Goal: Transaction & Acquisition: Purchase product/service

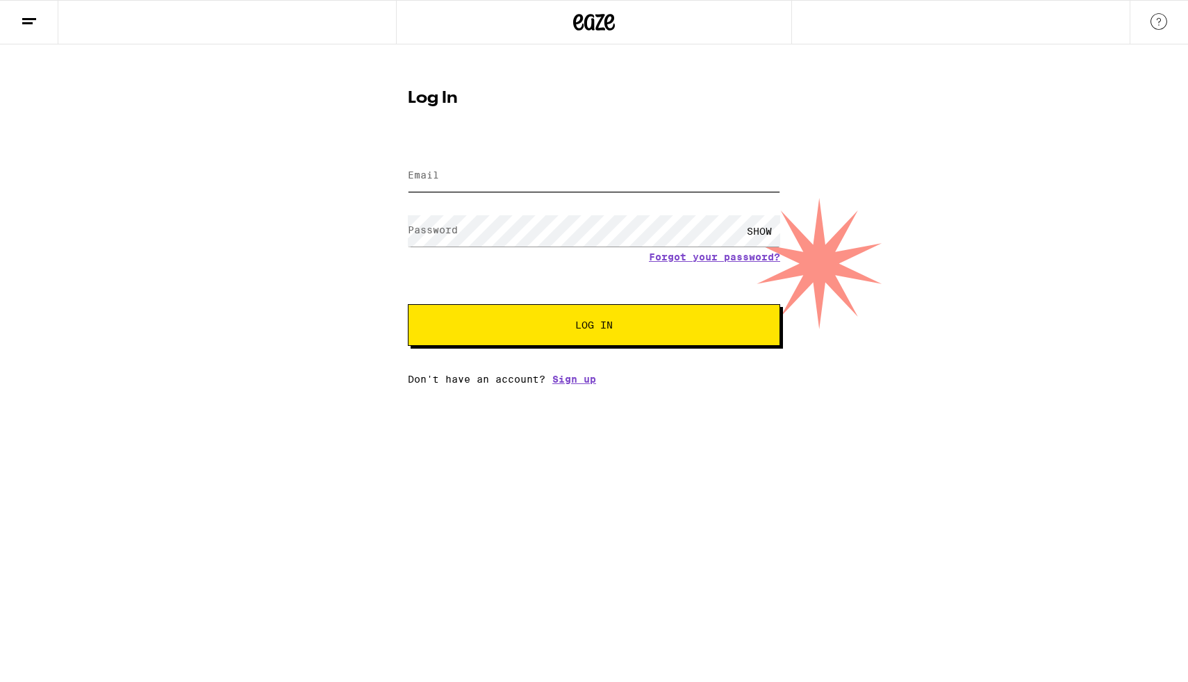
type input "[EMAIL_ADDRESS][DOMAIN_NAME]"
click at [578, 326] on span "Log In" at bounding box center [594, 325] width 38 height 10
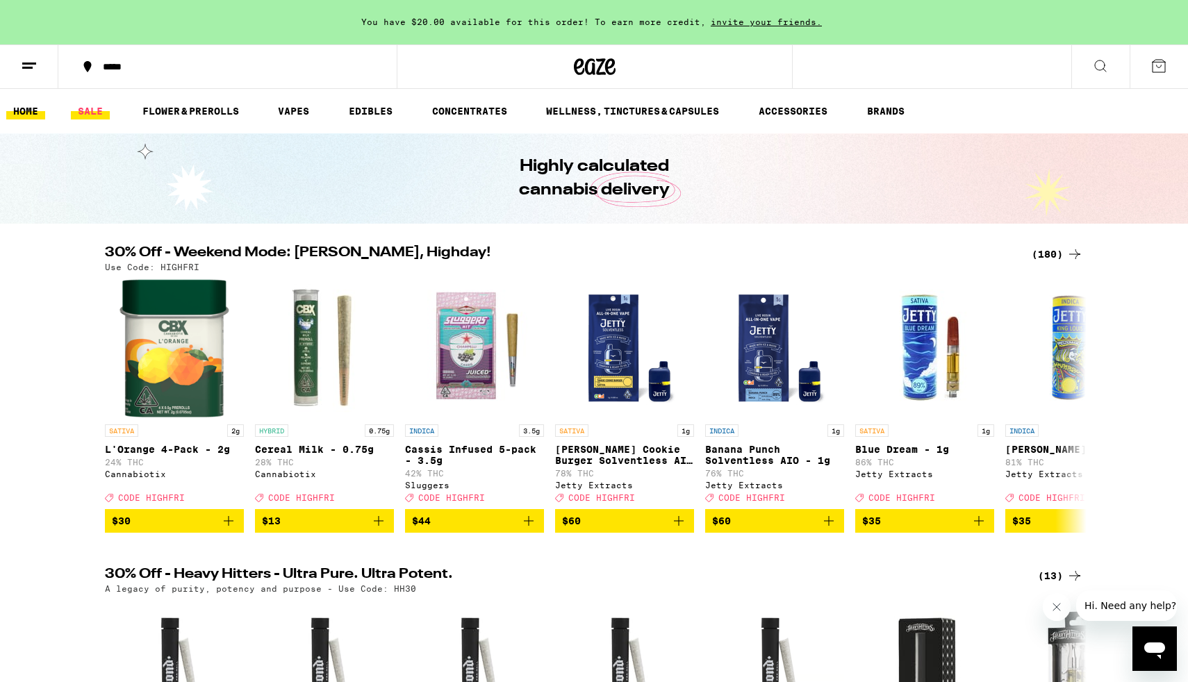
click at [94, 111] on link "SALE" at bounding box center [90, 111] width 39 height 17
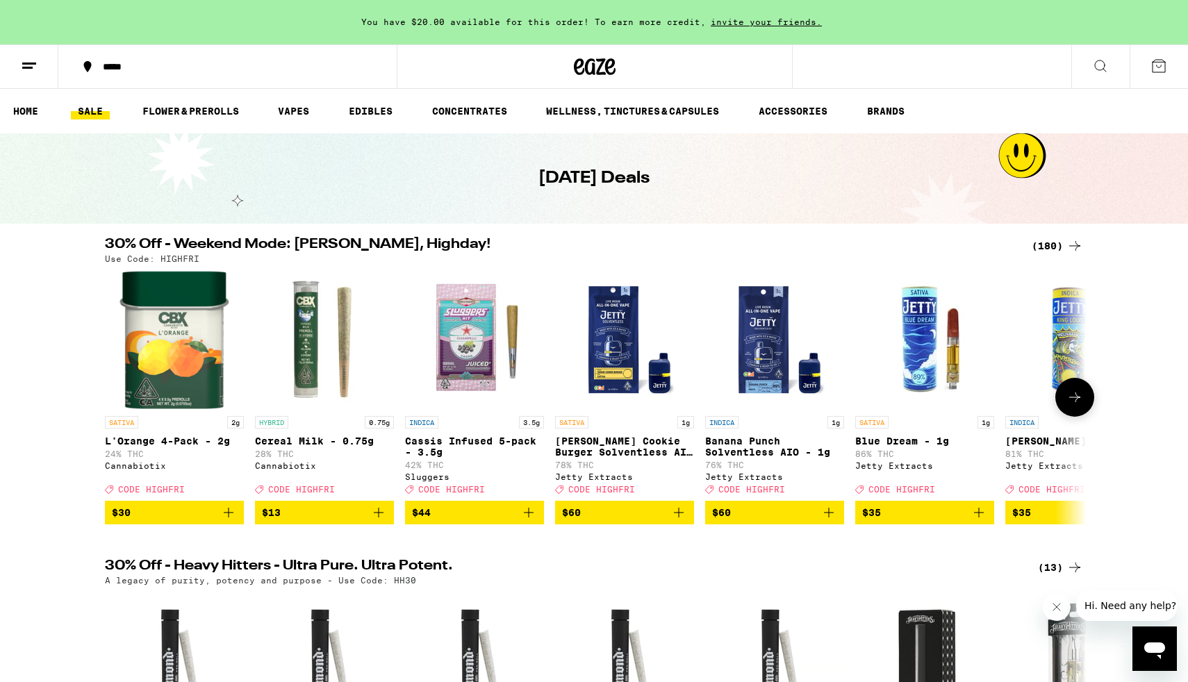
click at [1071, 398] on icon at bounding box center [1074, 397] width 17 height 17
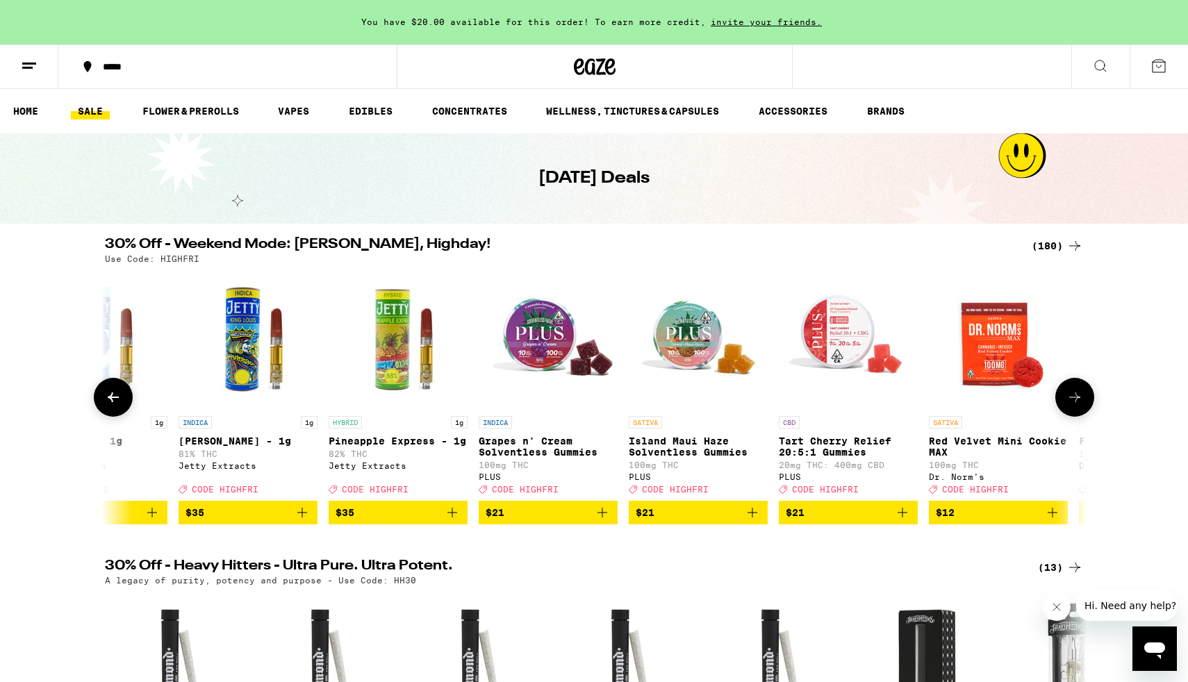
click at [1071, 398] on icon at bounding box center [1074, 397] width 17 height 17
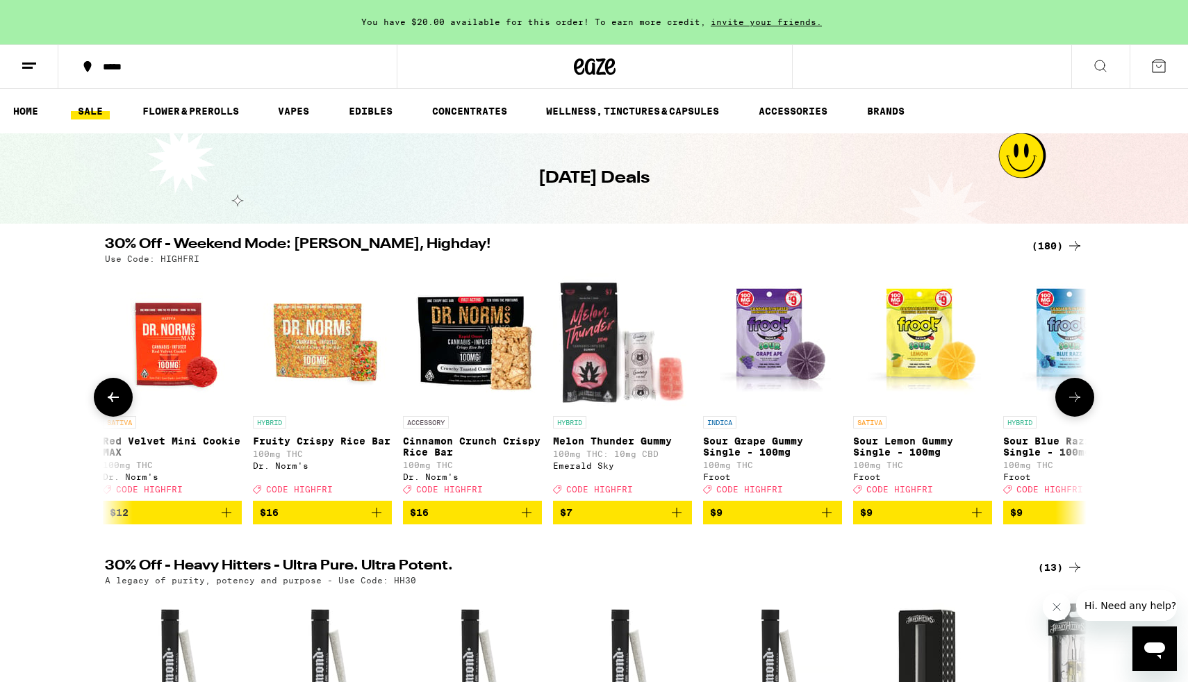
scroll to position [0, 1653]
click at [356, 113] on link "EDIBLES" at bounding box center [371, 111] width 58 height 17
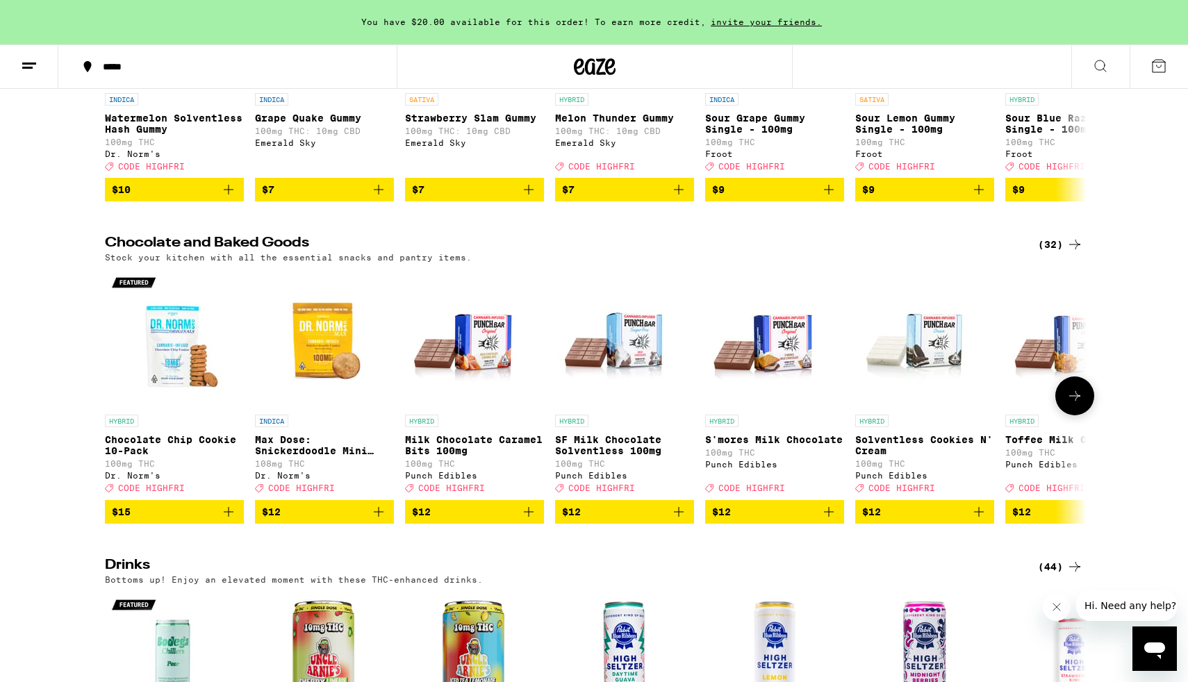
scroll to position [322, 0]
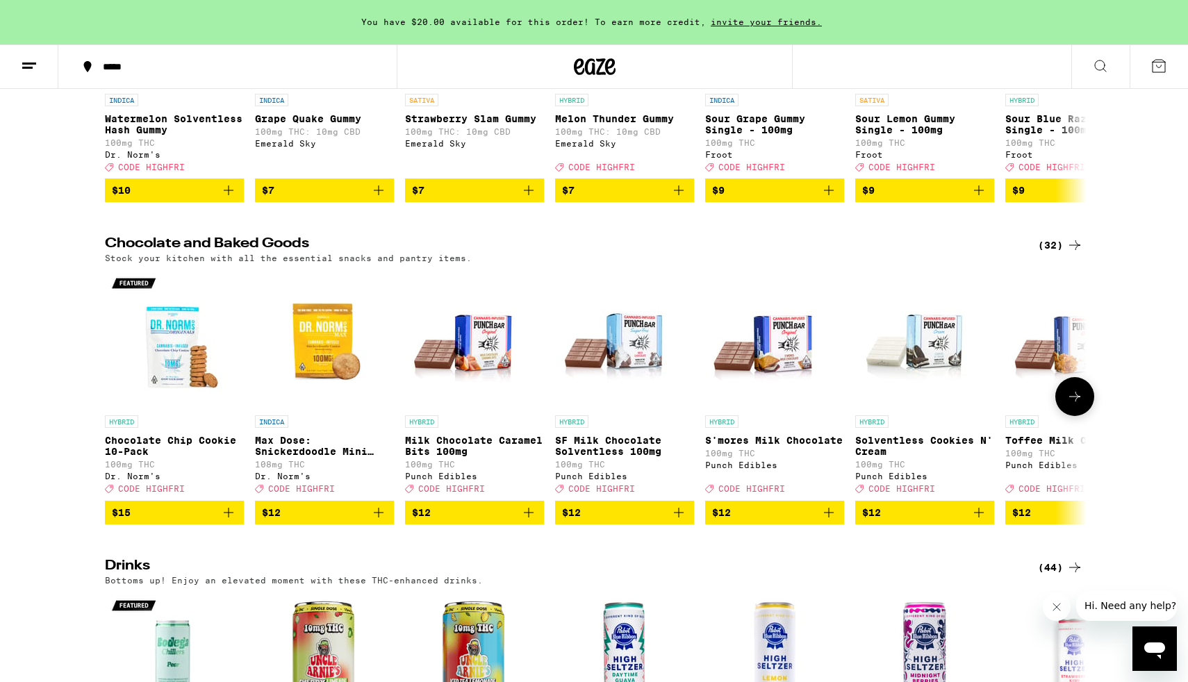
click at [1073, 405] on icon at bounding box center [1074, 396] width 17 height 17
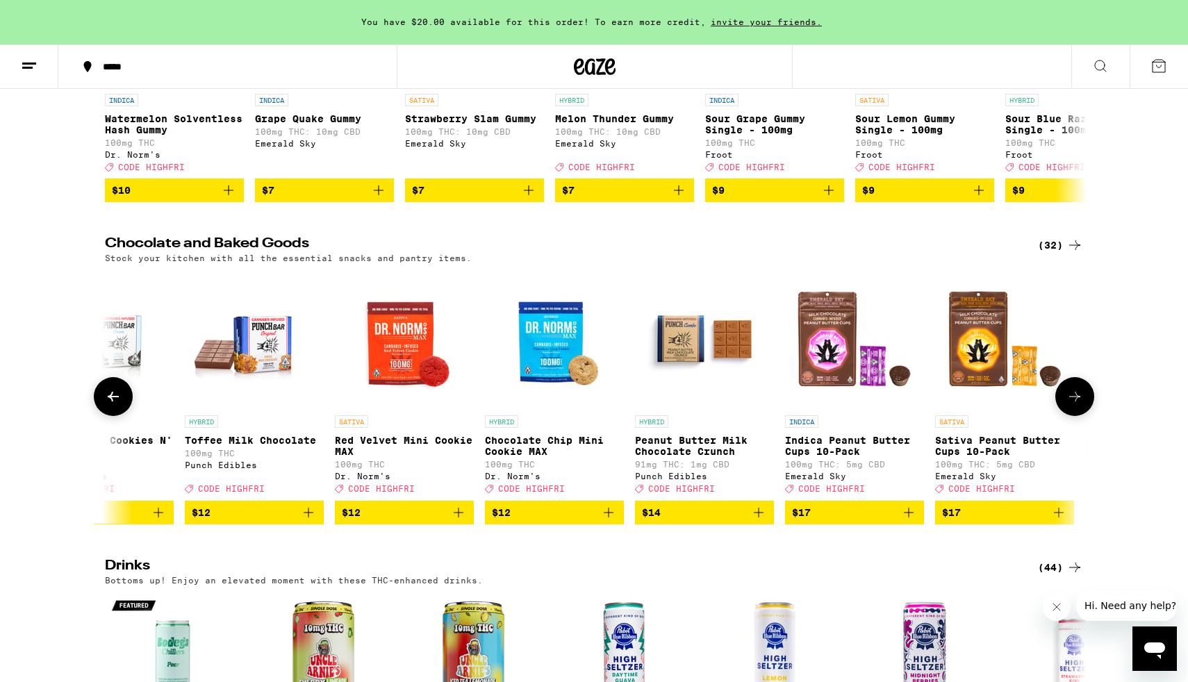
scroll to position [0, 827]
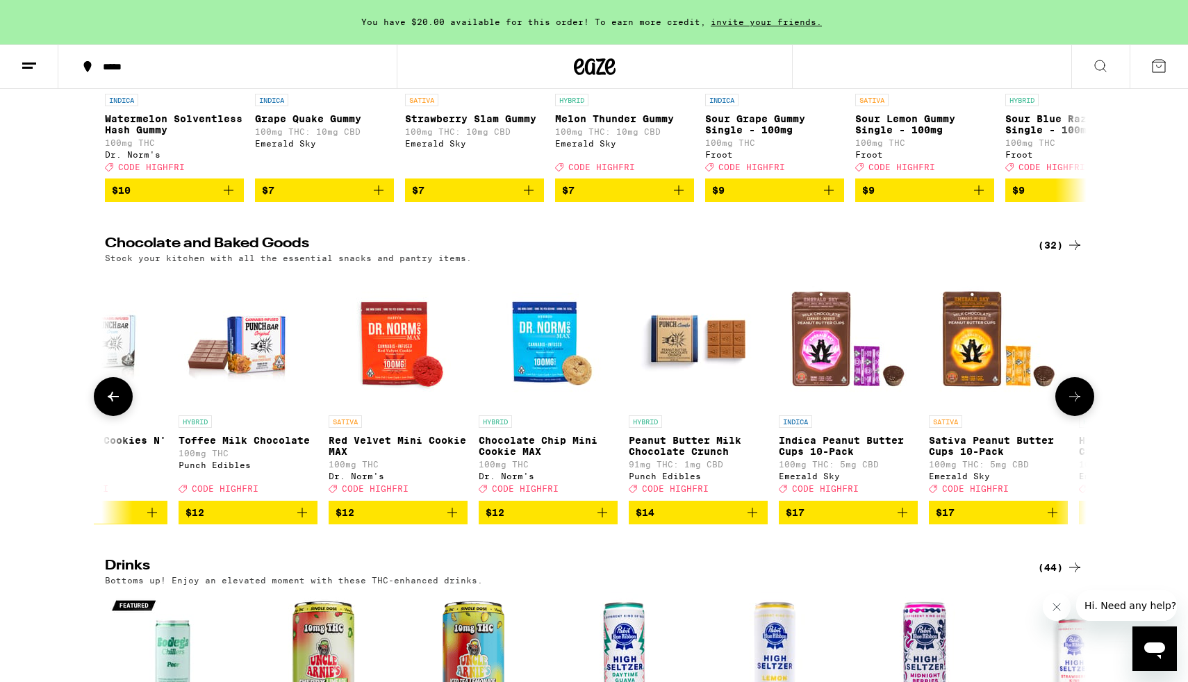
click at [115, 405] on icon at bounding box center [113, 396] width 17 height 17
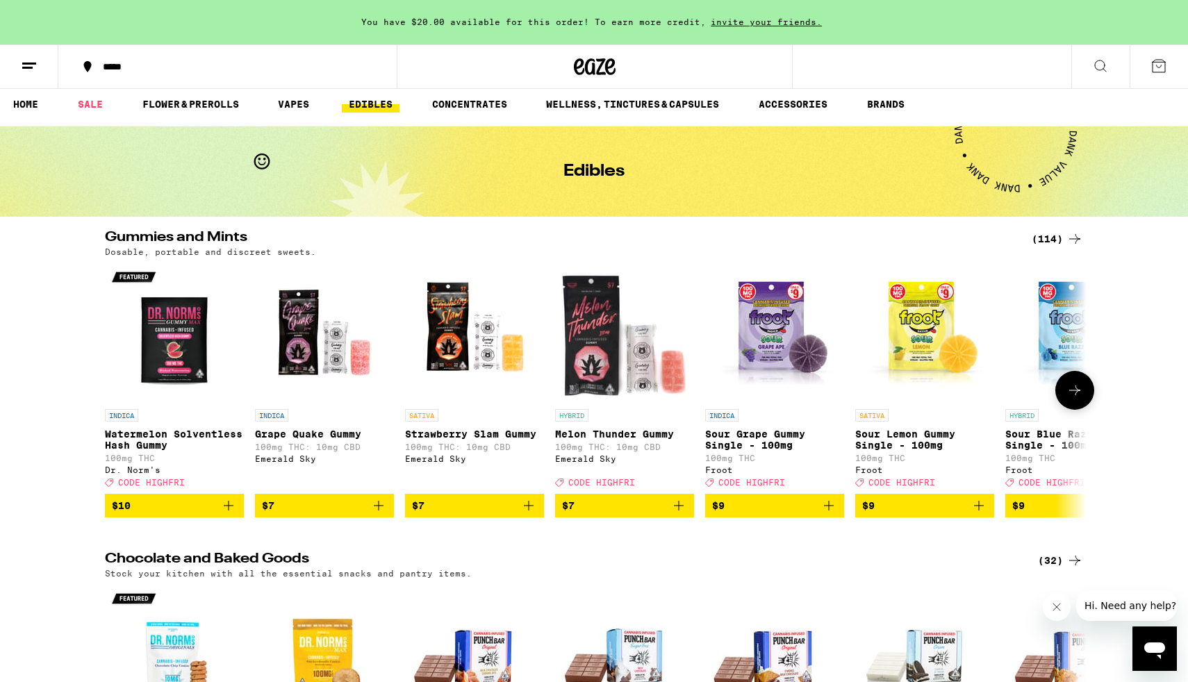
scroll to position [0, 0]
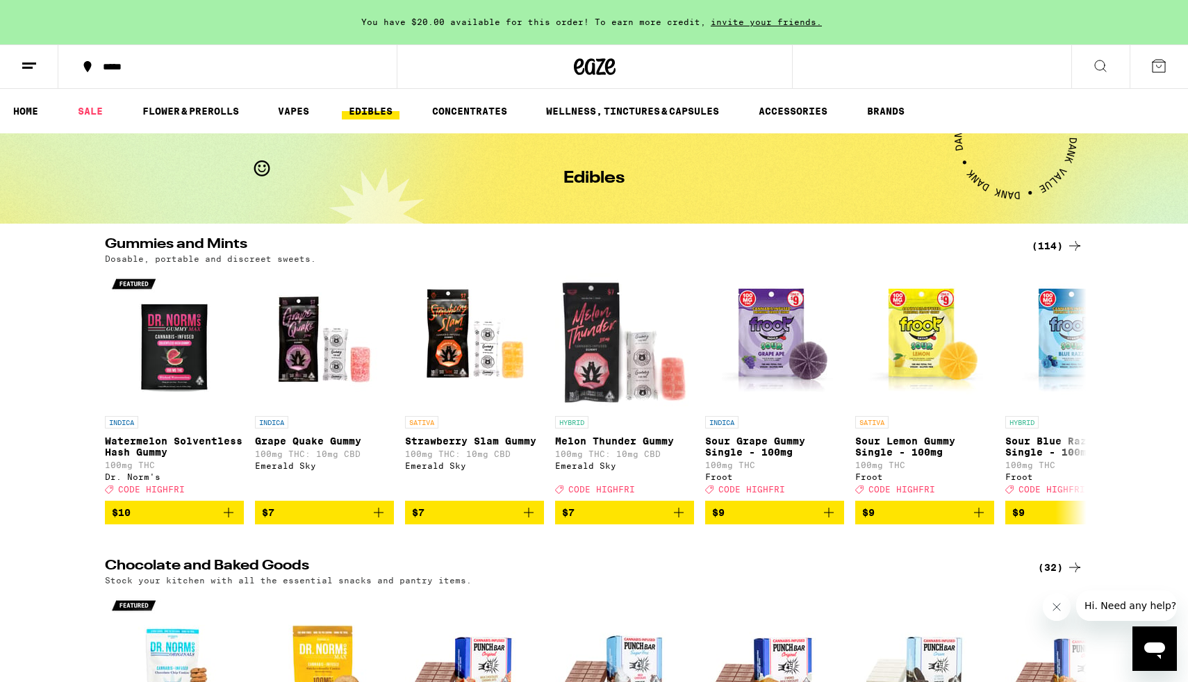
click at [1059, 246] on div "(114)" at bounding box center [1057, 246] width 51 height 17
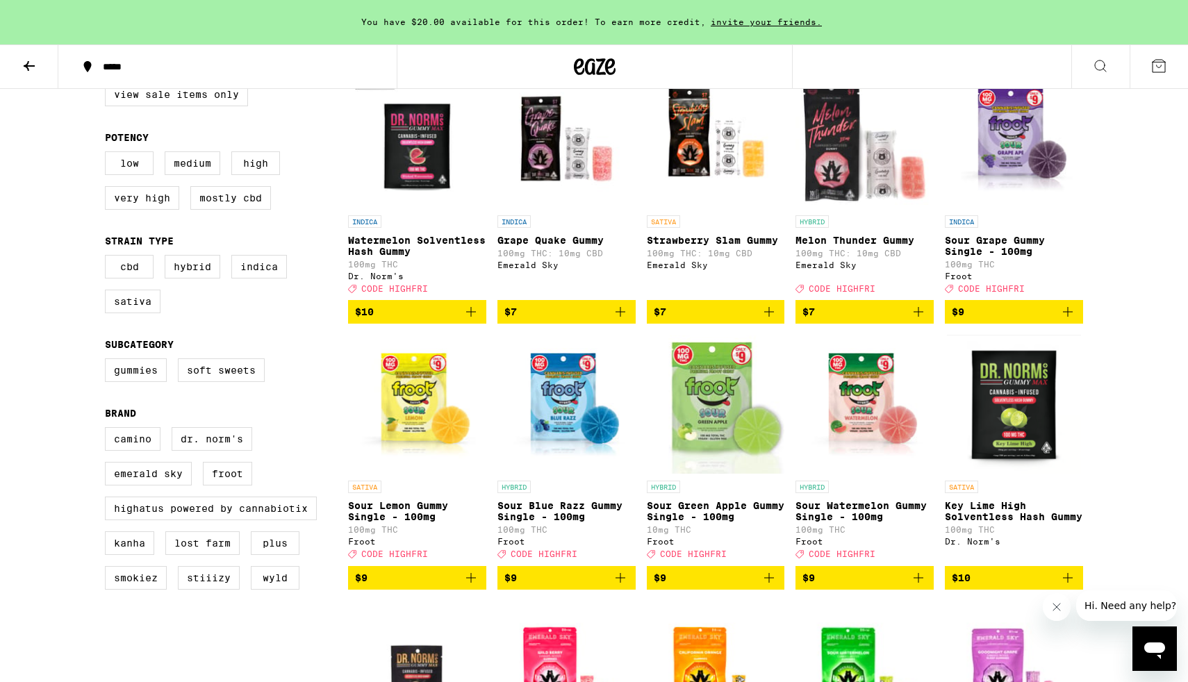
scroll to position [190, 0]
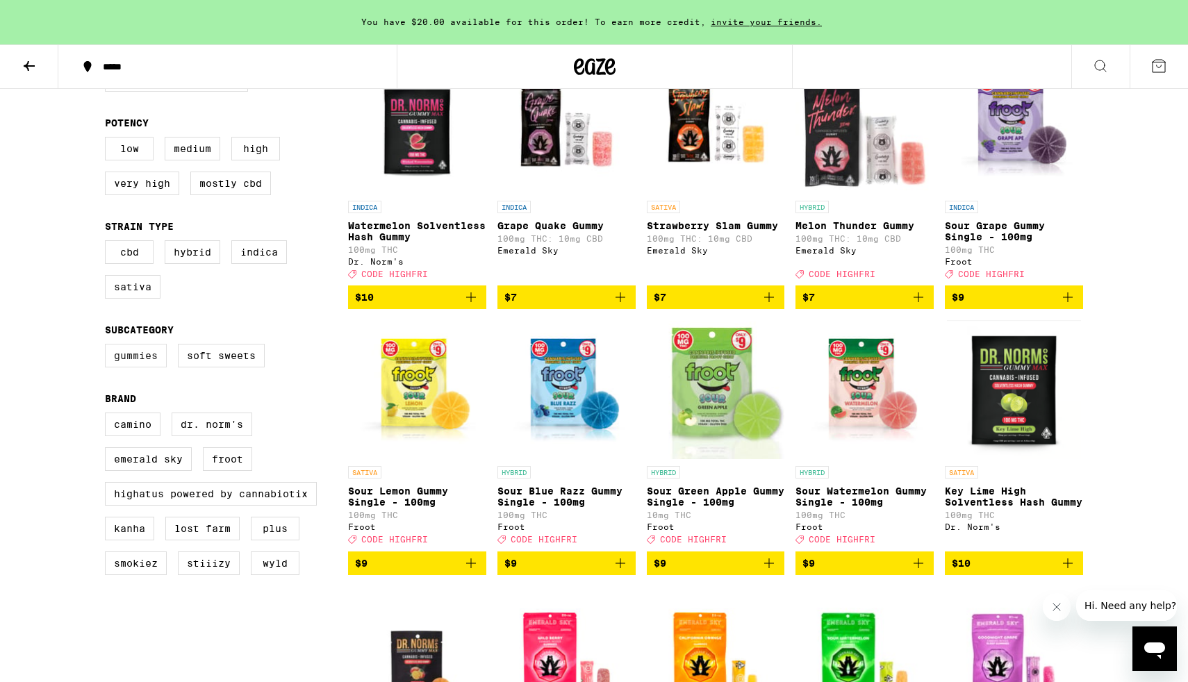
click at [138, 367] on label "Gummies" at bounding box center [136, 356] width 62 height 24
click at [108, 347] on input "Gummies" at bounding box center [108, 346] width 1 height 1
checkbox input "true"
click at [201, 540] on label "Lost Farm" at bounding box center [202, 529] width 74 height 24
click at [108, 415] on input "Lost Farm" at bounding box center [108, 415] width 1 height 1
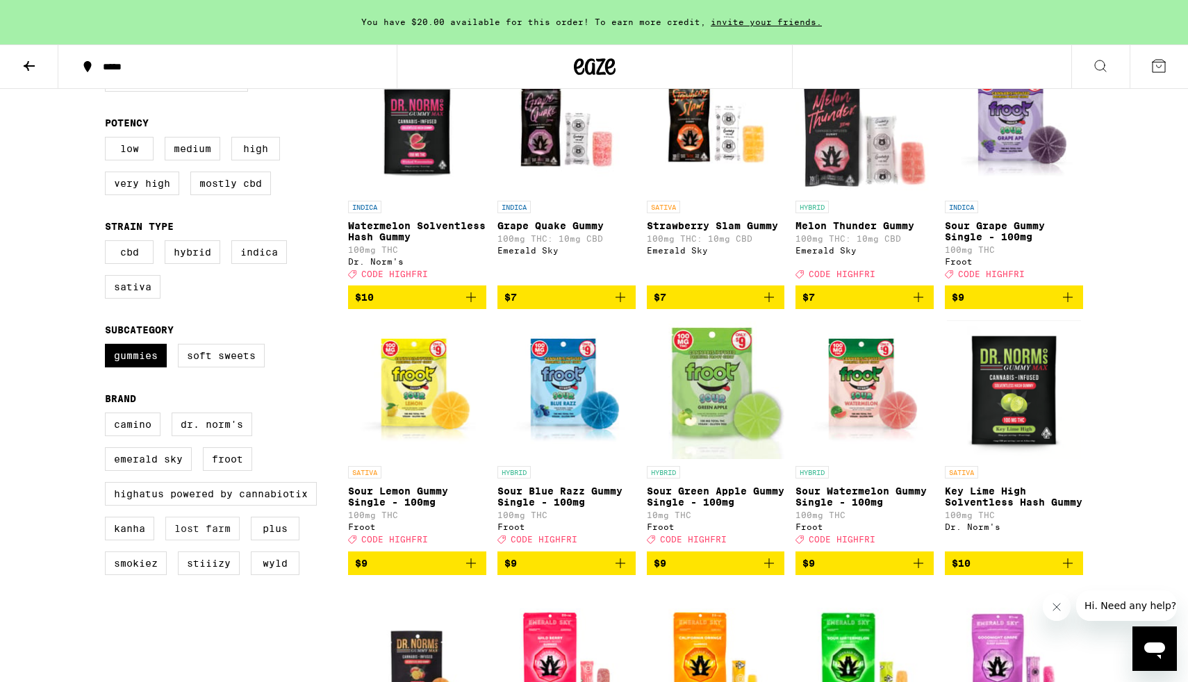
checkbox input "true"
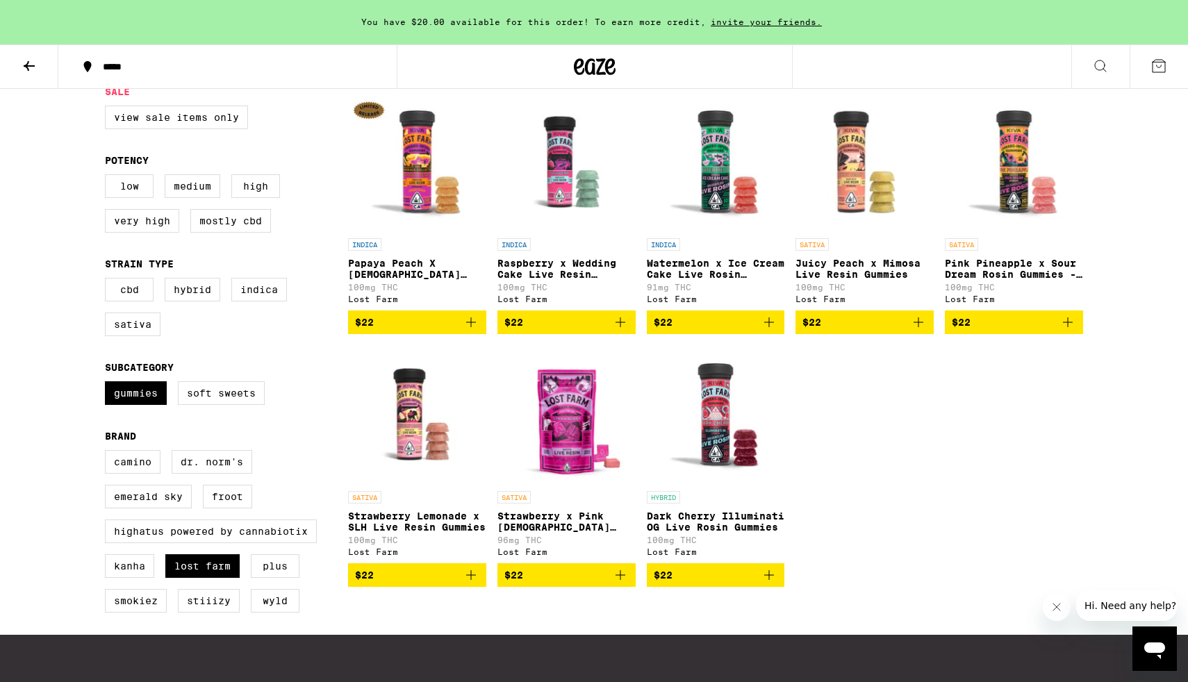
scroll to position [154, 0]
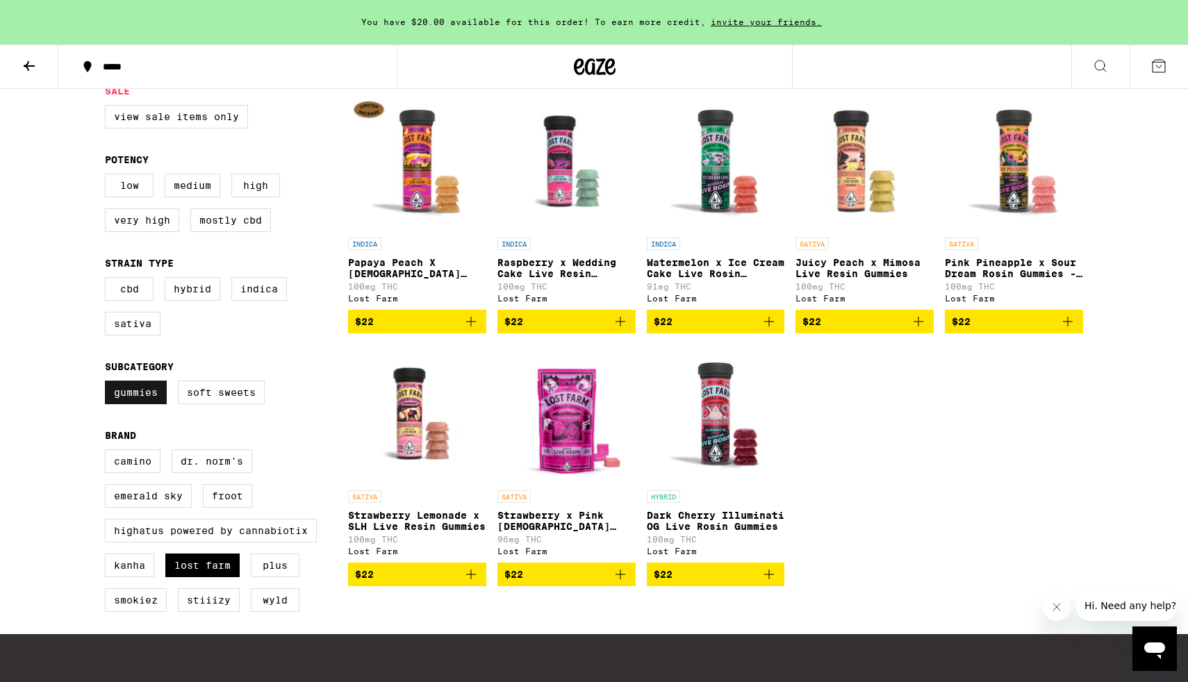
click at [149, 404] on label "Gummies" at bounding box center [136, 393] width 62 height 24
click at [108, 383] on input "Gummies" at bounding box center [108, 383] width 1 height 1
checkbox input "false"
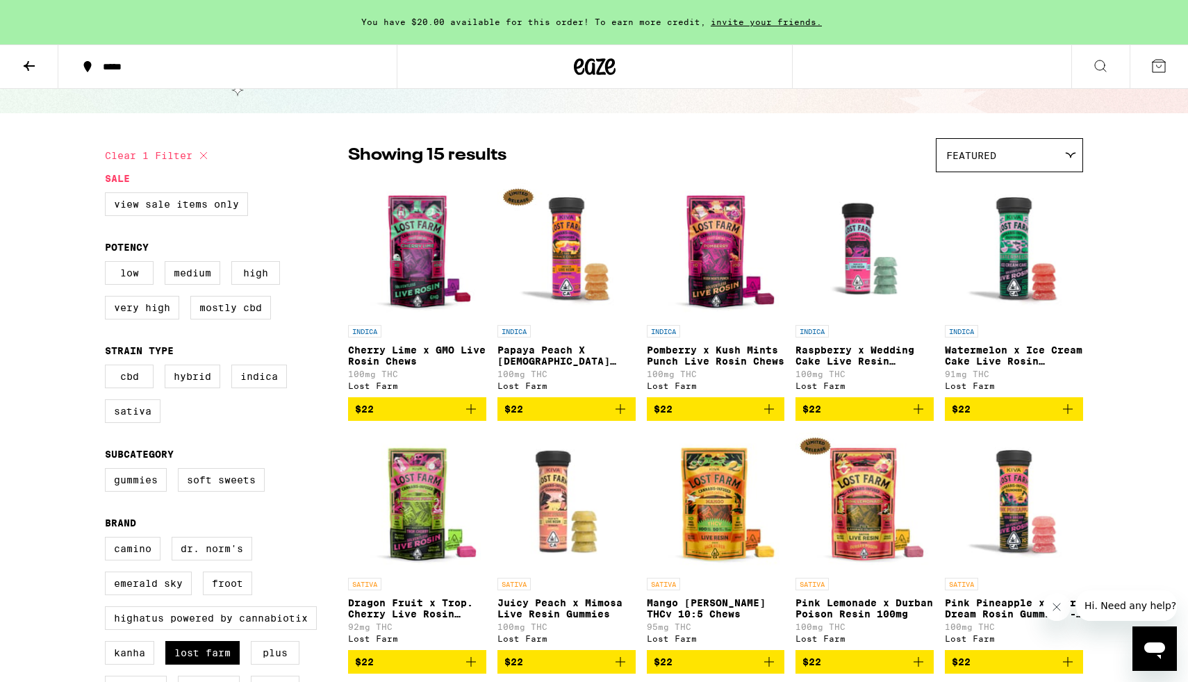
scroll to position [83, 0]
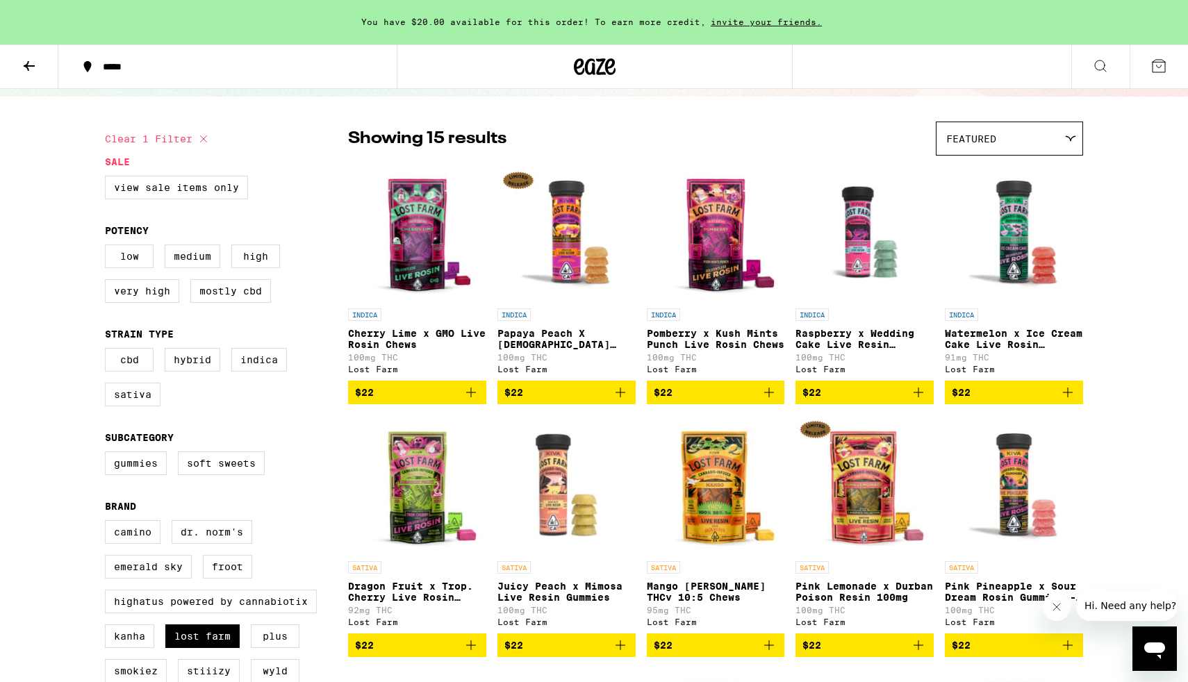
click at [429, 223] on img "Open page for Cherry Lime x GMO Live Rosin Chews from Lost Farm" at bounding box center [417, 232] width 138 height 139
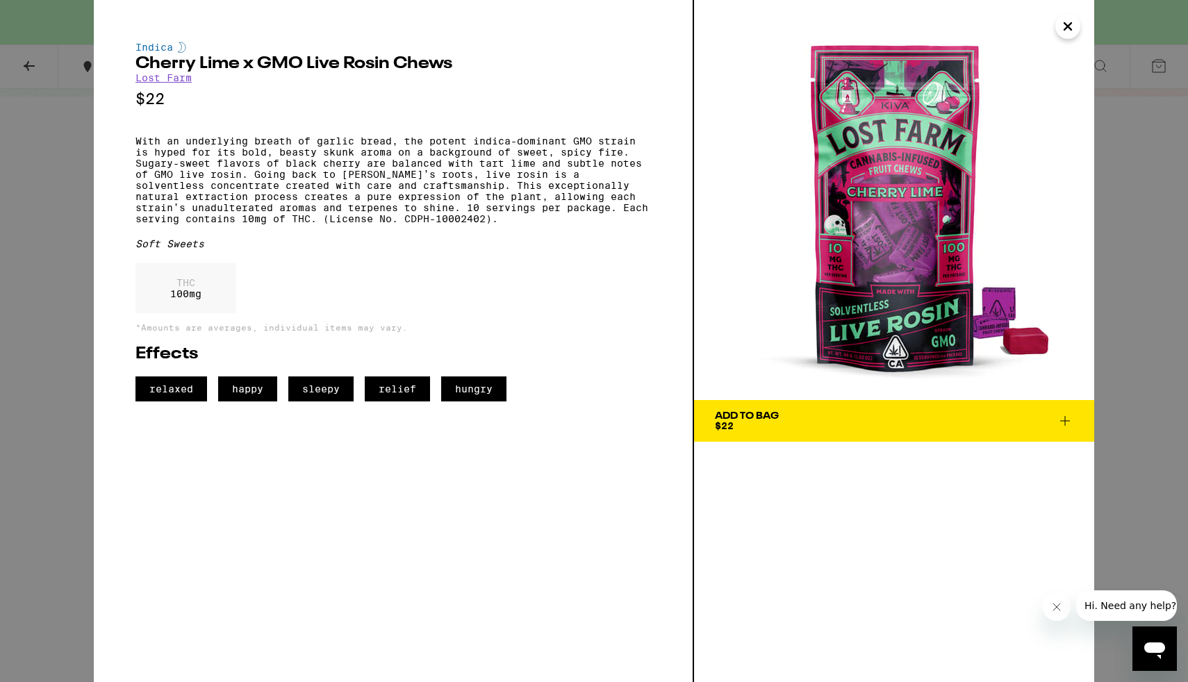
click at [1068, 28] on icon "Close" at bounding box center [1067, 26] width 17 height 21
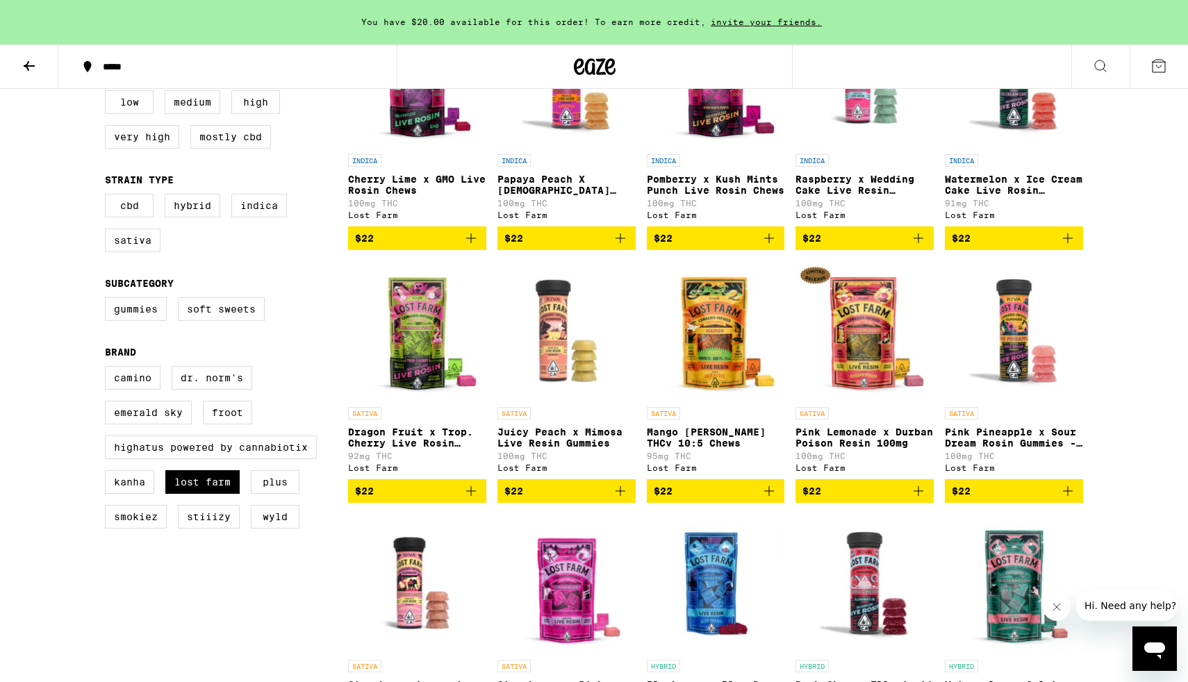
scroll to position [246, 0]
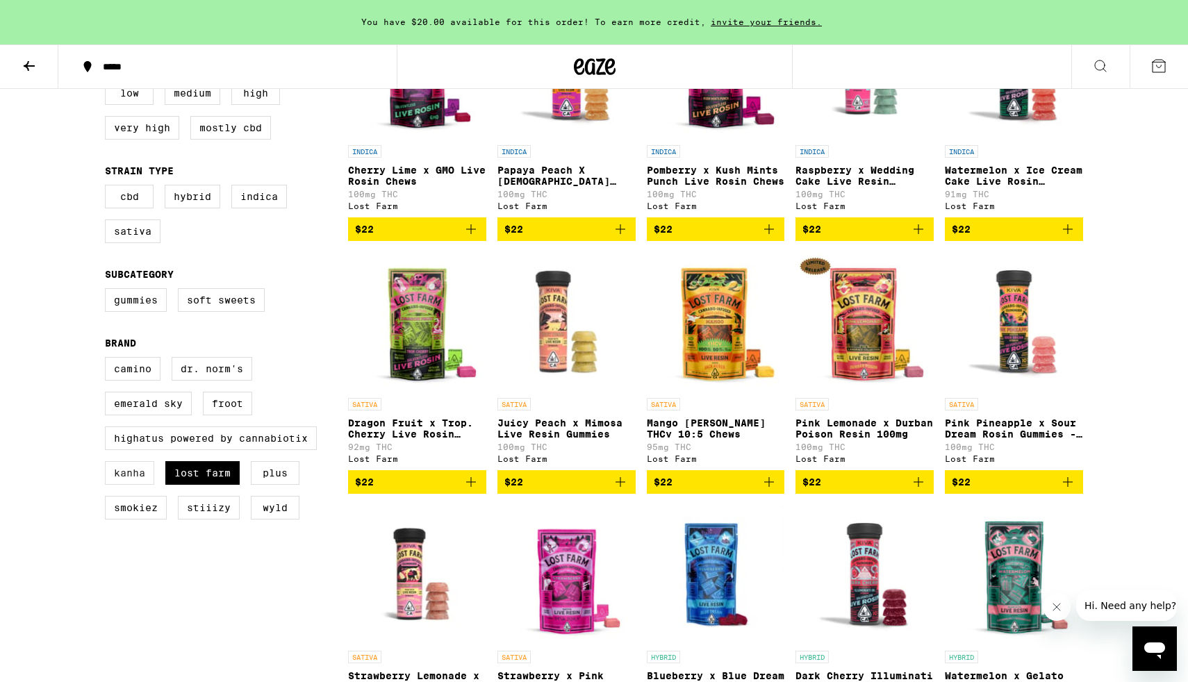
click at [147, 485] on label "Kanha" at bounding box center [129, 473] width 49 height 24
click at [108, 360] on input "Kanha" at bounding box center [108, 359] width 1 height 1
checkbox input "true"
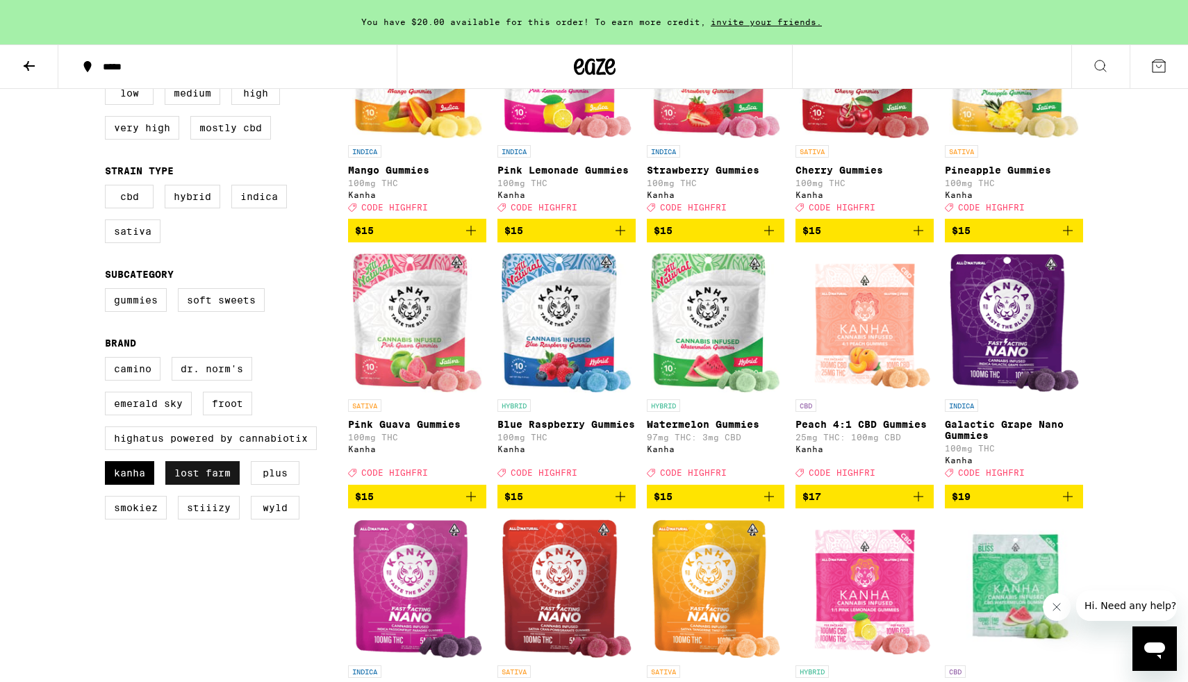
click at [201, 485] on label "Lost Farm" at bounding box center [202, 473] width 74 height 24
click at [108, 360] on input "Lost Farm" at bounding box center [108, 359] width 1 height 1
checkbox input "false"
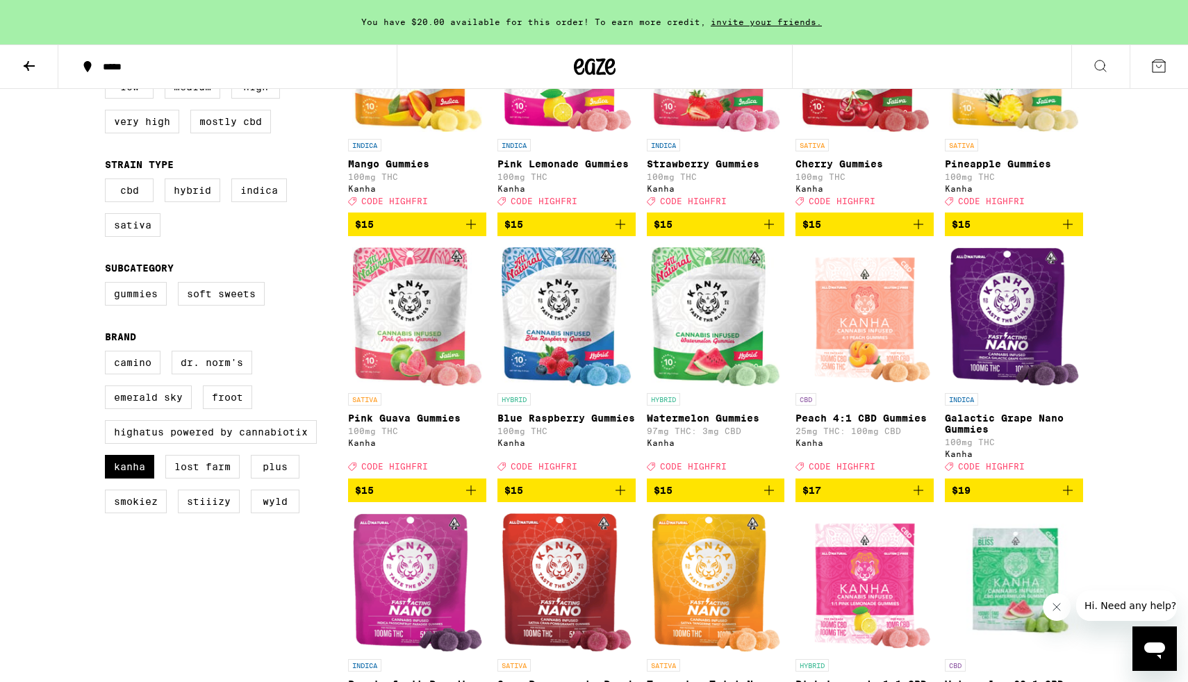
scroll to position [278, 0]
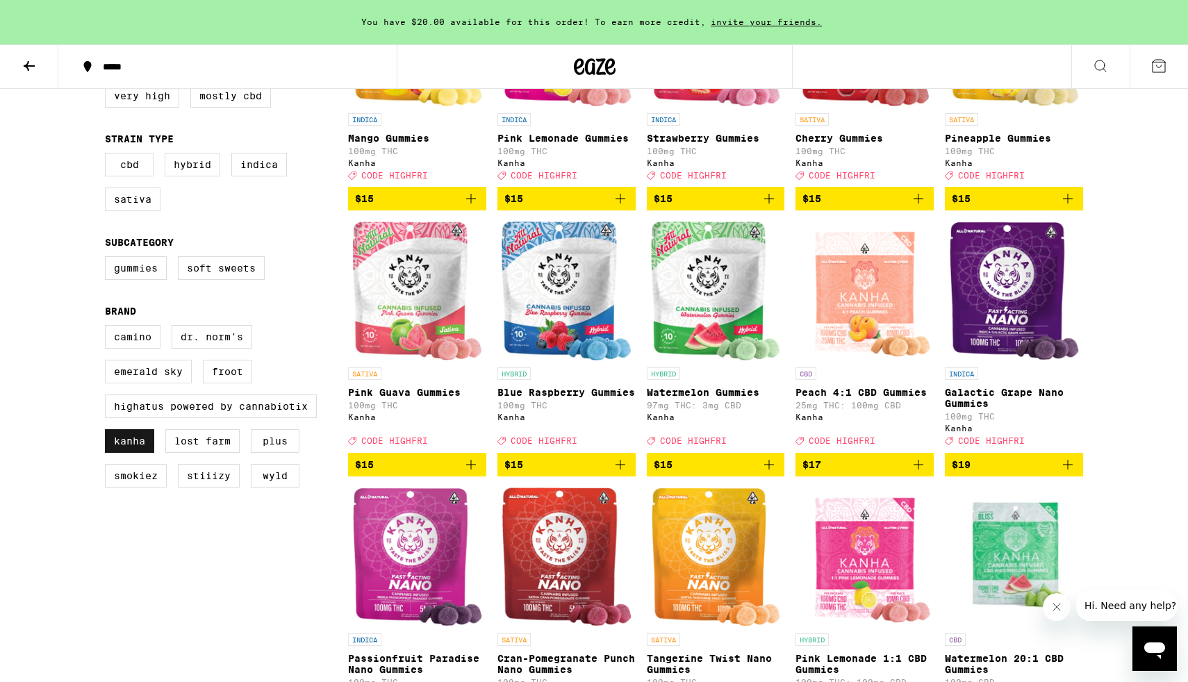
click at [112, 453] on label "Kanha" at bounding box center [129, 441] width 49 height 24
click at [108, 328] on input "Kanha" at bounding box center [108, 327] width 1 height 1
checkbox input "false"
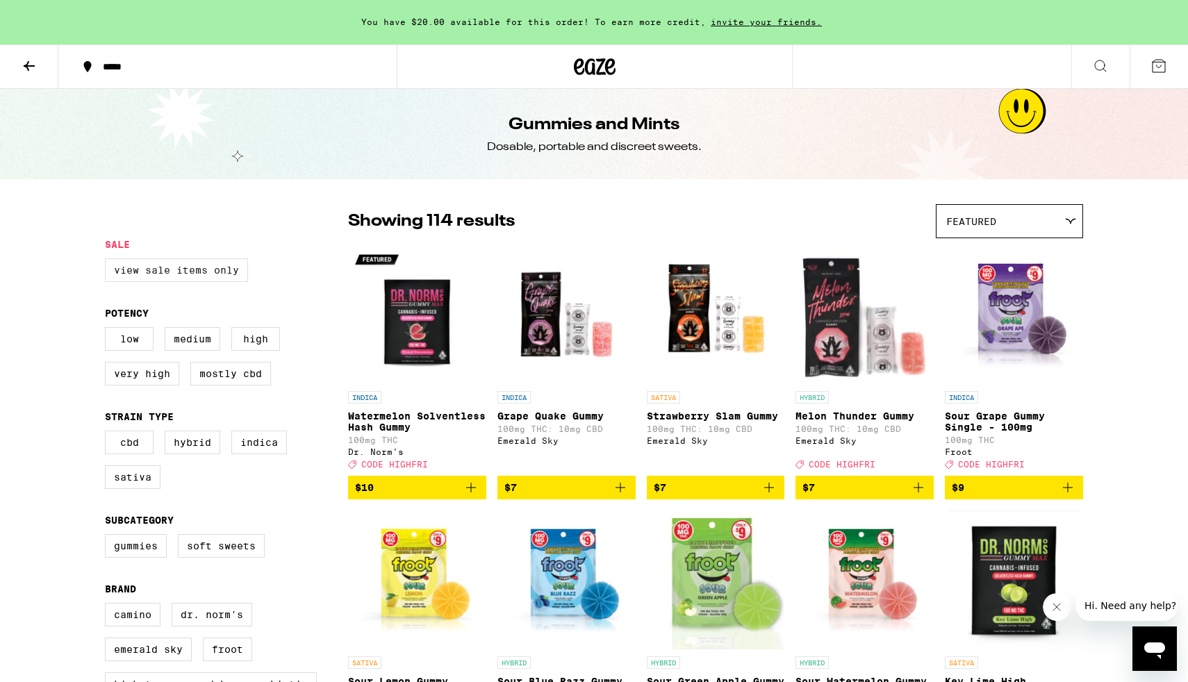
click at [170, 274] on label "View Sale Items Only" at bounding box center [176, 270] width 143 height 24
click at [108, 261] on input "View Sale Items Only" at bounding box center [108, 260] width 1 height 1
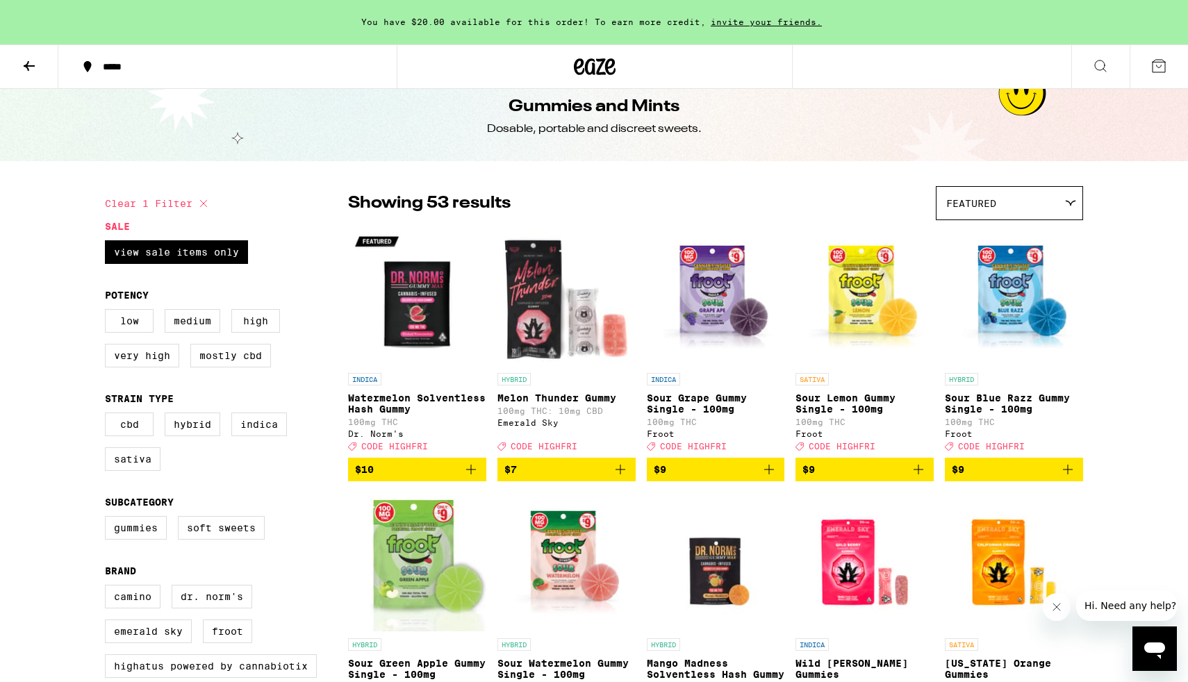
scroll to position [17, 0]
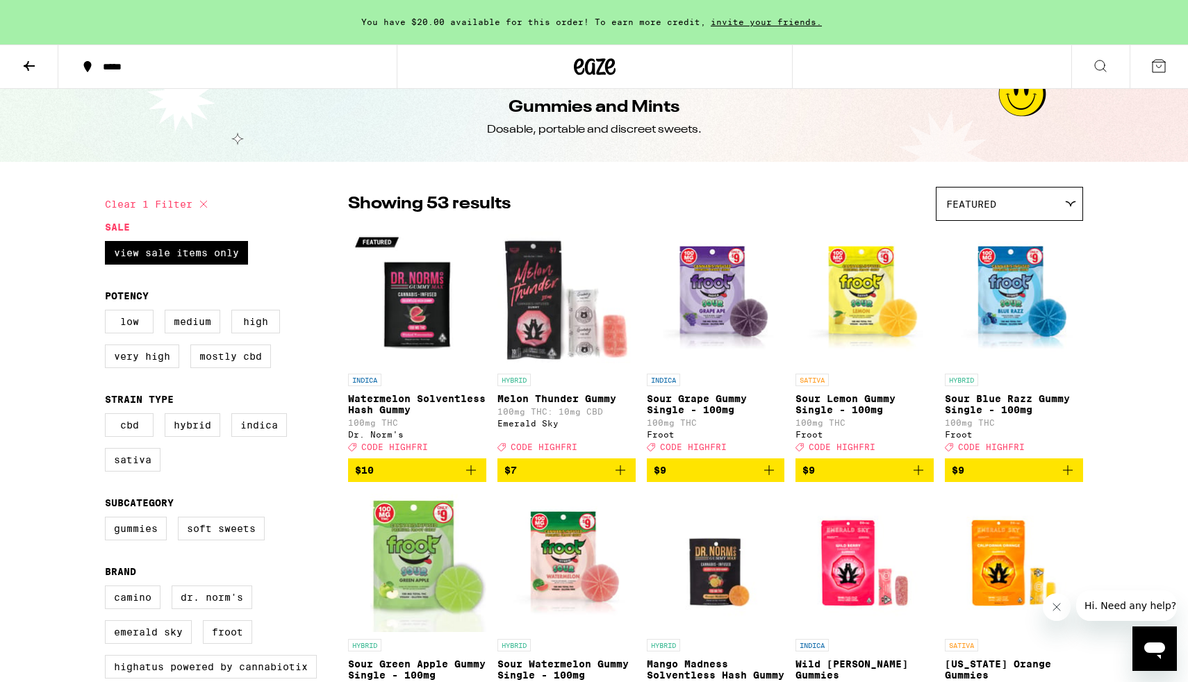
click at [434, 309] on img "Open page for Watermelon Solventless Hash Gummy from Dr. Norm's" at bounding box center [417, 297] width 138 height 139
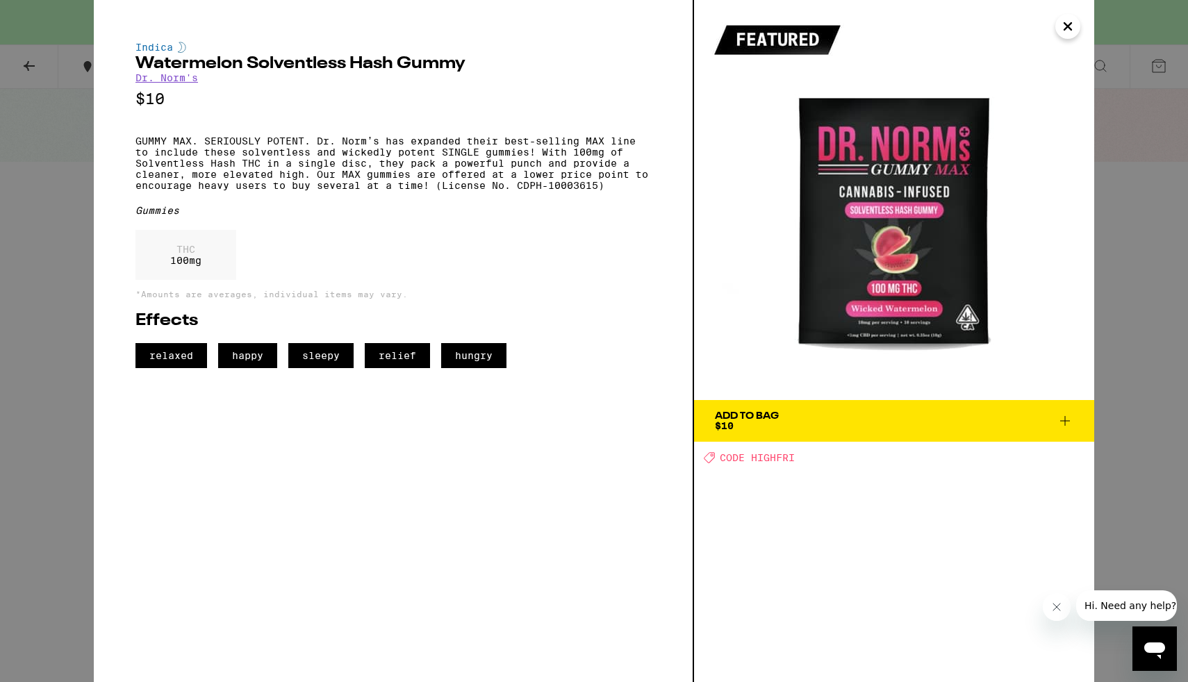
click at [1122, 294] on div "Indica Watermelon Solventless Hash Gummy Dr. Norm's $10 GUMMY MAX. SERIOUSLY PO…" at bounding box center [594, 341] width 1188 height 682
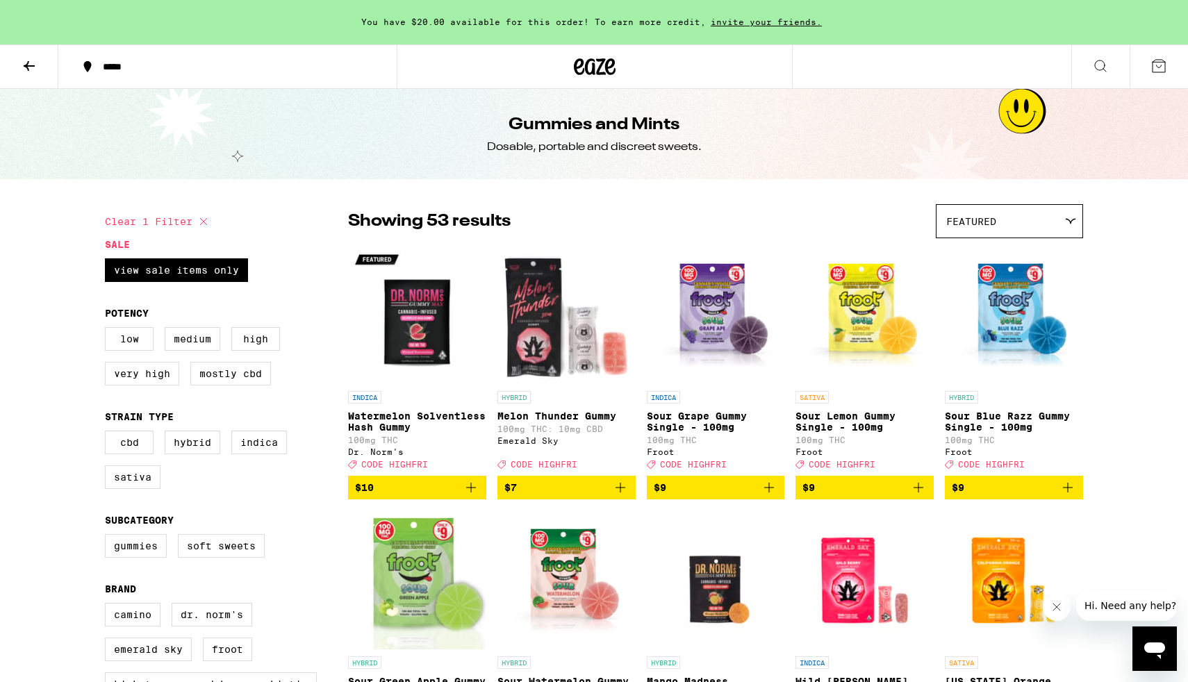
click at [201, 216] on icon at bounding box center [203, 221] width 17 height 17
checkbox input "false"
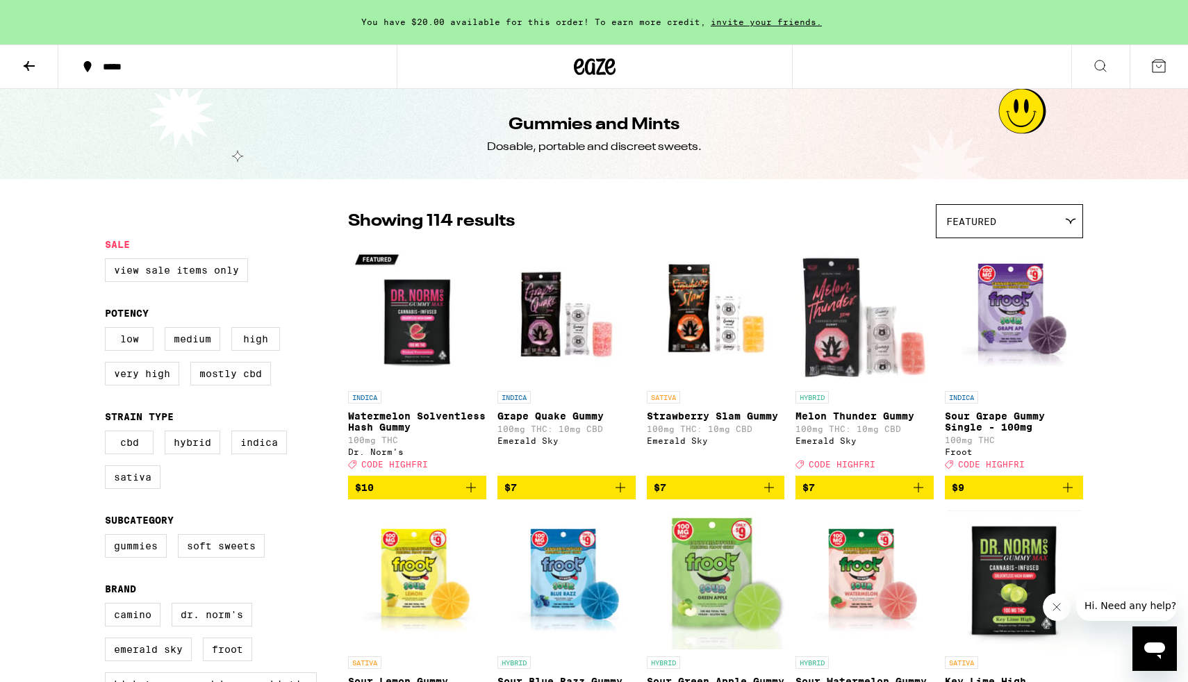
click at [29, 65] on icon at bounding box center [29, 66] width 11 height 10
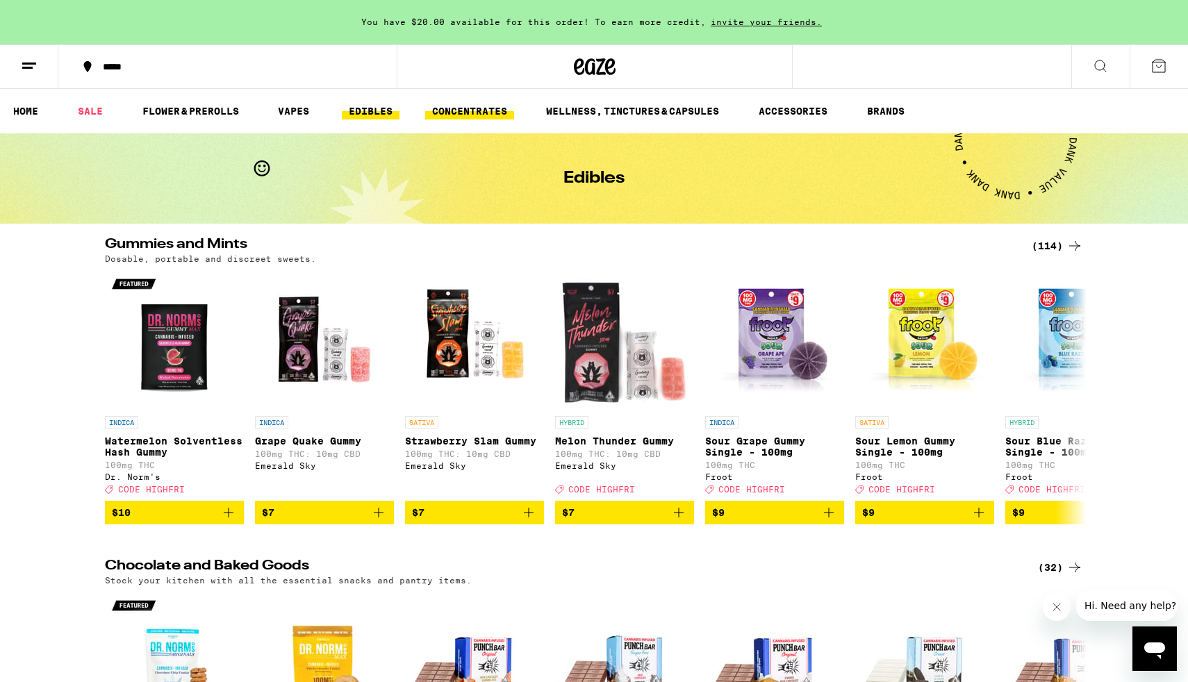
click at [445, 109] on link "CONCENTRATES" at bounding box center [469, 111] width 89 height 17
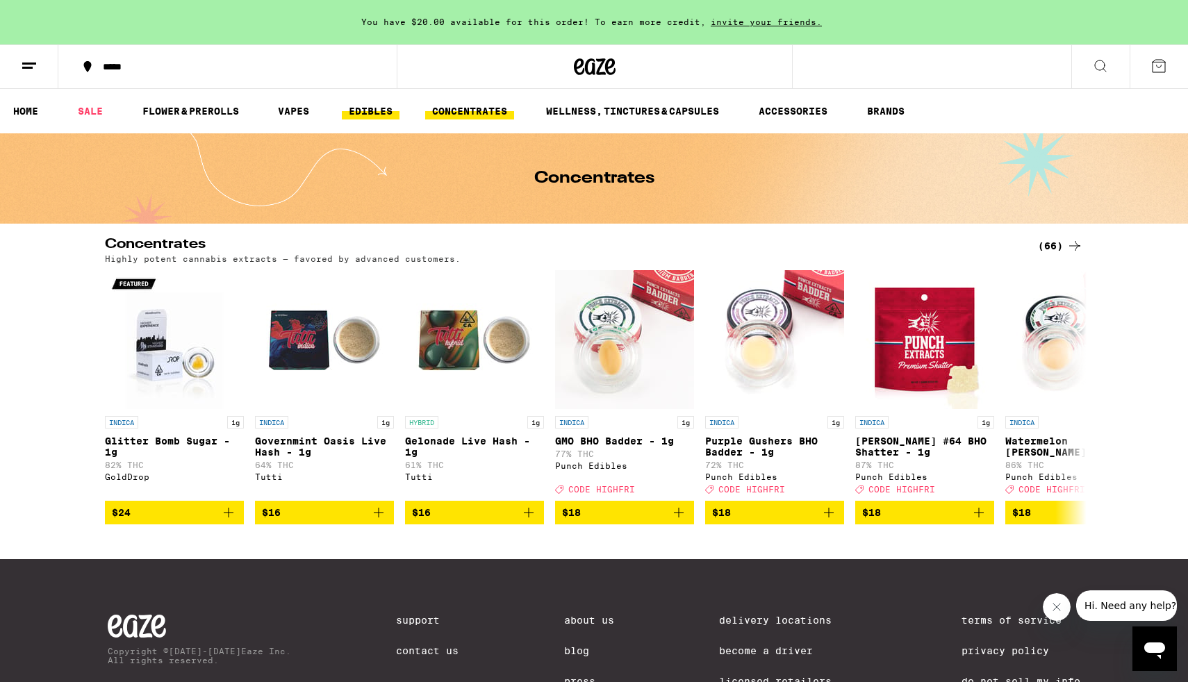
click at [375, 110] on link "EDIBLES" at bounding box center [371, 111] width 58 height 17
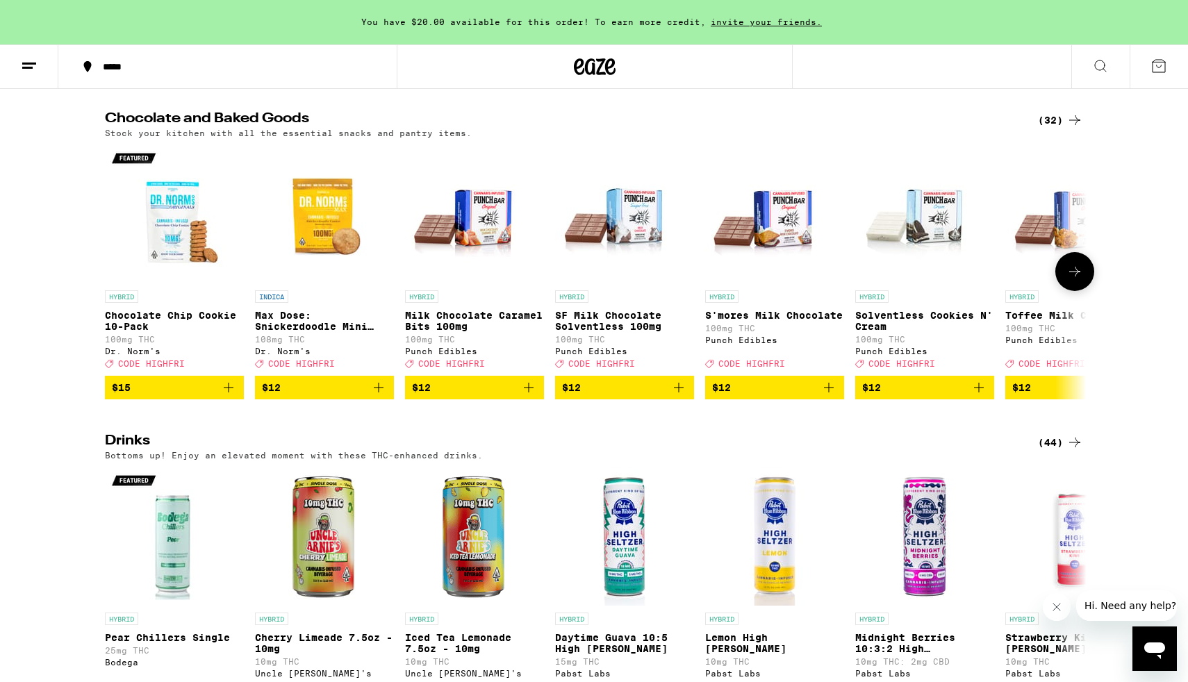
scroll to position [422, 0]
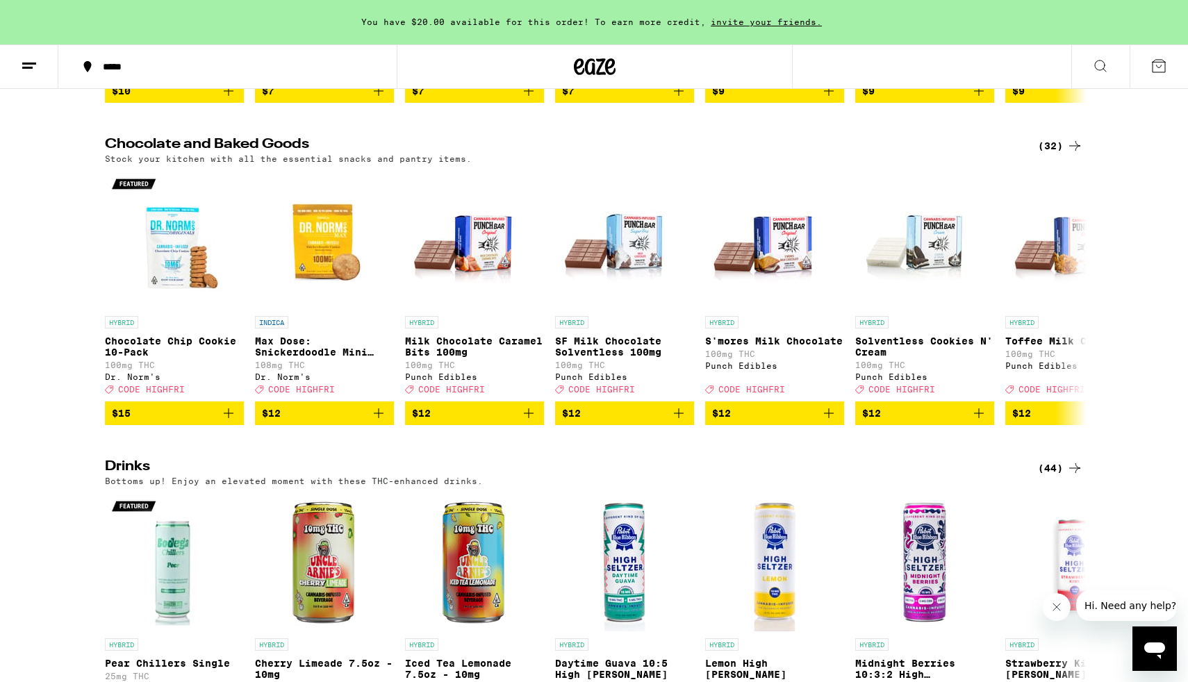
click at [1050, 154] on div "(32)" at bounding box center [1060, 146] width 45 height 17
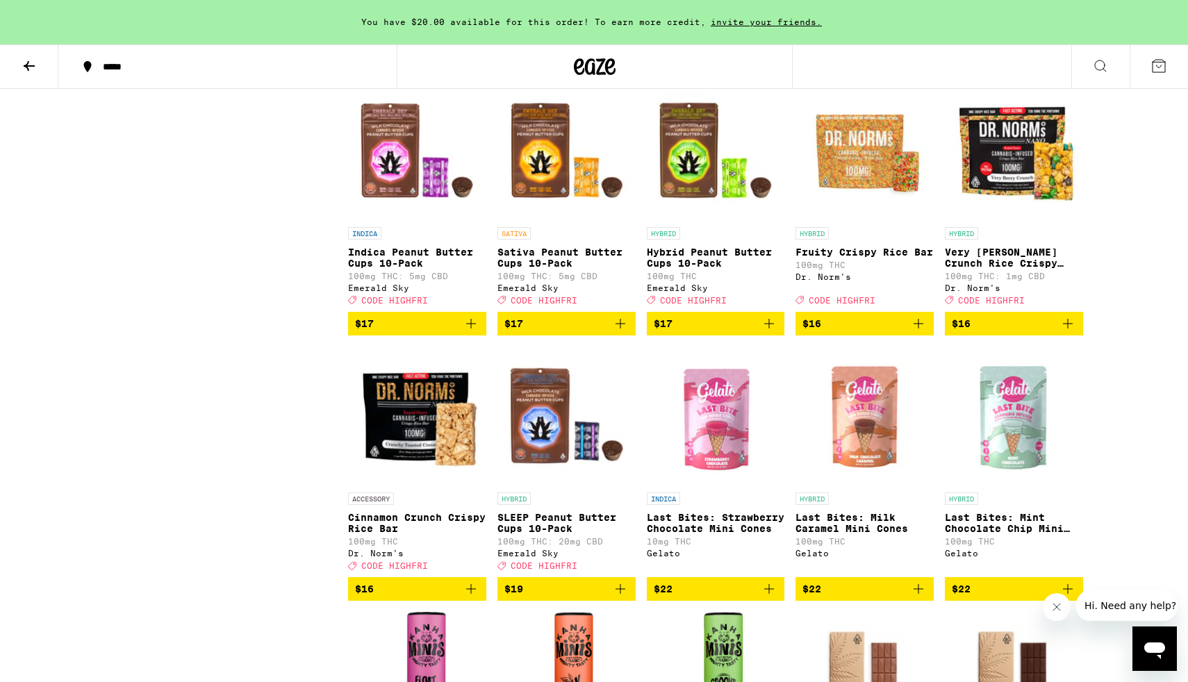
scroll to position [684, 0]
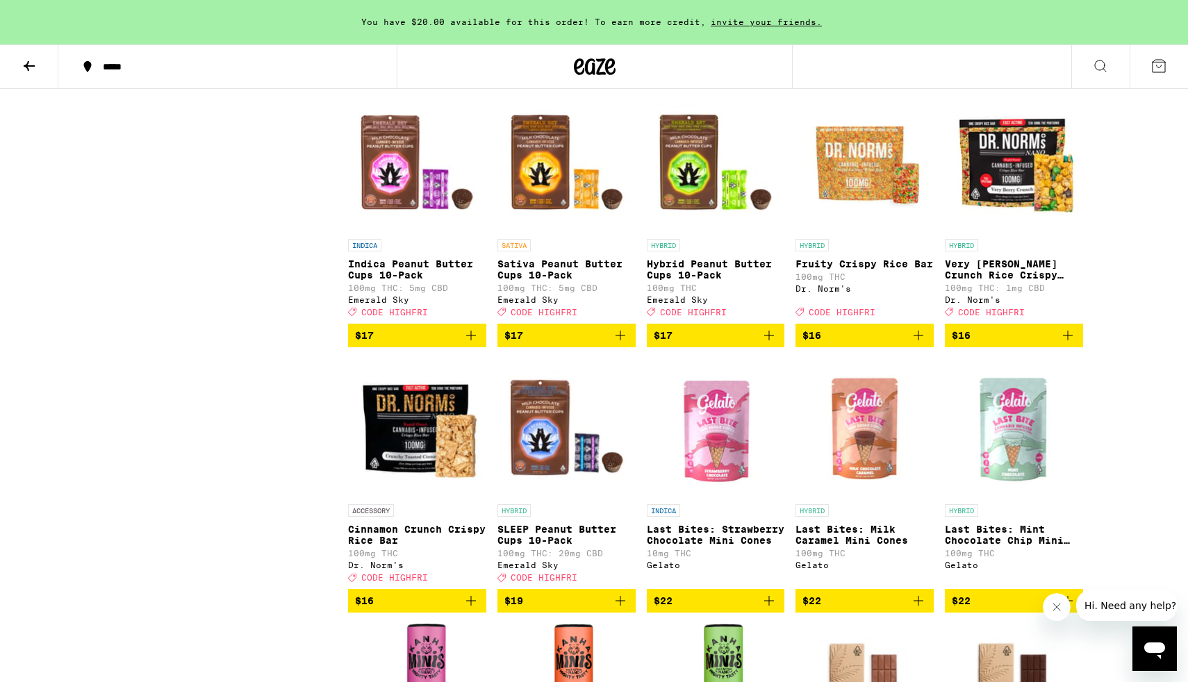
click at [872, 270] on p "Fruity Crispy Rice Bar" at bounding box center [864, 263] width 138 height 11
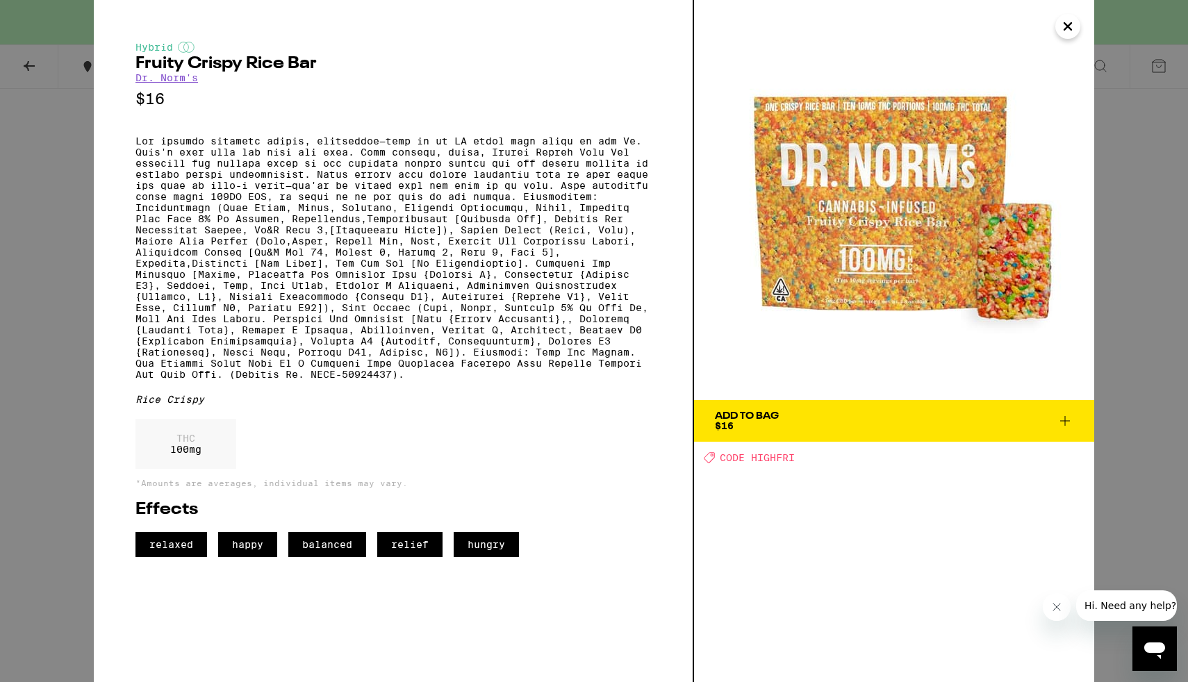
click at [1070, 30] on icon "Close" at bounding box center [1067, 26] width 7 height 7
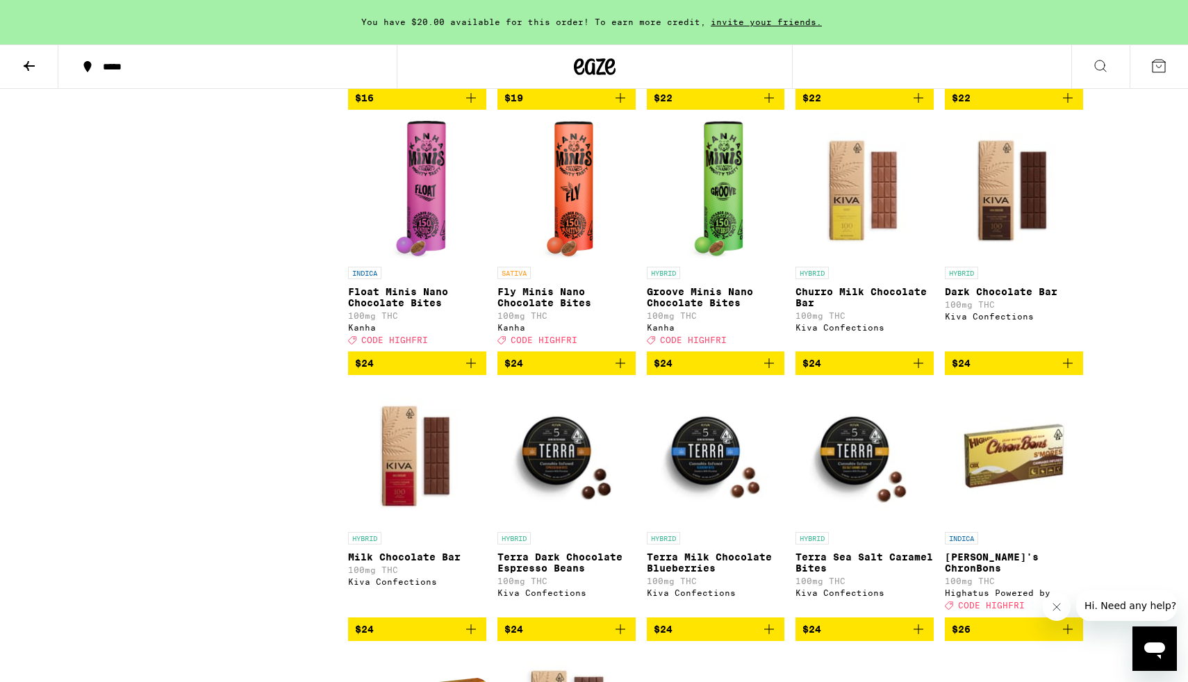
scroll to position [1193, 0]
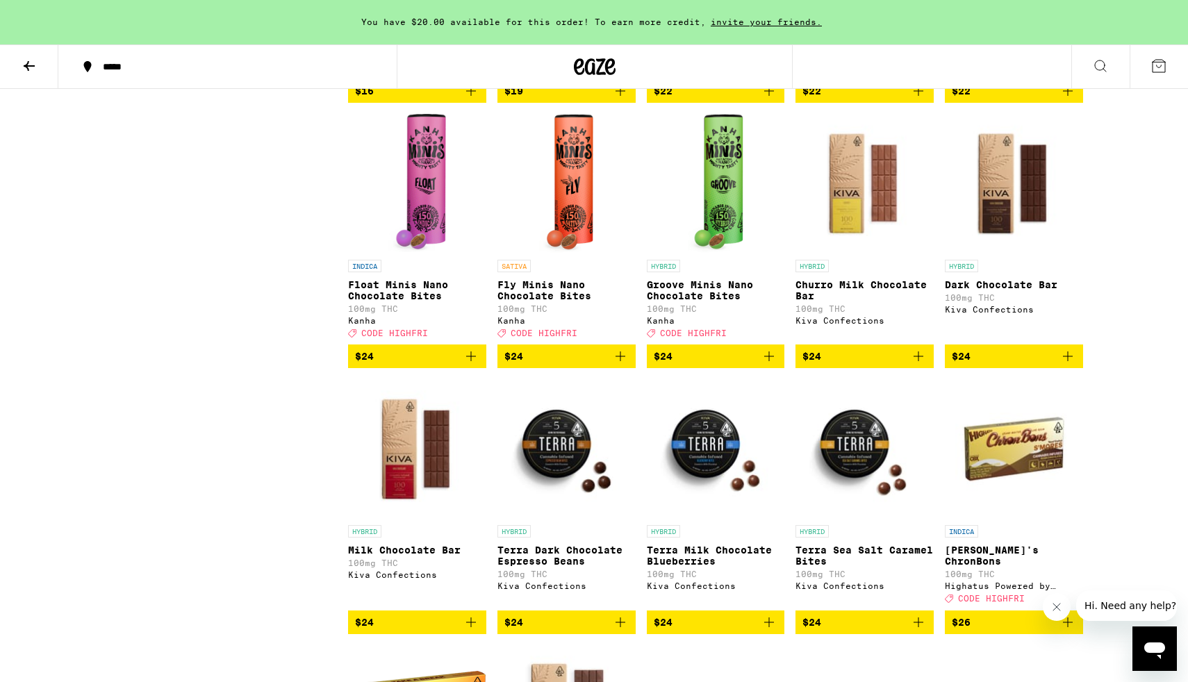
click at [712, 301] on p "Groove Minis Nano Chocolate Bites" at bounding box center [716, 290] width 138 height 22
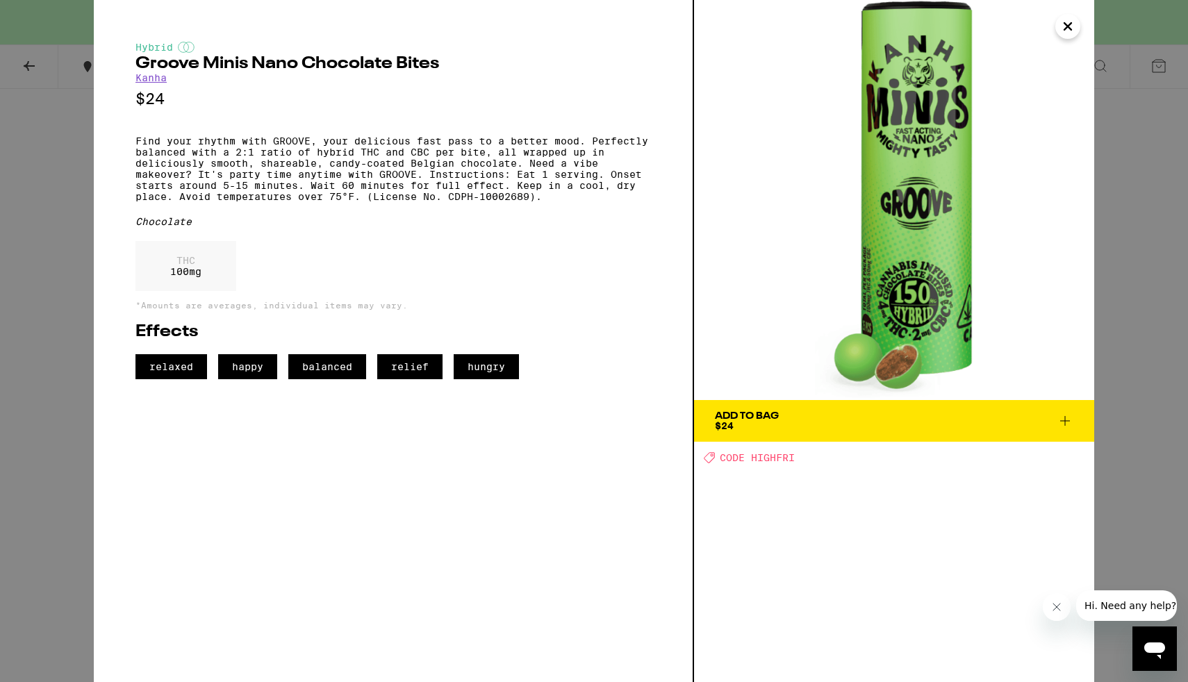
click at [1167, 224] on div "Hybrid Groove Minis Nano Chocolate Bites Kanha $24 Find your rhythm with GROOVE…" at bounding box center [594, 341] width 1188 height 682
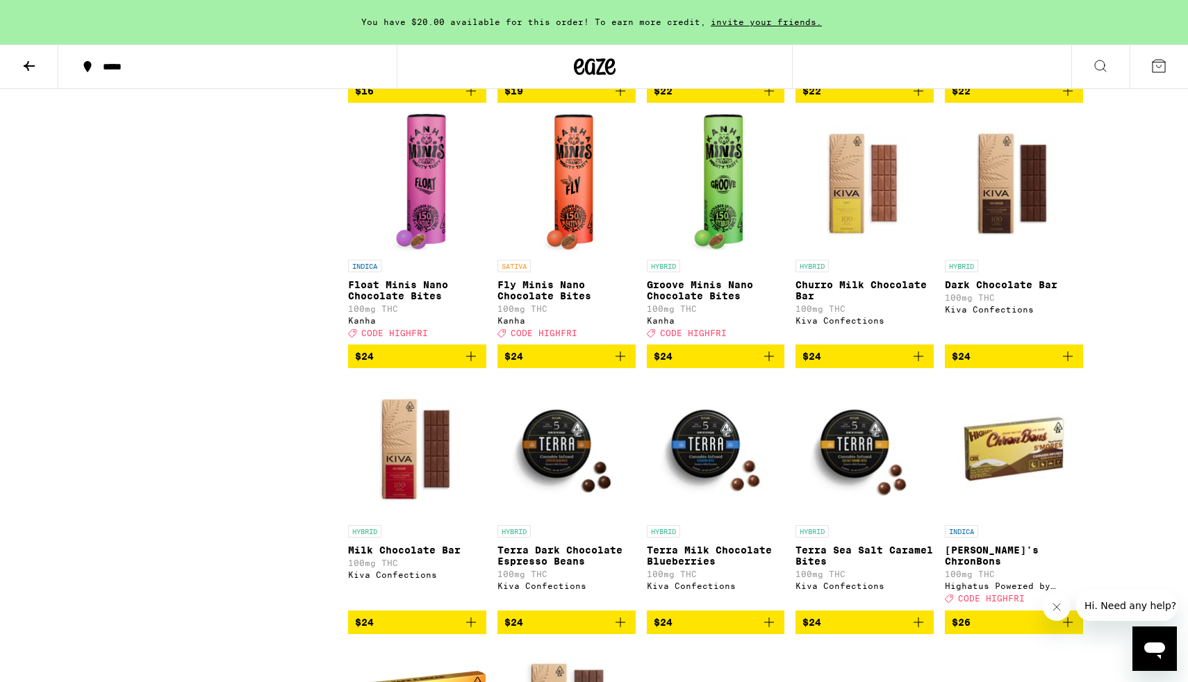
click at [408, 253] on img "Open page for Float Minis Nano Chocolate Bites from Kanha" at bounding box center [417, 183] width 58 height 139
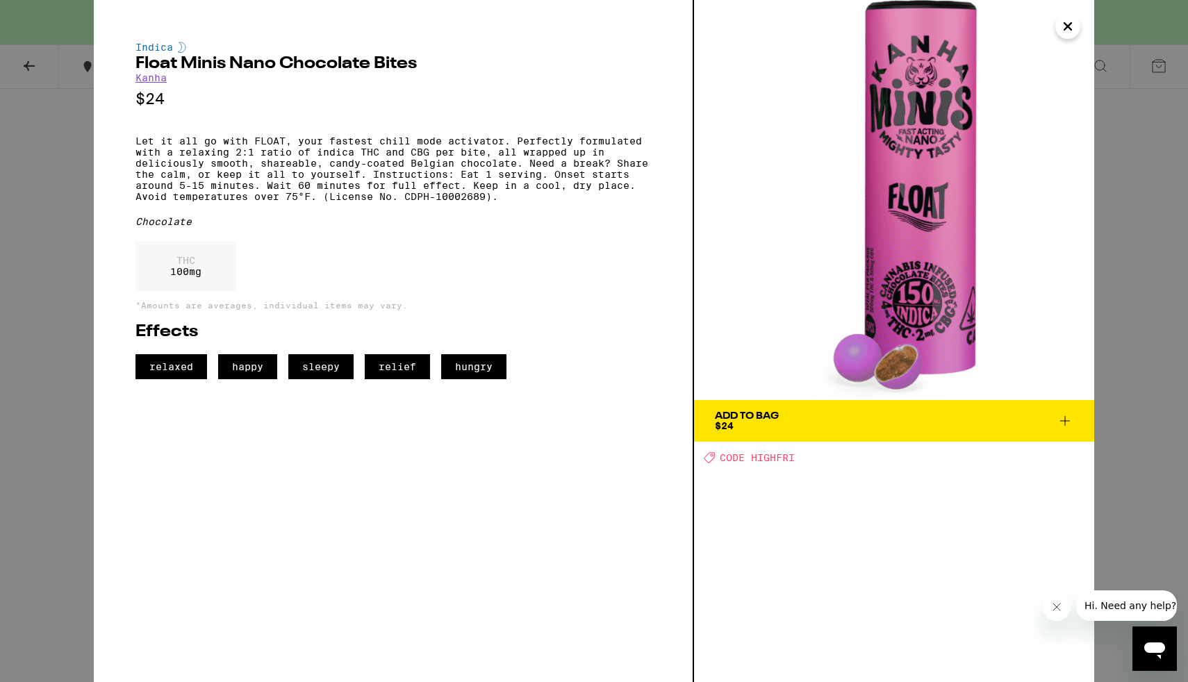
click at [1121, 351] on div "Indica Float Minis Nano Chocolate Bites Kanha $24 Let it all go with FLOAT, you…" at bounding box center [594, 341] width 1188 height 682
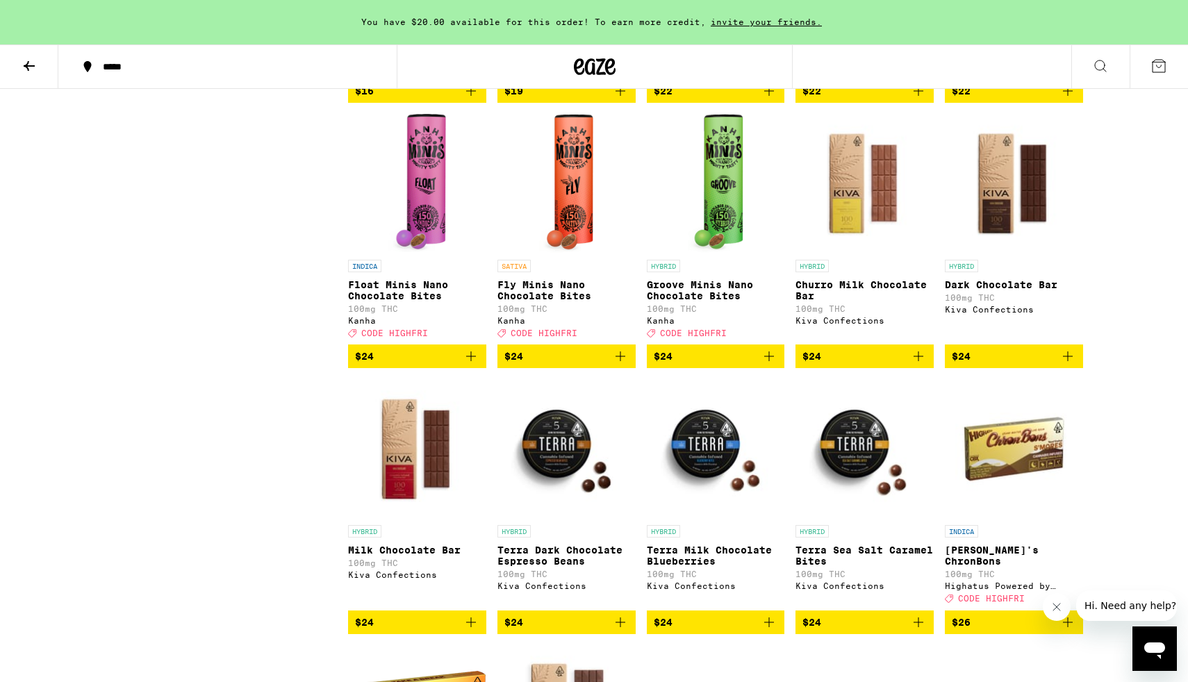
click at [590, 247] on img "Open page for Fly Minis Nano Chocolate Bites from Kanha" at bounding box center [566, 183] width 54 height 139
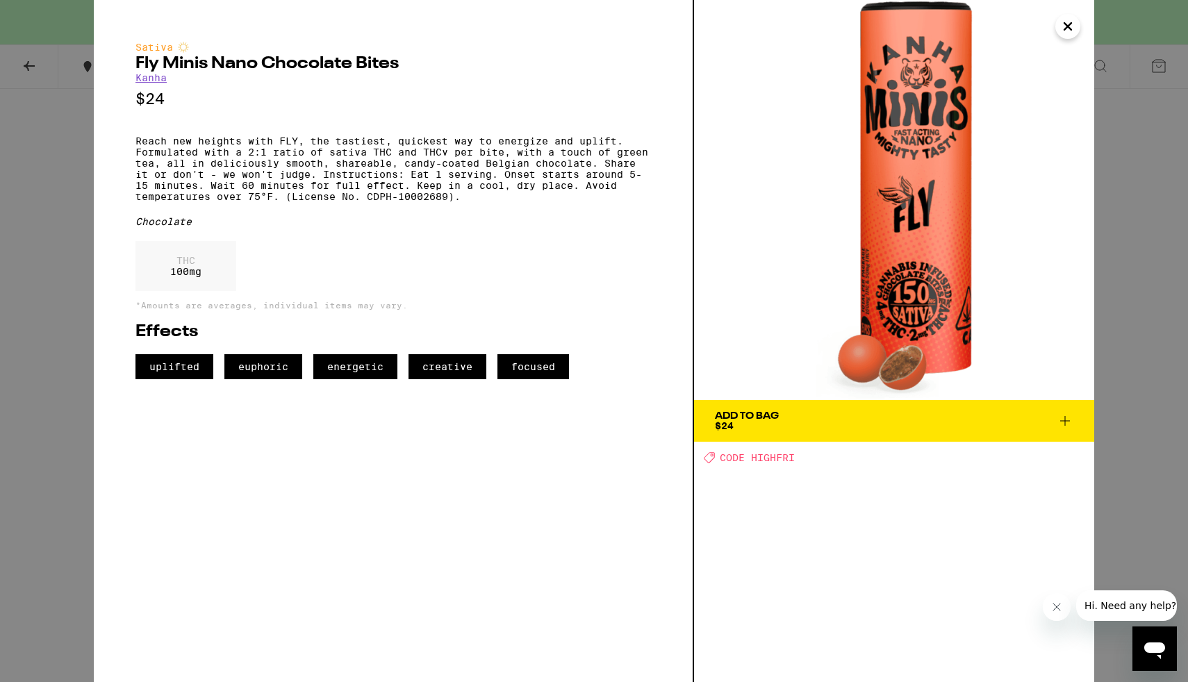
click at [878, 424] on span "Add To Bag $24" at bounding box center [894, 420] width 358 height 19
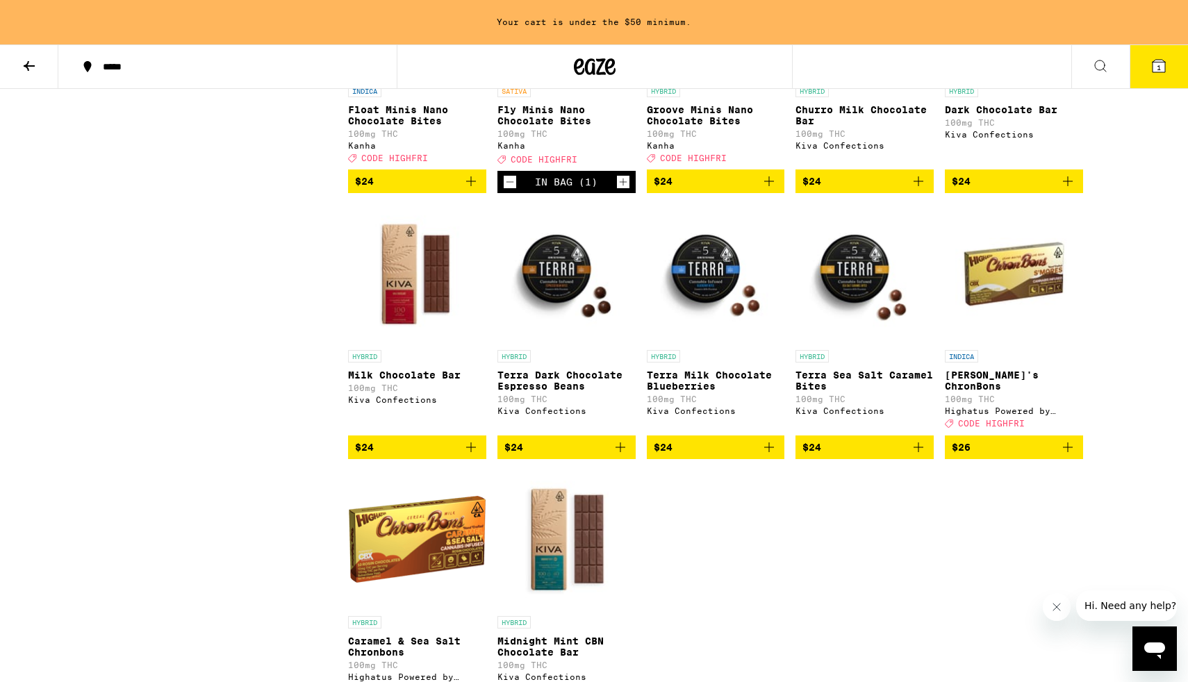
scroll to position [1375, 0]
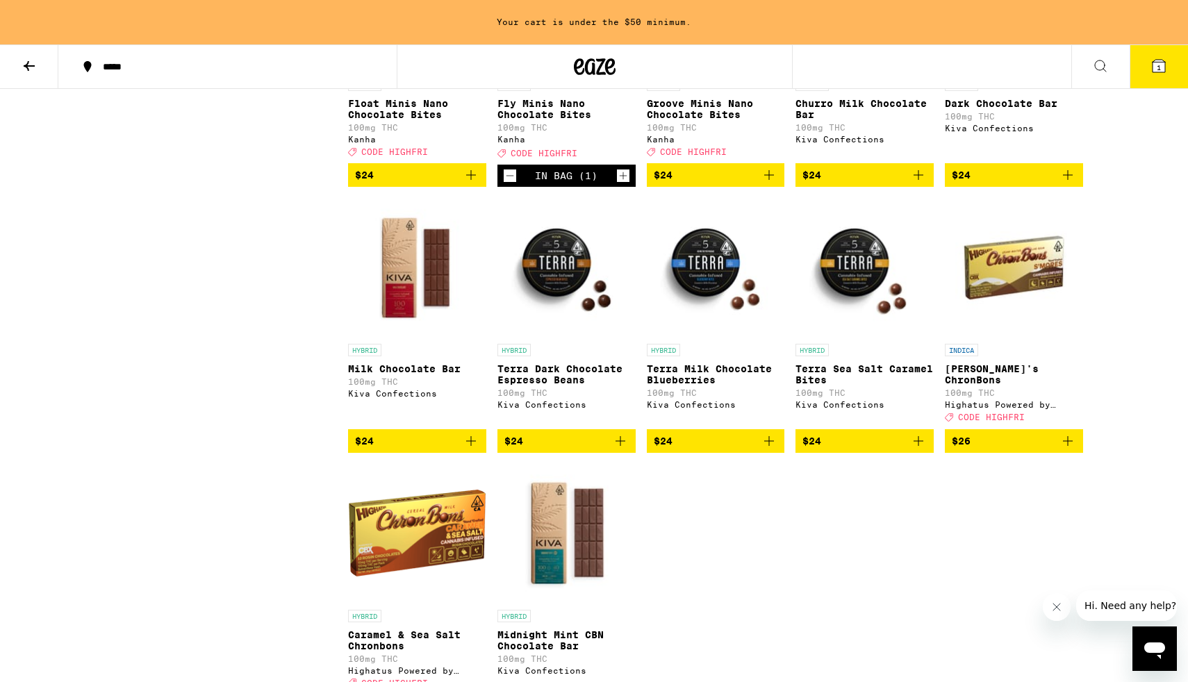
click at [470, 449] on icon "Add to bag" at bounding box center [471, 441] width 17 height 17
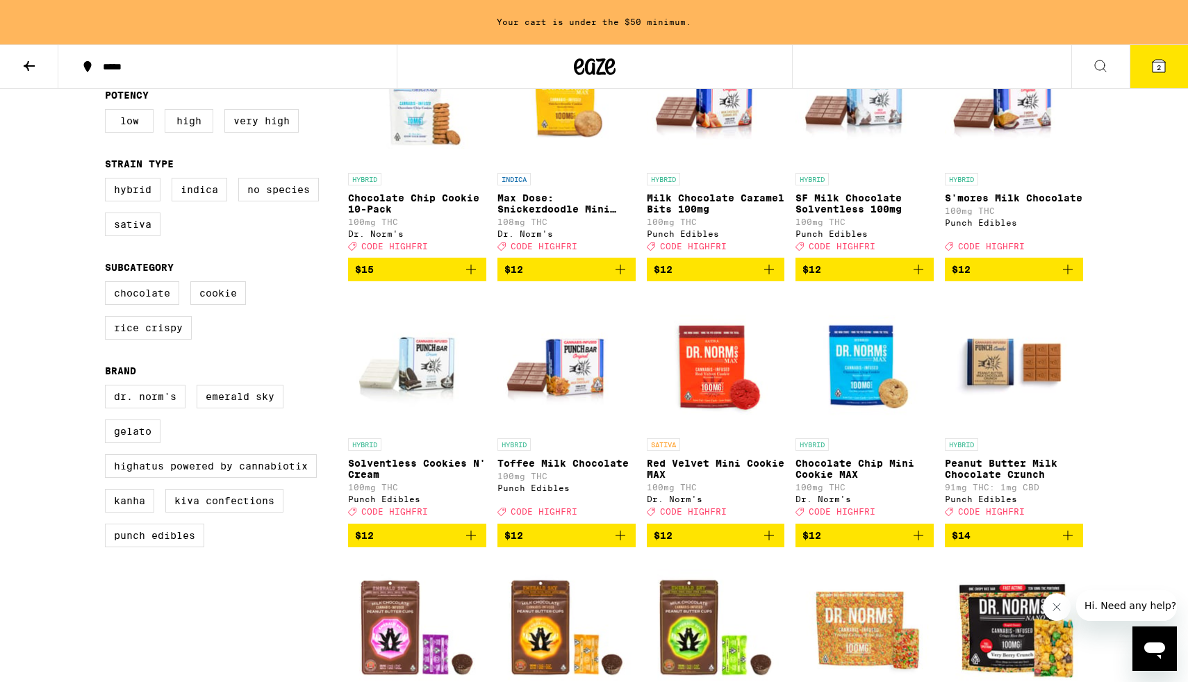
scroll to position [219, 0]
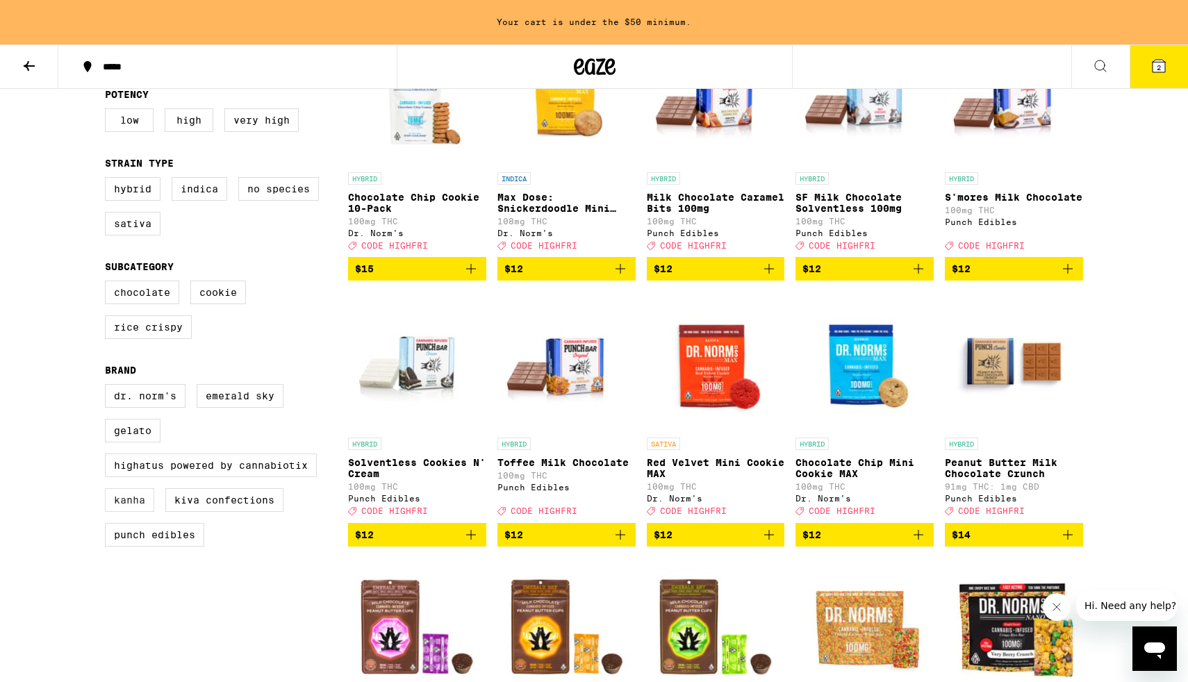
click at [123, 512] on label "Kanha" at bounding box center [129, 500] width 49 height 24
click at [108, 387] on input "Kanha" at bounding box center [108, 386] width 1 height 1
checkbox input "true"
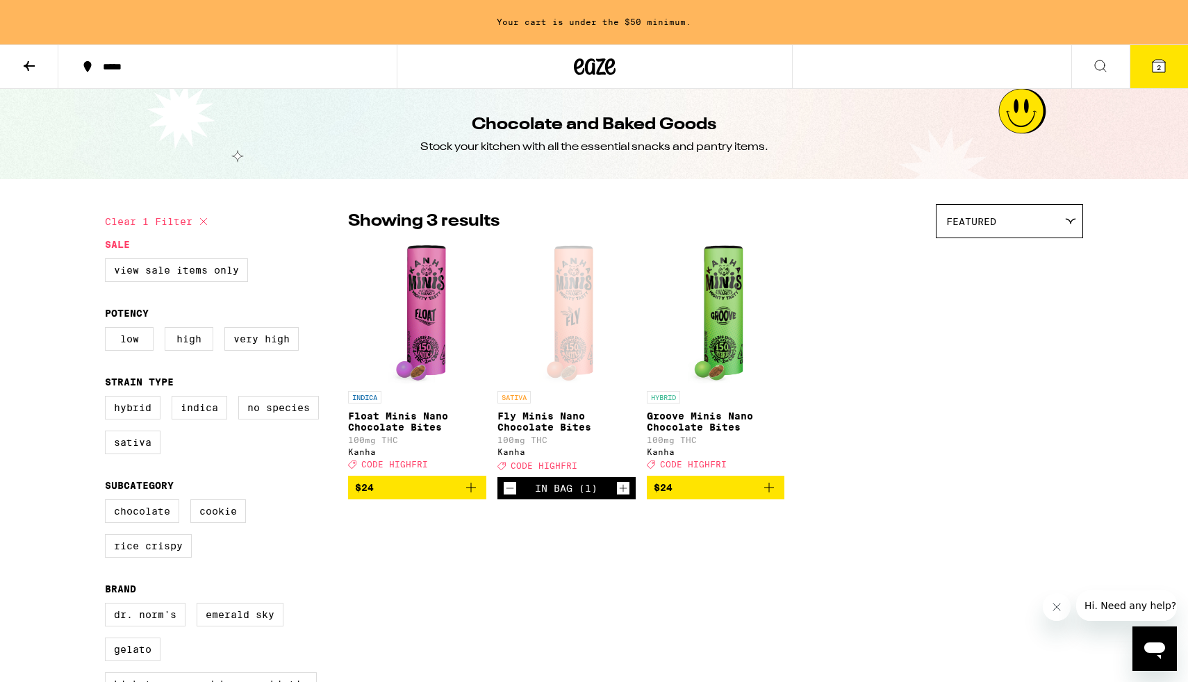
click at [40, 67] on button at bounding box center [29, 67] width 58 height 44
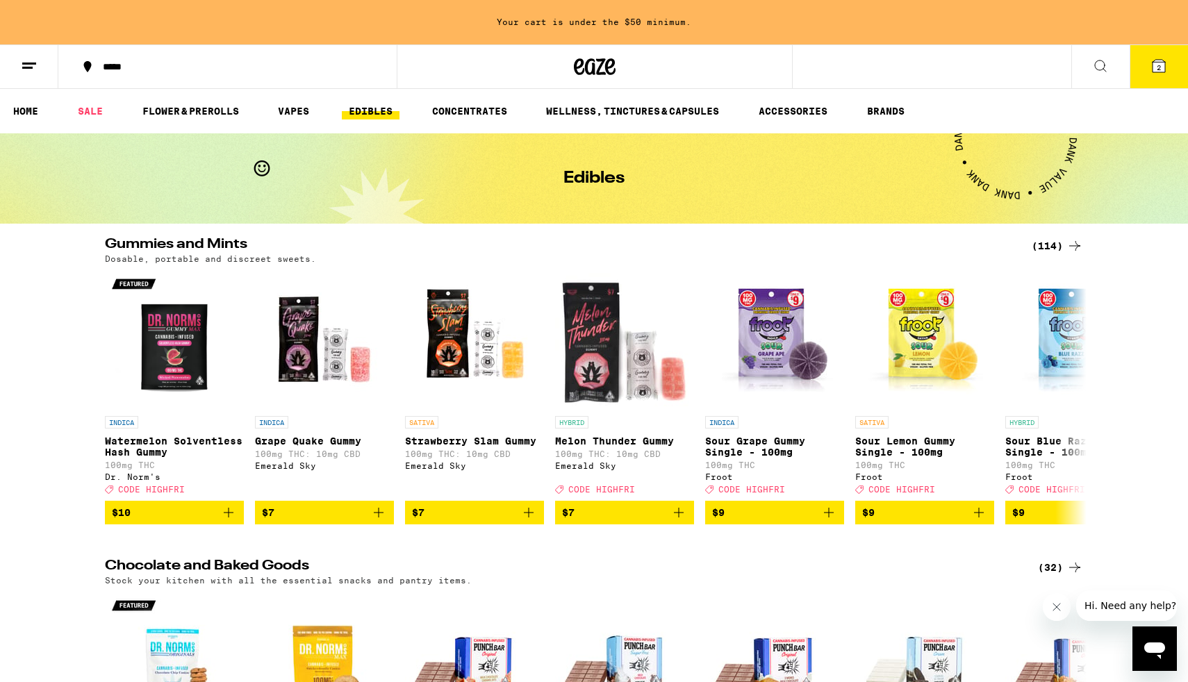
click at [1057, 251] on div "(114)" at bounding box center [1057, 246] width 51 height 17
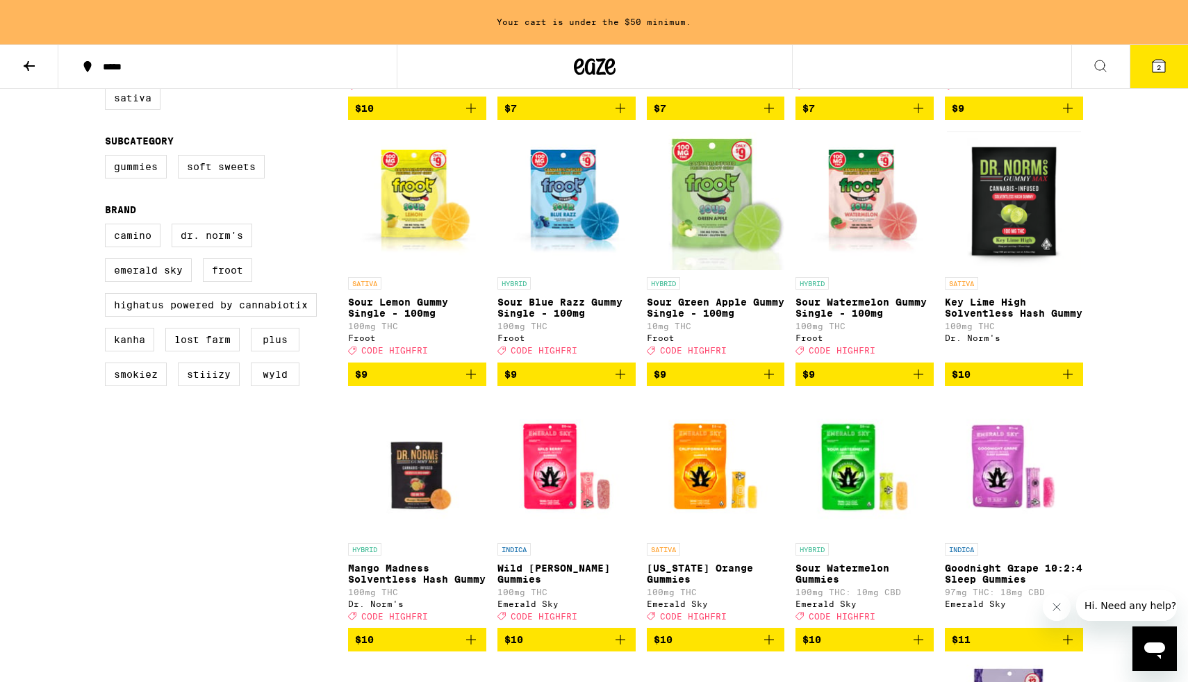
scroll to position [433, 0]
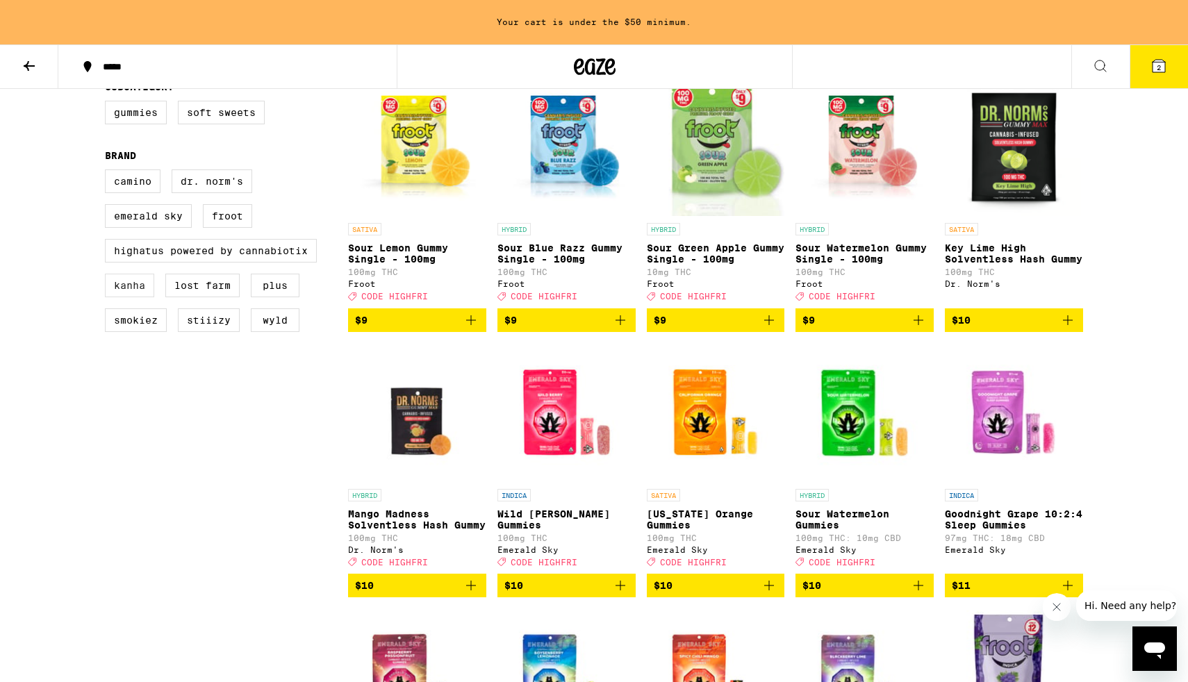
click at [134, 297] on label "Kanha" at bounding box center [129, 286] width 49 height 24
click at [108, 172] on input "Kanha" at bounding box center [108, 172] width 1 height 1
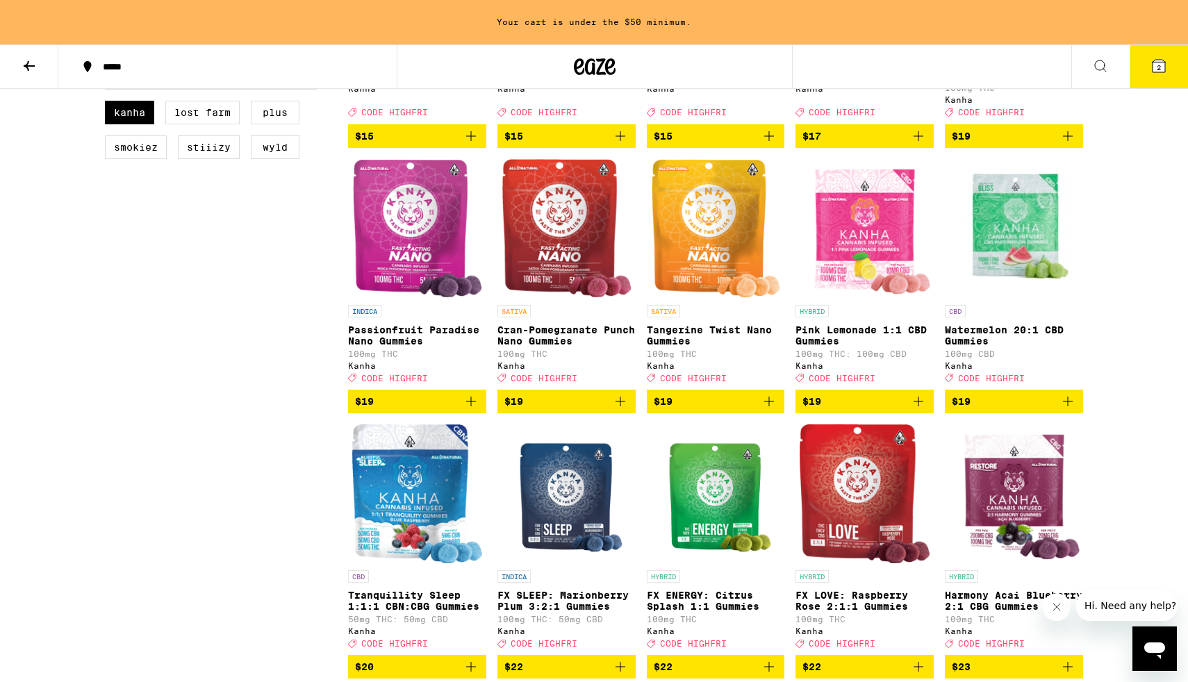
scroll to position [576, 0]
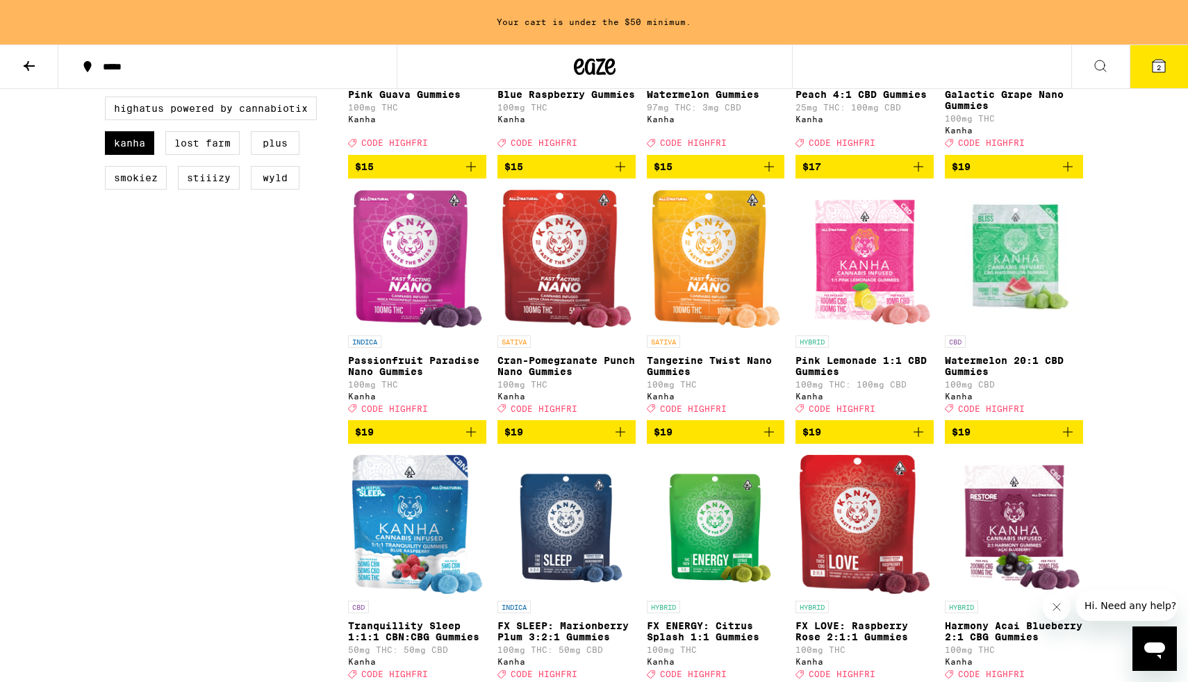
click at [477, 440] on icon "Add to bag" at bounding box center [471, 432] width 17 height 17
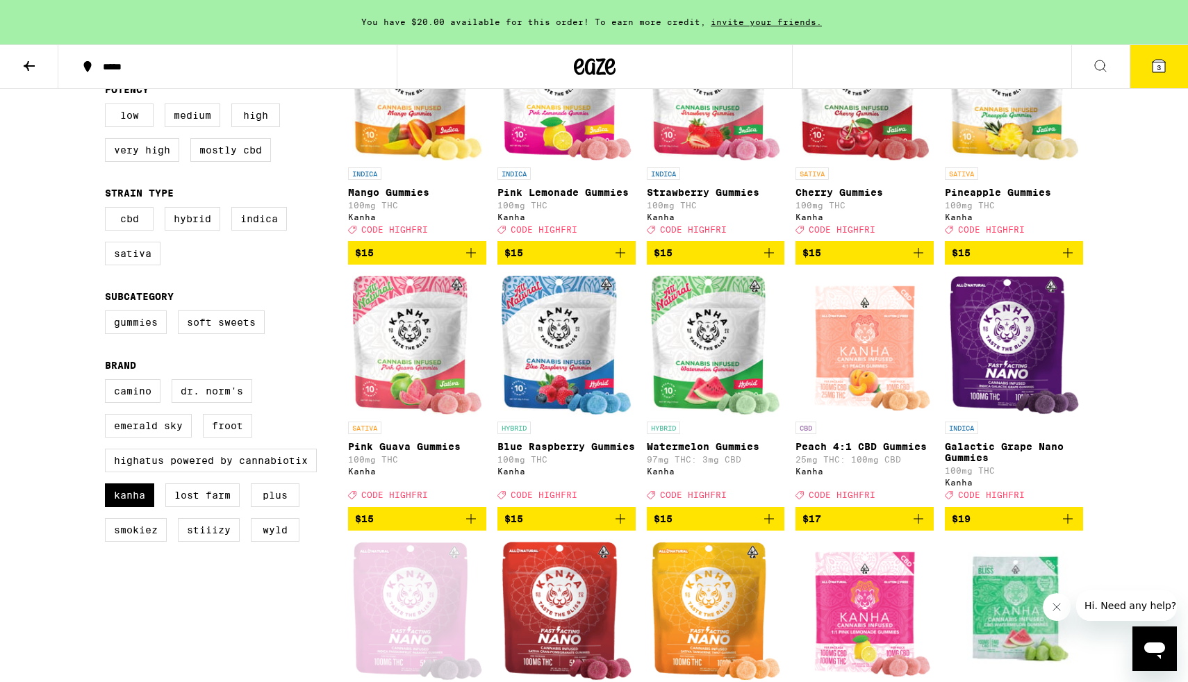
scroll to position [213, 0]
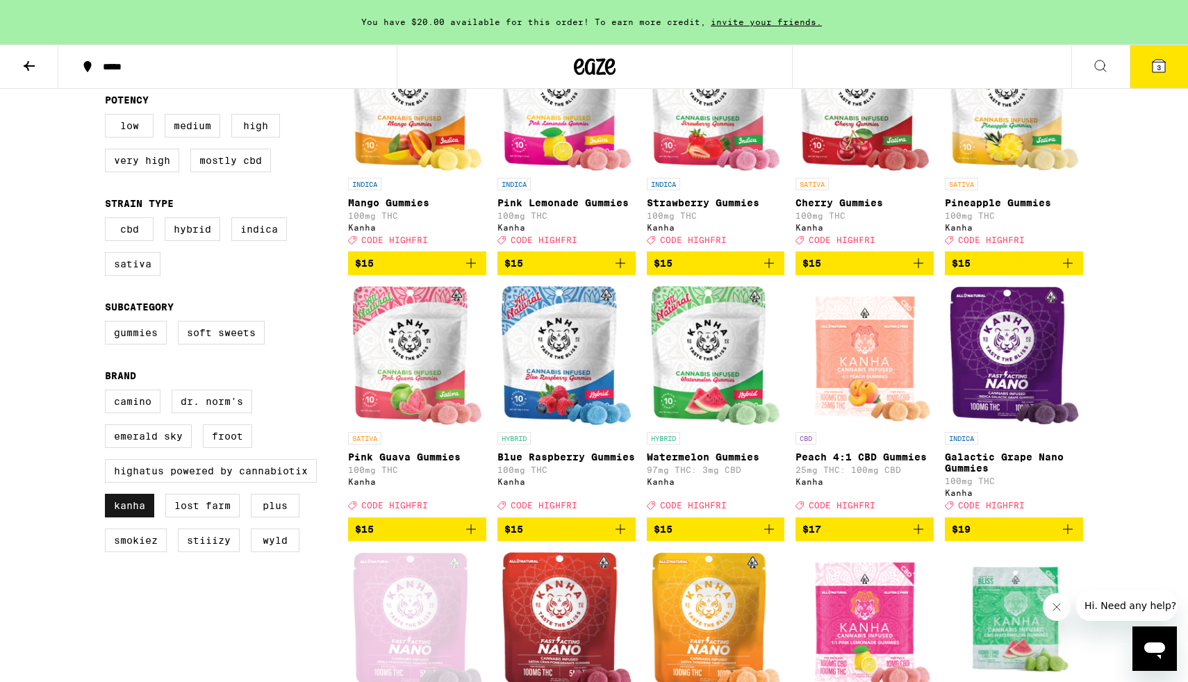
click at [136, 518] on label "Kanha" at bounding box center [129, 506] width 49 height 24
click at [108, 392] on input "Kanha" at bounding box center [108, 392] width 1 height 1
checkbox input "false"
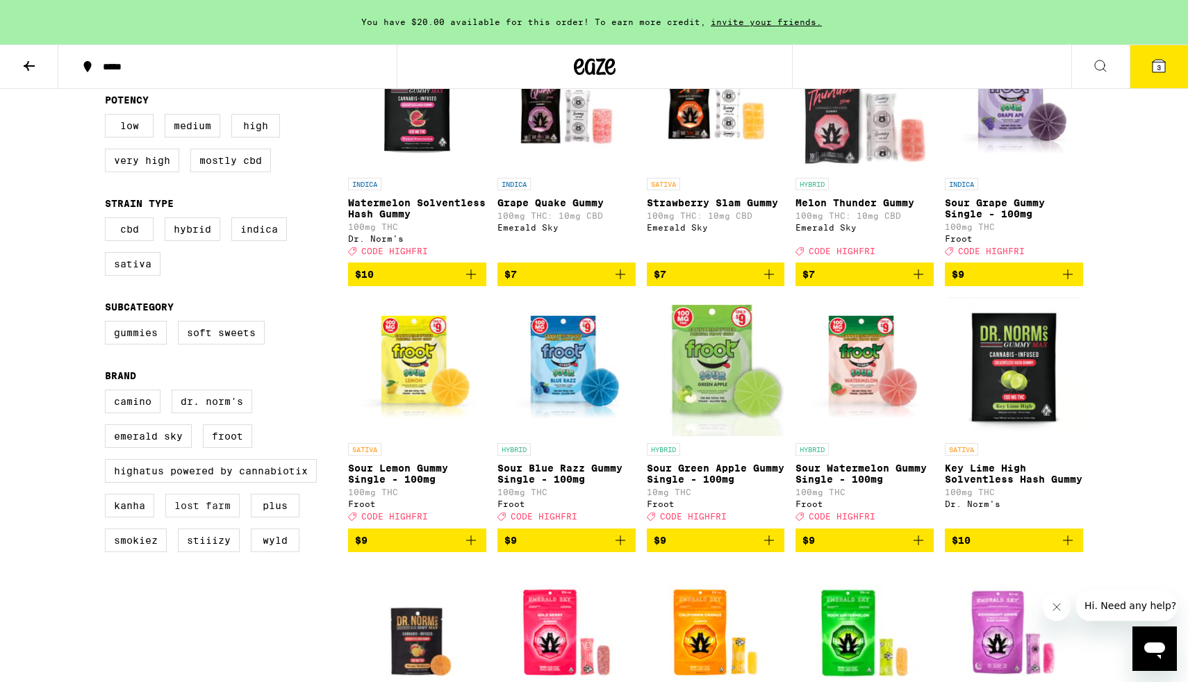
click at [190, 518] on label "Lost Farm" at bounding box center [202, 506] width 74 height 24
click at [108, 392] on input "Lost Farm" at bounding box center [108, 392] width 1 height 1
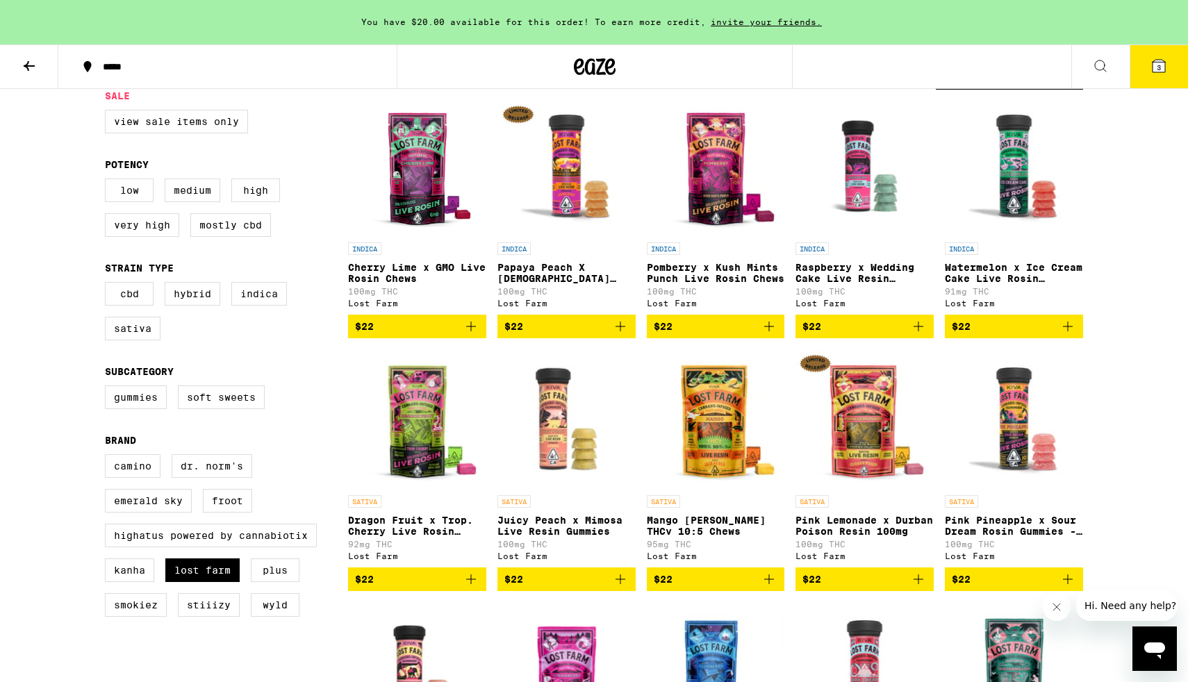
scroll to position [149, 0]
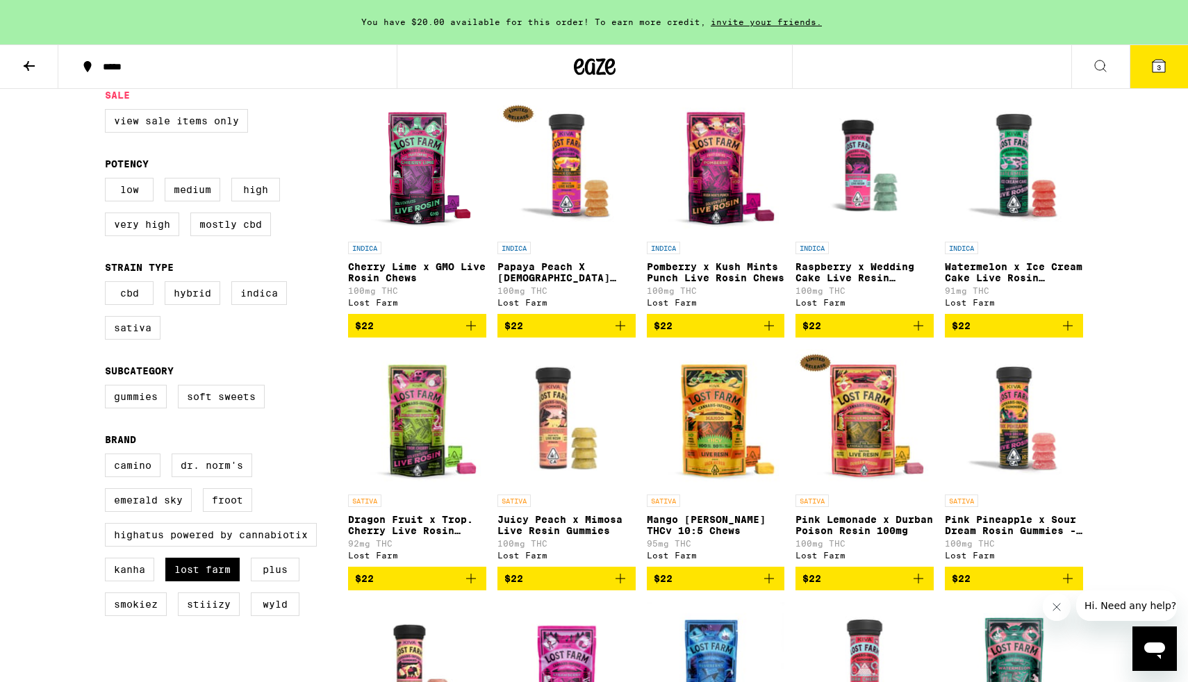
click at [474, 333] on icon "Add to bag" at bounding box center [471, 325] width 17 height 17
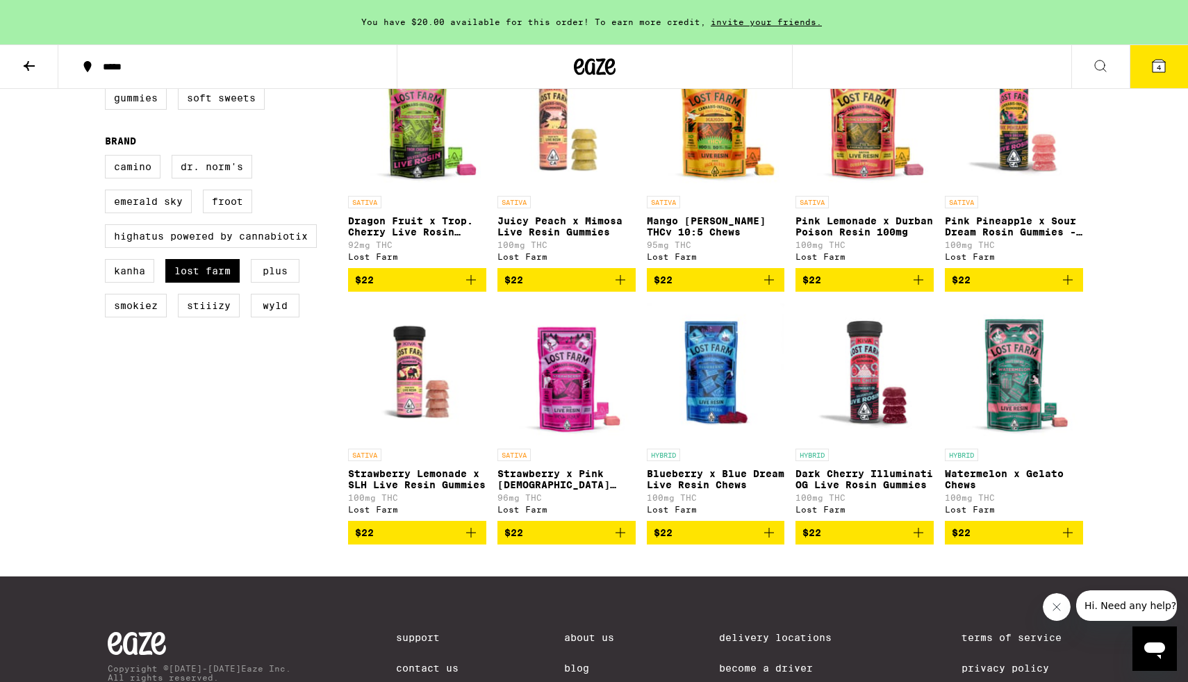
scroll to position [450, 0]
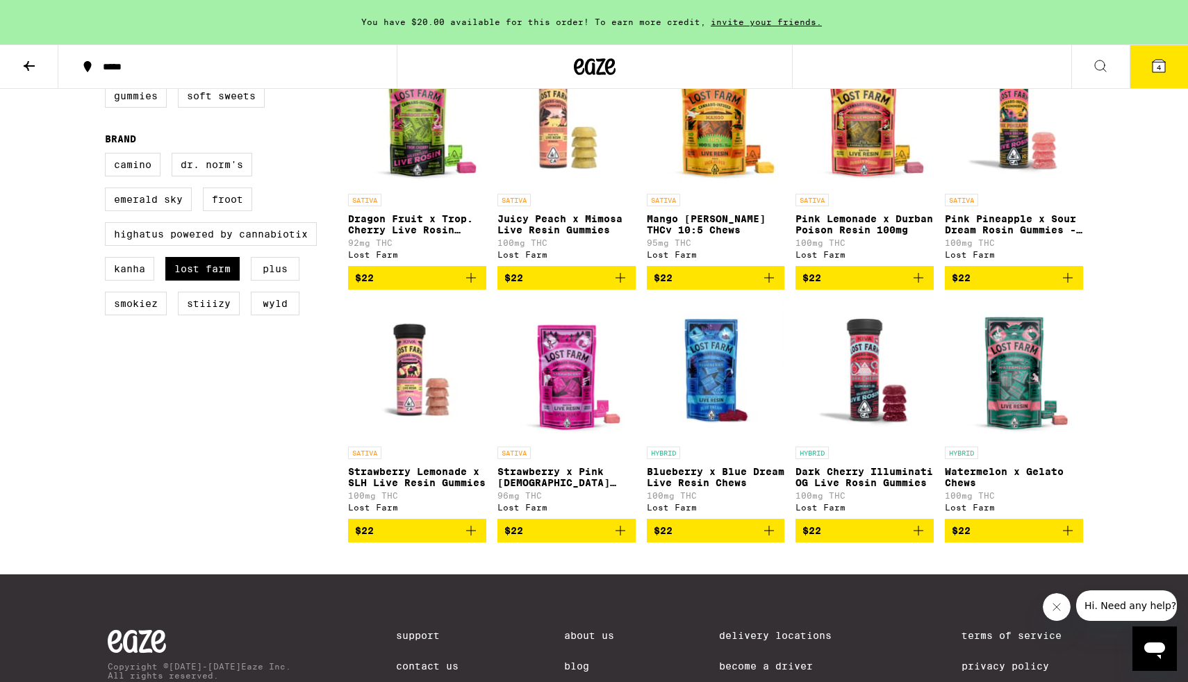
click at [765, 536] on icon "Add to bag" at bounding box center [769, 531] width 10 height 10
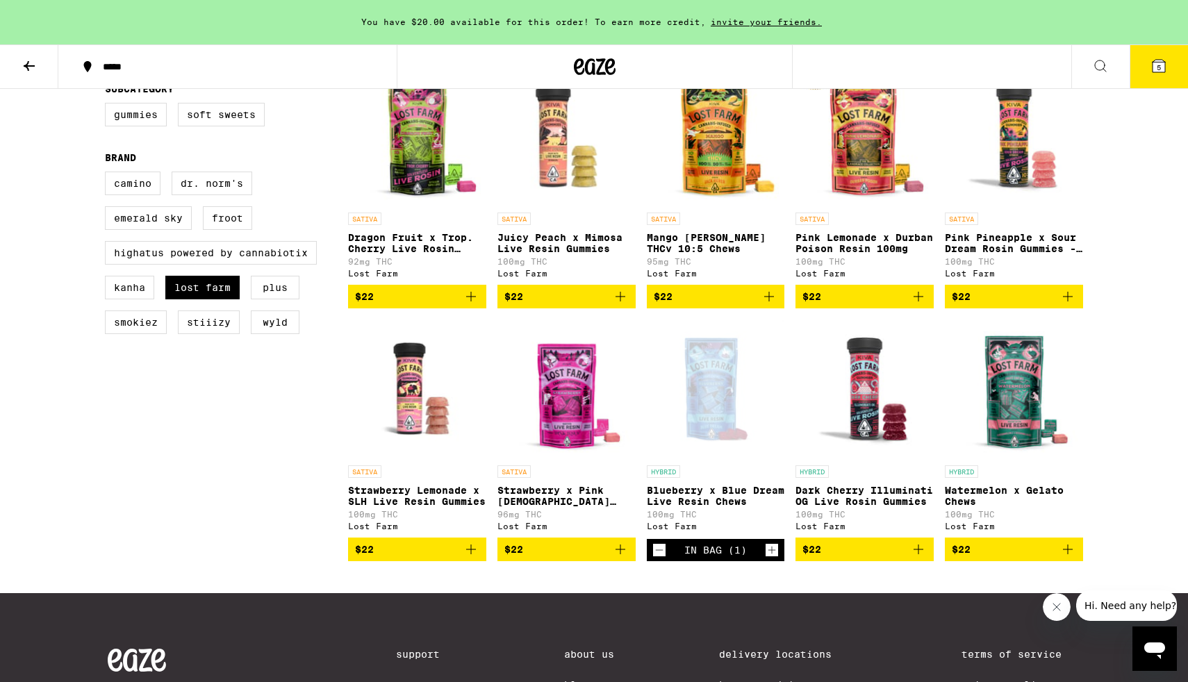
scroll to position [433, 0]
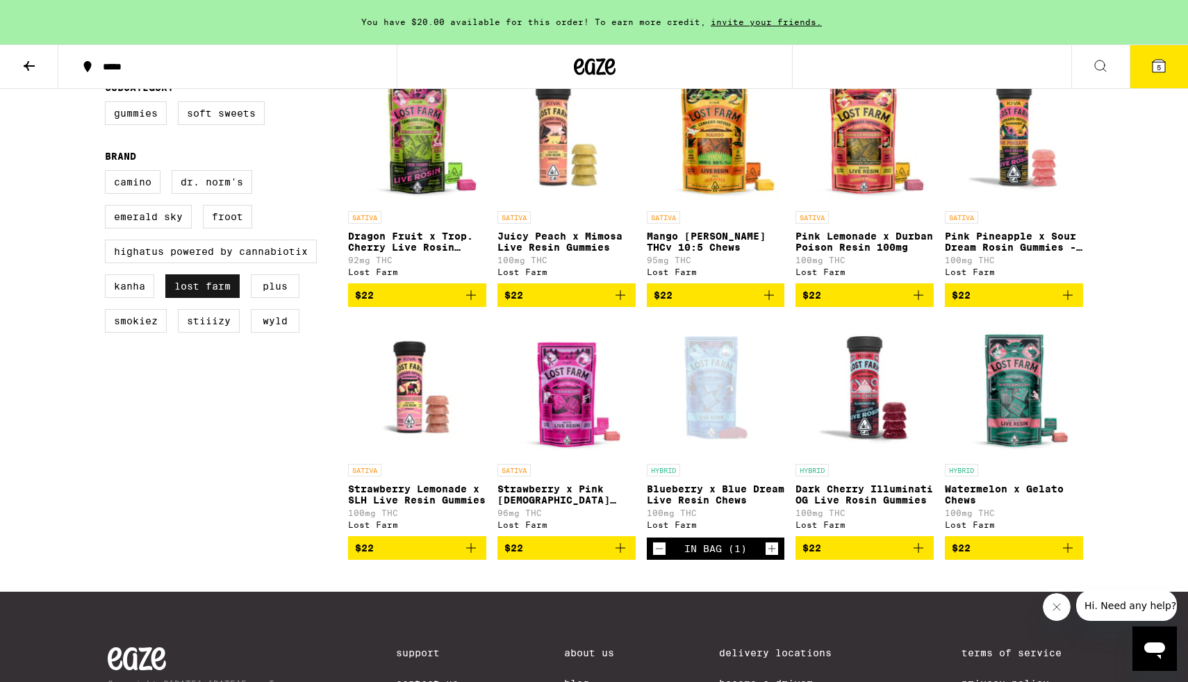
click at [221, 298] on label "Lost Farm" at bounding box center [202, 286] width 74 height 24
click at [108, 173] on input "Lost Farm" at bounding box center [108, 172] width 1 height 1
checkbox input "false"
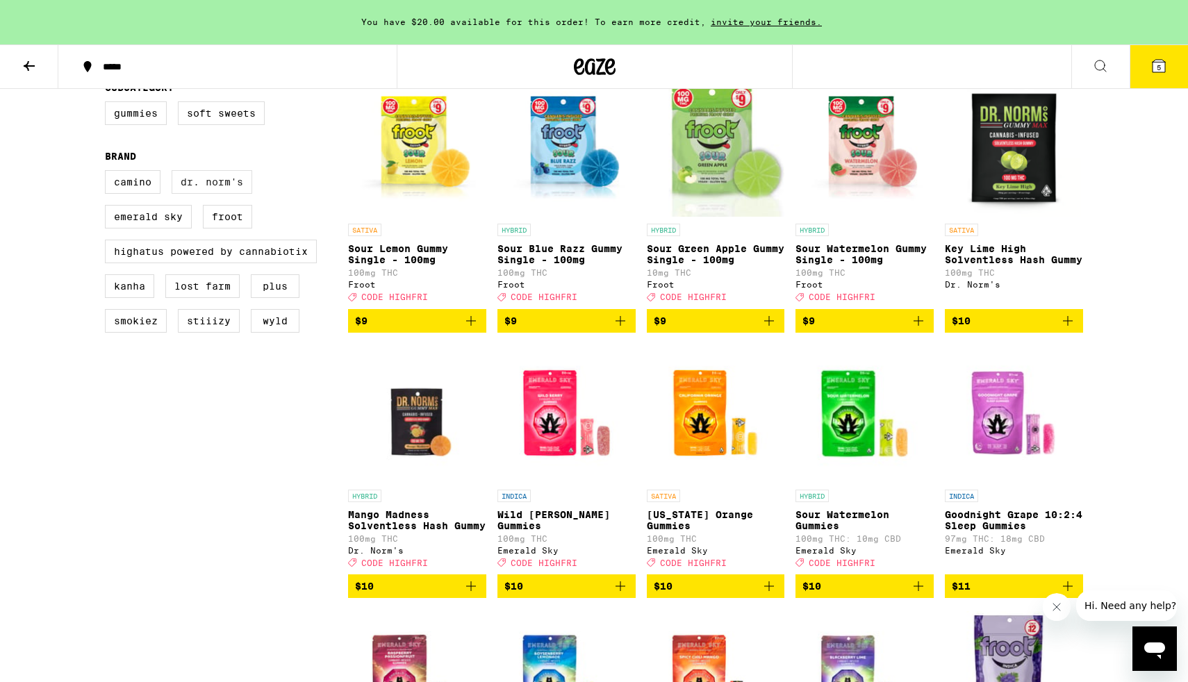
click at [218, 194] on label "Dr. Norm's" at bounding box center [212, 182] width 81 height 24
click at [108, 173] on input "Dr. Norm's" at bounding box center [108, 172] width 1 height 1
checkbox input "true"
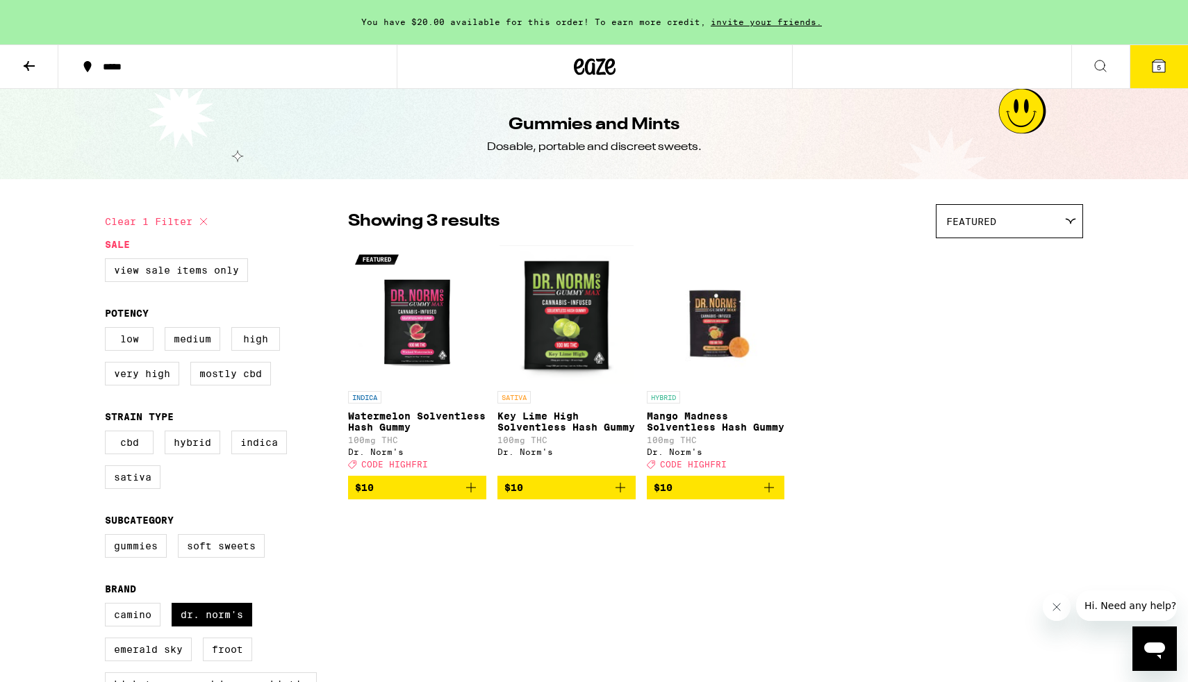
click at [17, 64] on button at bounding box center [29, 67] width 58 height 44
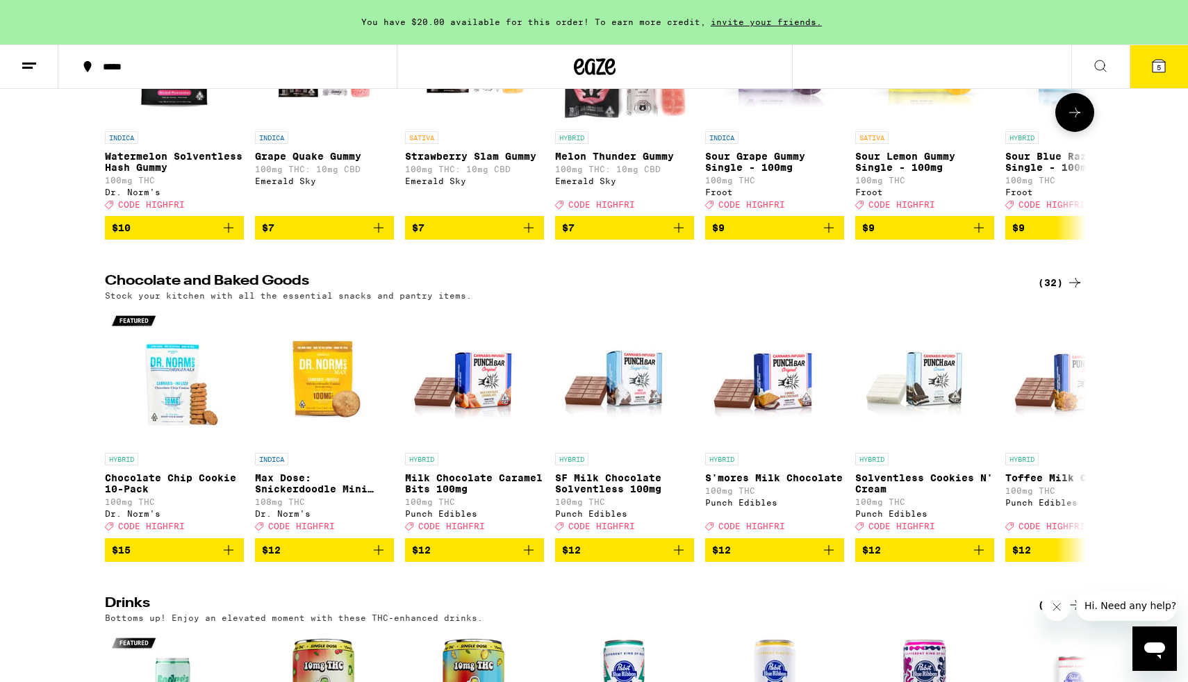
scroll to position [179, 0]
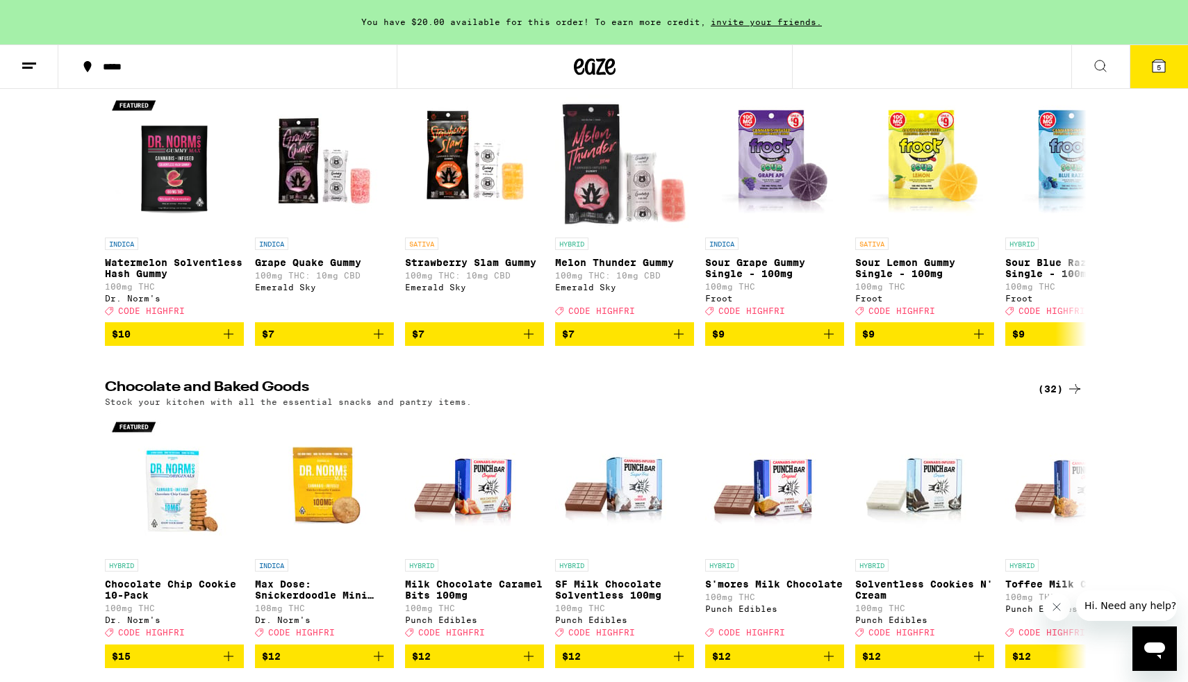
click at [249, 392] on h2 "Chocolate and Baked Goods" at bounding box center [560, 389] width 910 height 17
click at [1057, 397] on div "(32)" at bounding box center [1060, 389] width 45 height 17
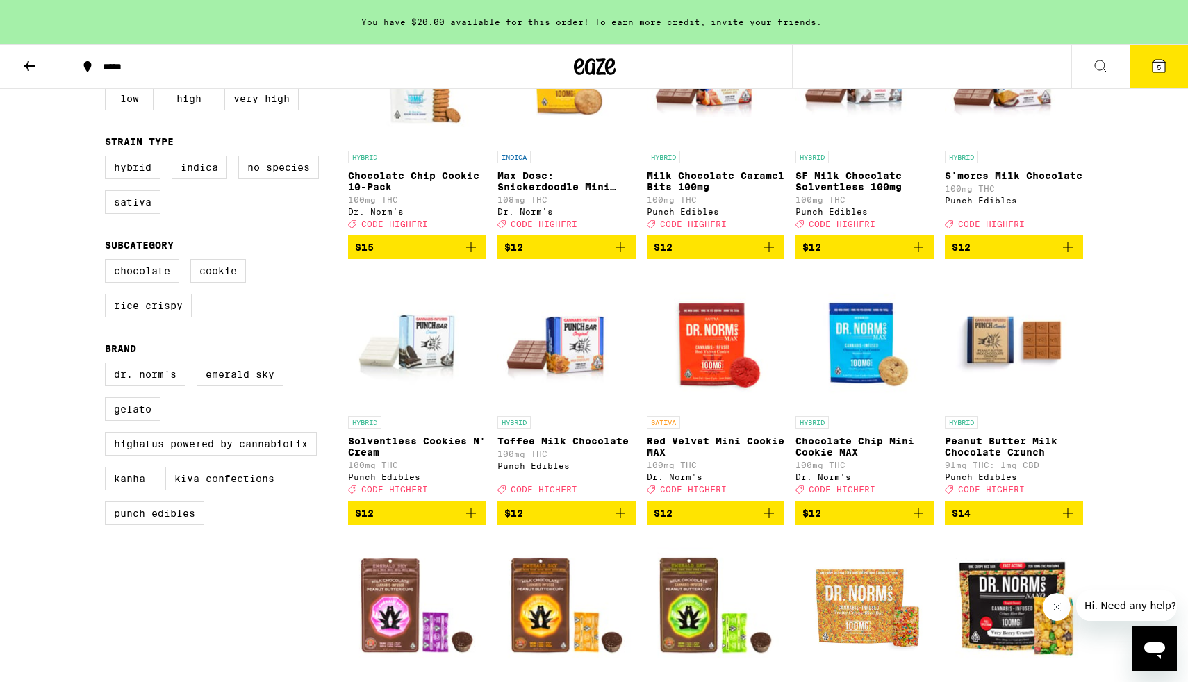
scroll to position [288, 0]
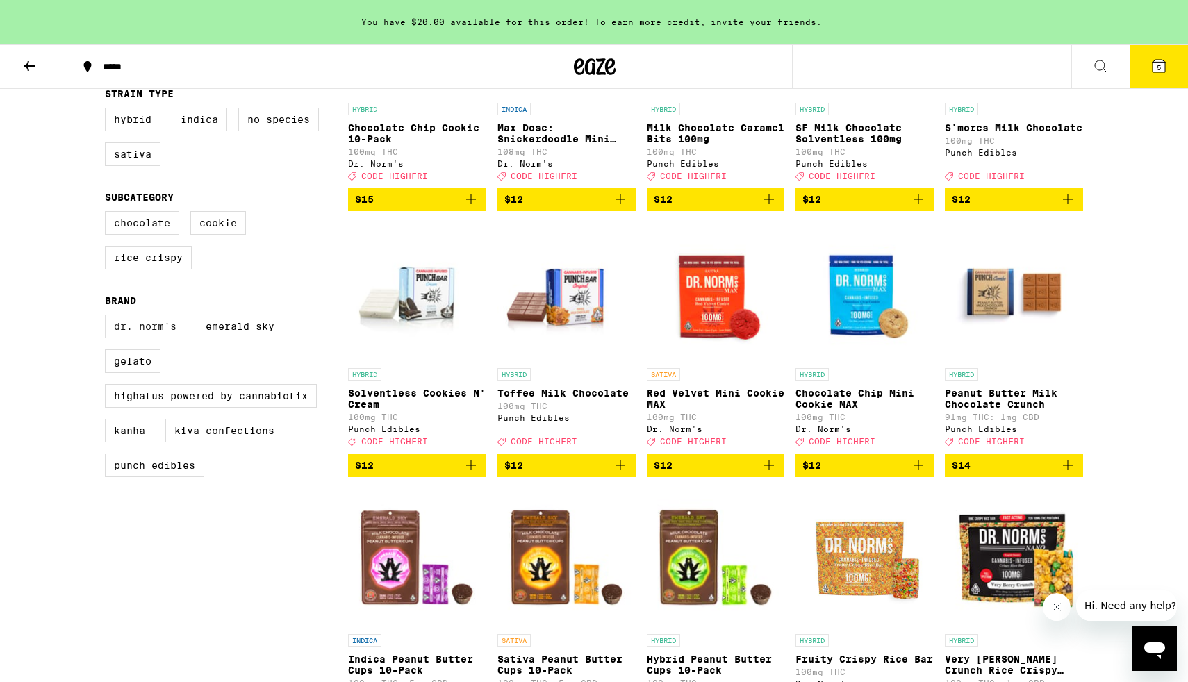
click at [163, 338] on label "Dr. Norm's" at bounding box center [145, 327] width 81 height 24
click at [108, 317] on input "Dr. Norm's" at bounding box center [108, 317] width 1 height 1
checkbox input "true"
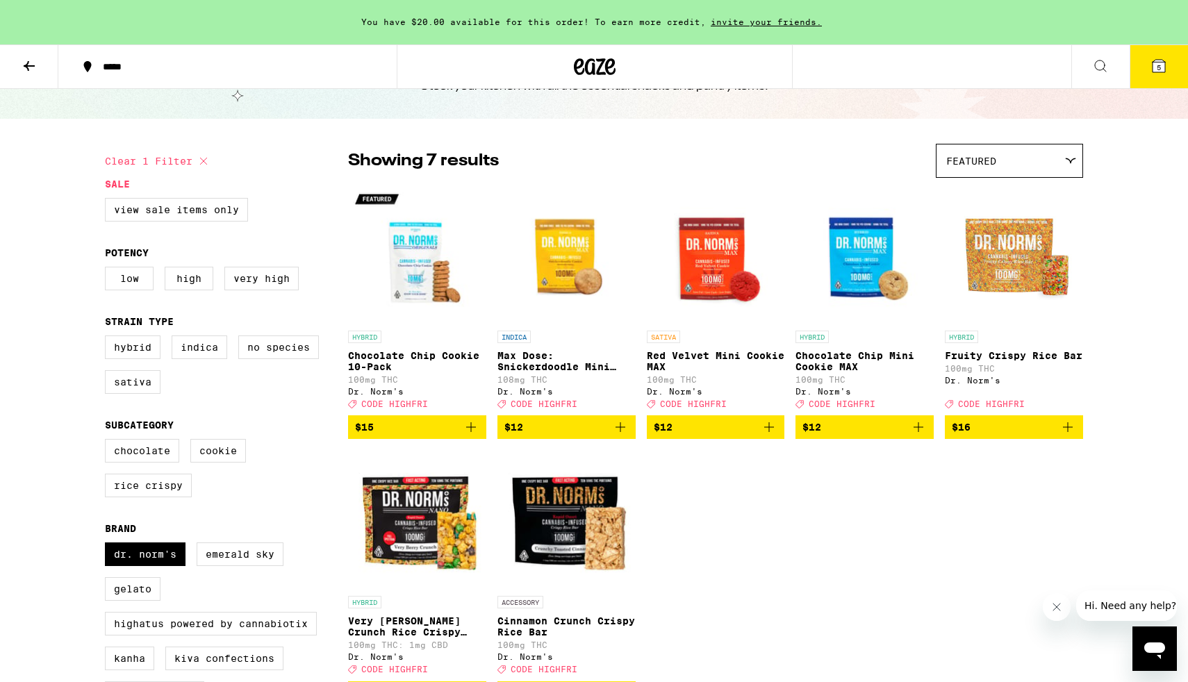
scroll to position [60, 0]
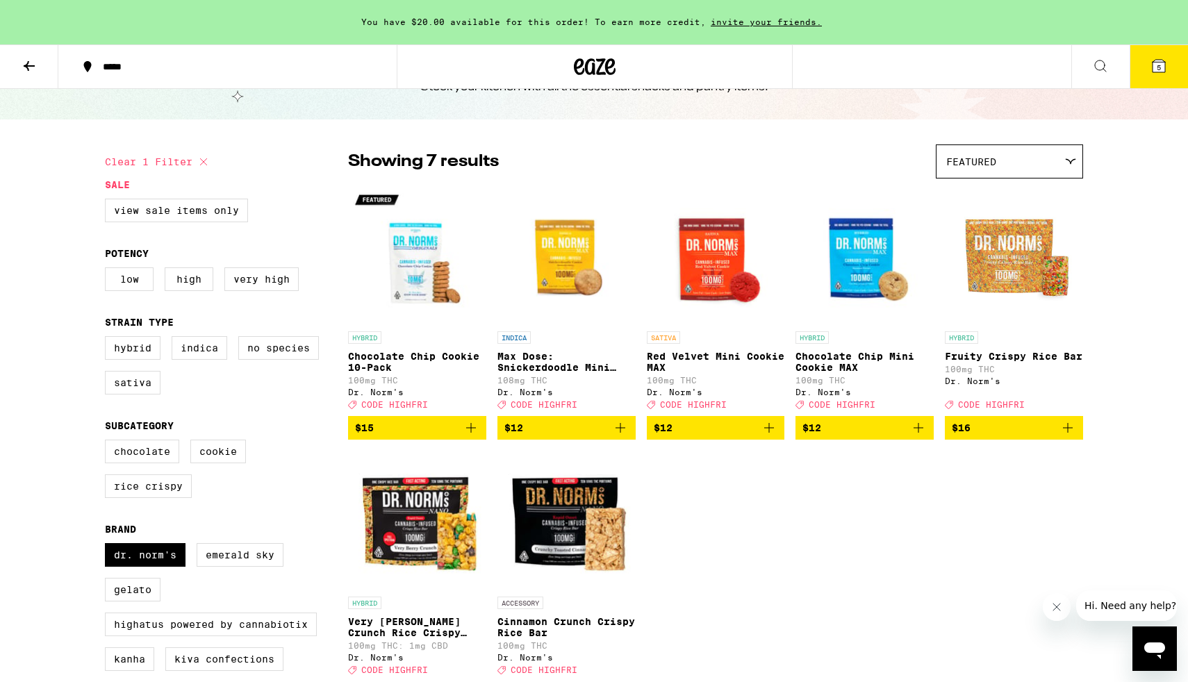
click at [476, 429] on icon "Add to bag" at bounding box center [471, 428] width 17 height 17
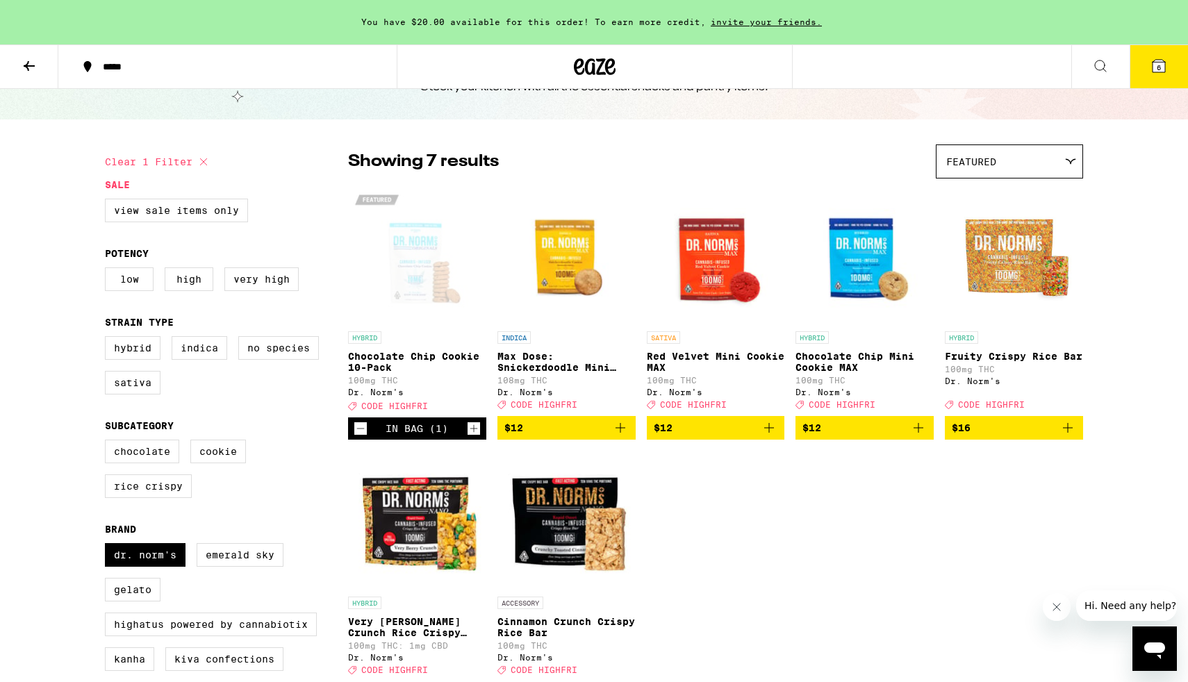
click at [828, 532] on div "HYBRID Chocolate Chip Cookie 10-Pack 100mg THC Dr. [PERSON_NAME]'s Deal Created…" at bounding box center [715, 445] width 735 height 520
click at [1069, 436] on icon "Add to bag" at bounding box center [1067, 428] width 17 height 17
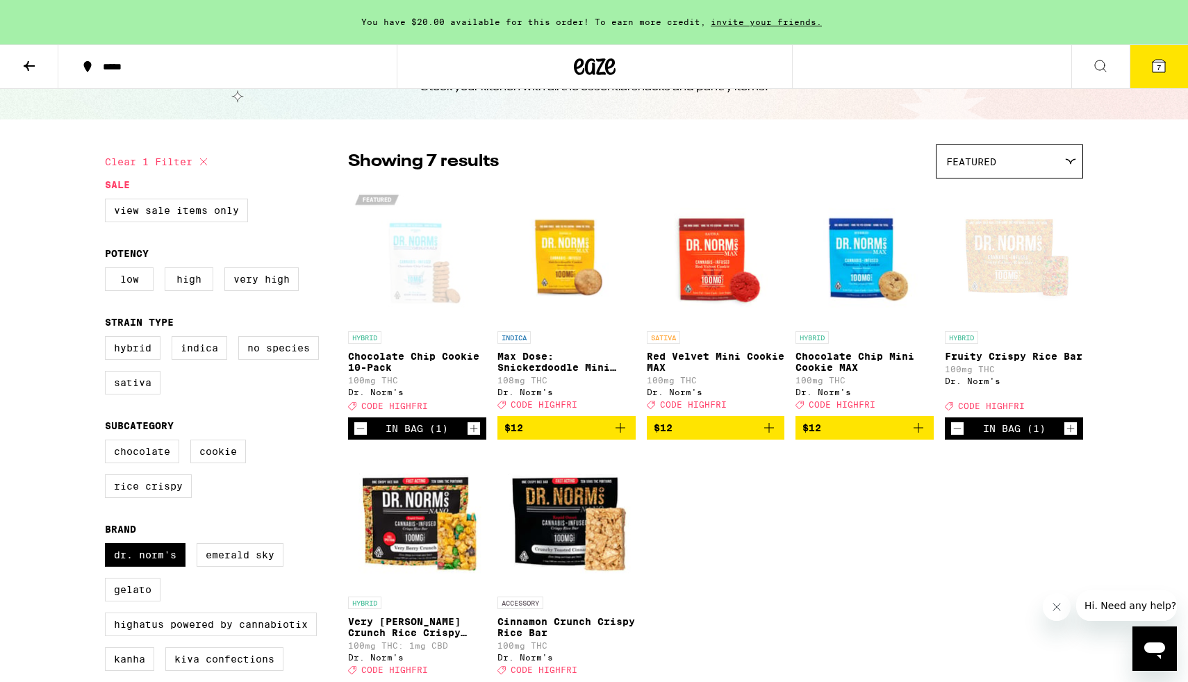
click at [1069, 436] on icon "Increment" at bounding box center [1070, 428] width 13 height 17
click at [953, 437] on icon "Decrement" at bounding box center [957, 428] width 13 height 17
click at [1150, 68] on button "7" at bounding box center [1159, 66] width 58 height 43
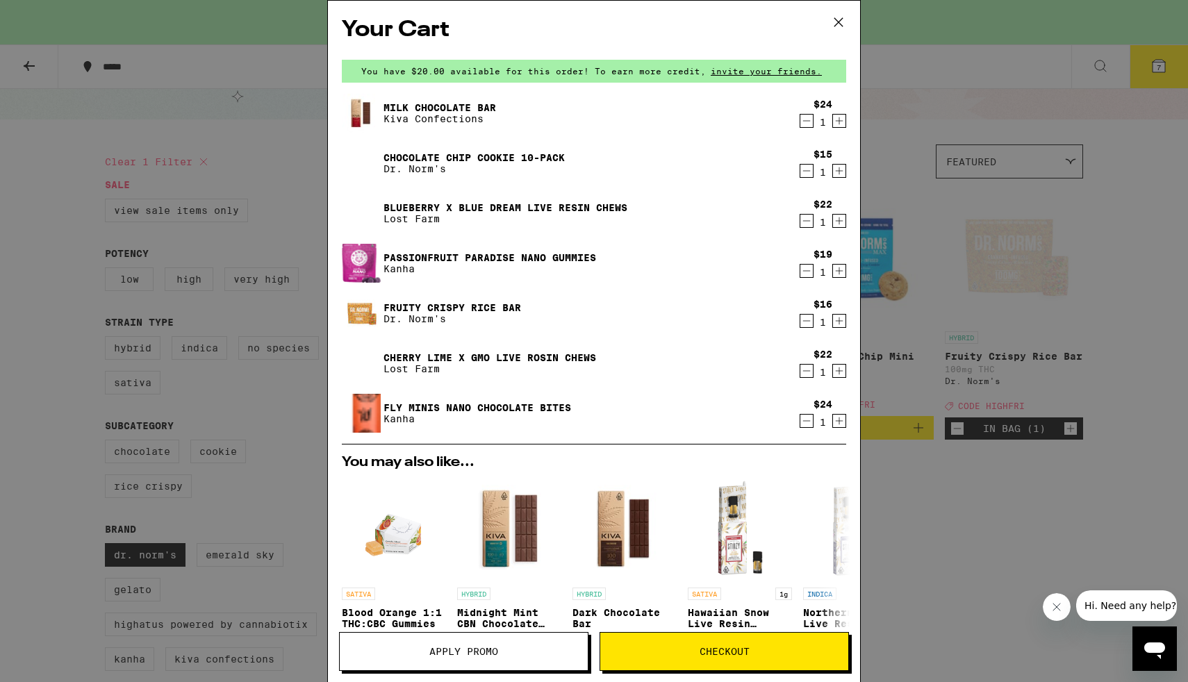
click at [809, 325] on icon "Decrement" at bounding box center [806, 321] width 13 height 17
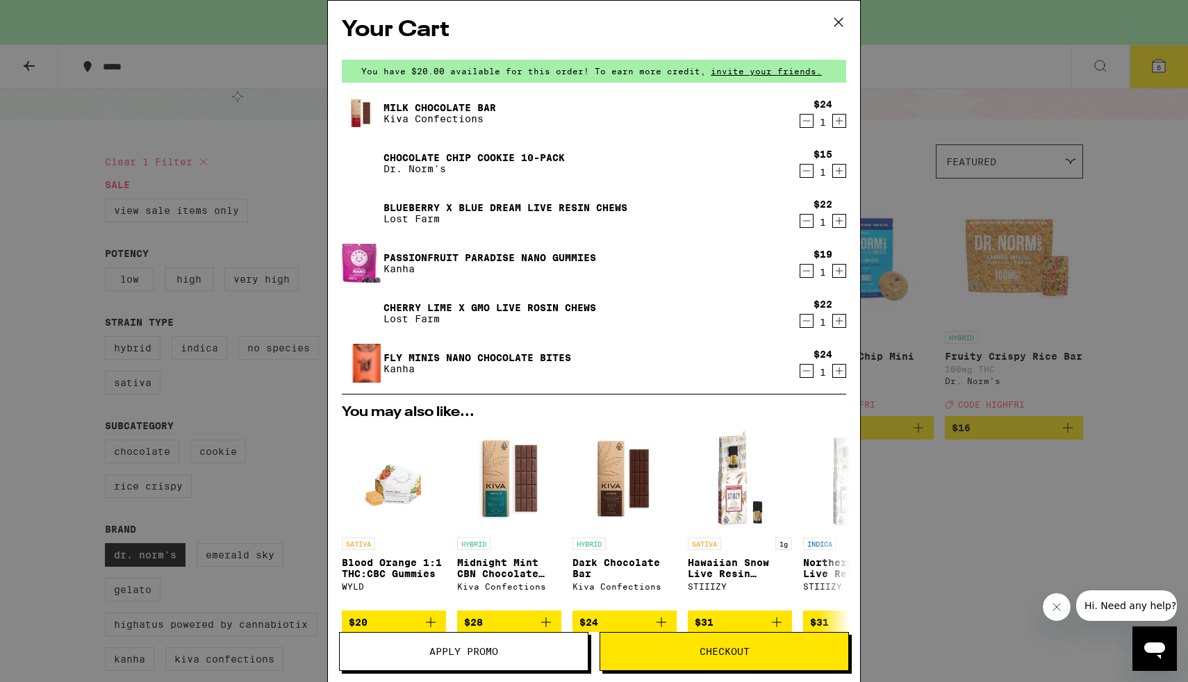
click at [802, 127] on icon "Decrement" at bounding box center [806, 121] width 13 height 17
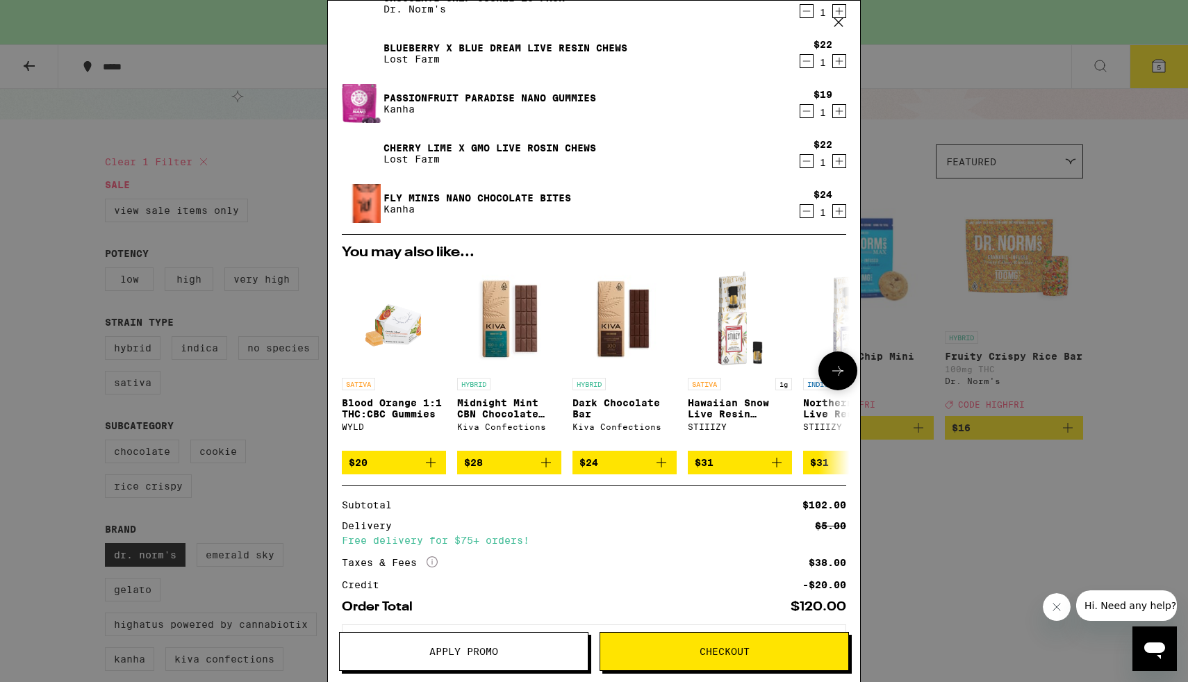
scroll to position [177, 0]
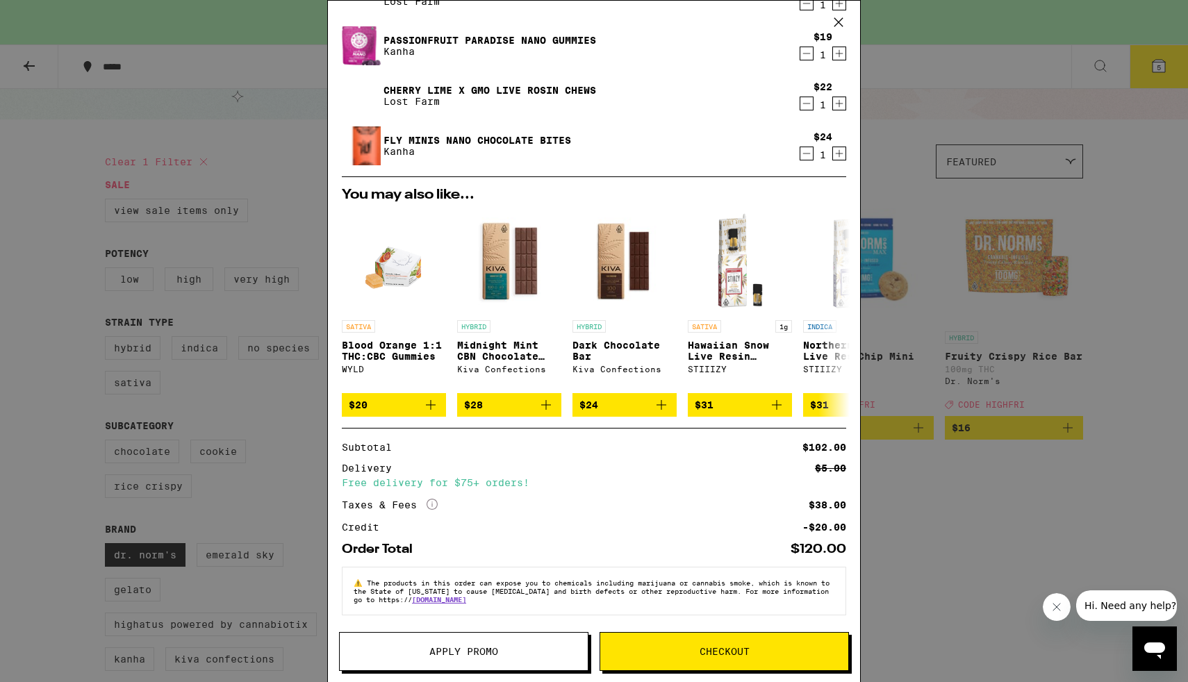
click at [706, 651] on span "Checkout" at bounding box center [725, 652] width 50 height 10
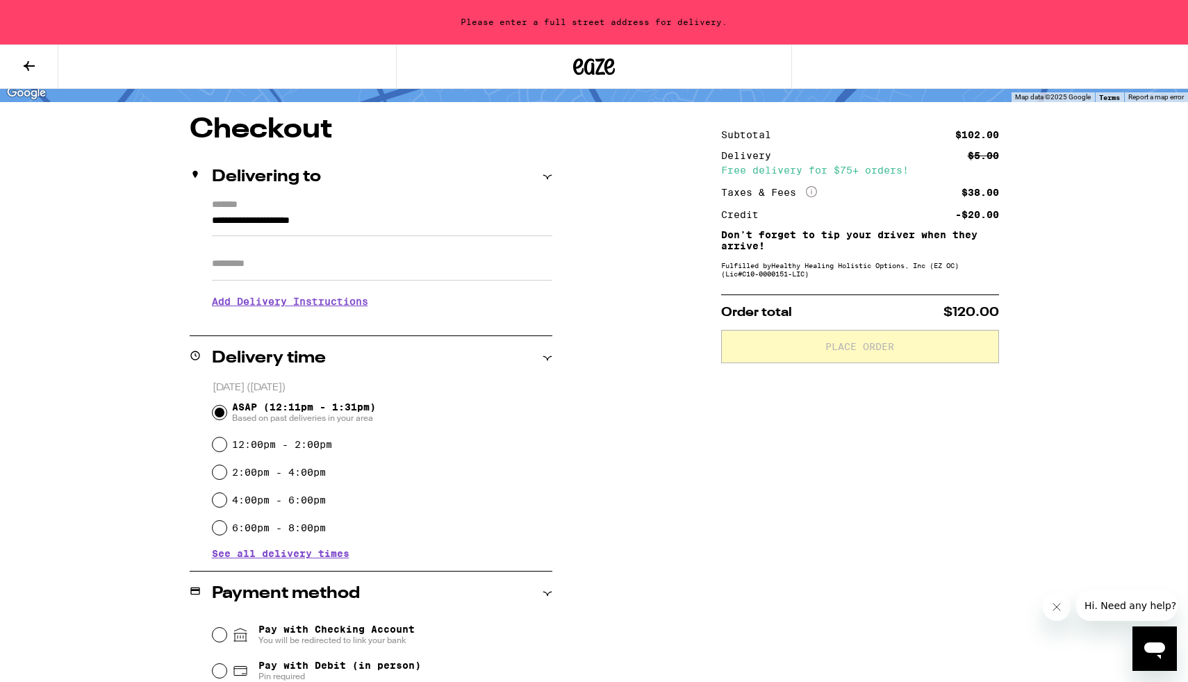
scroll to position [99, 0]
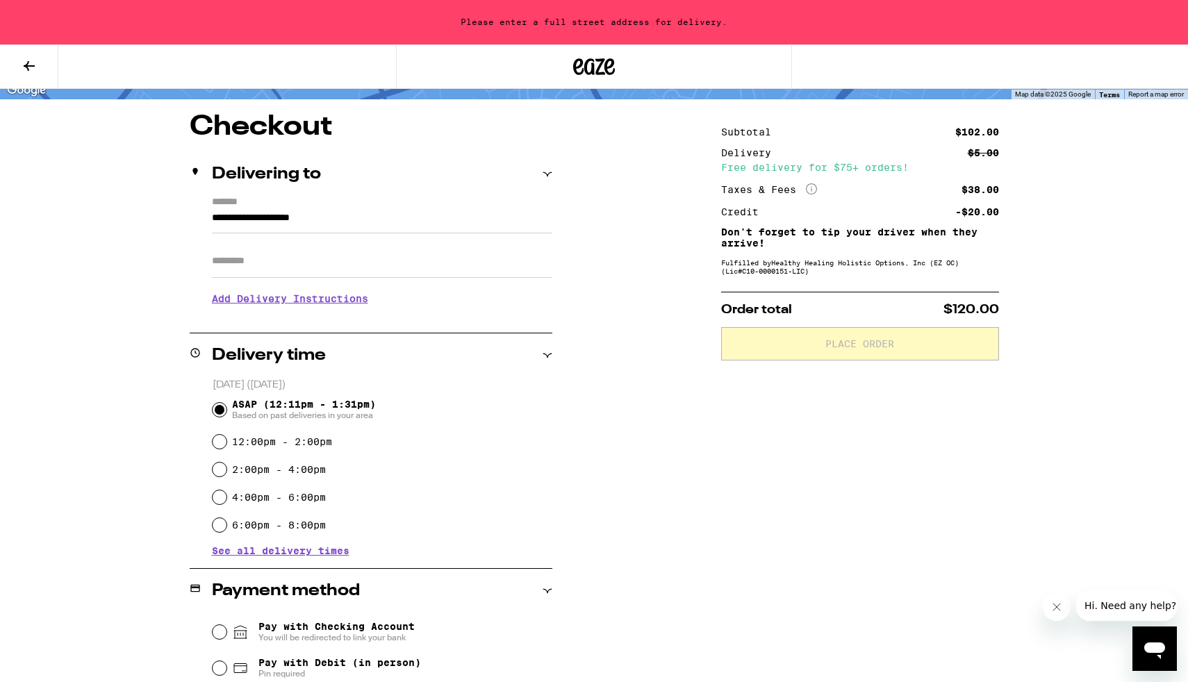
click at [329, 217] on input "**********" at bounding box center [382, 222] width 340 height 24
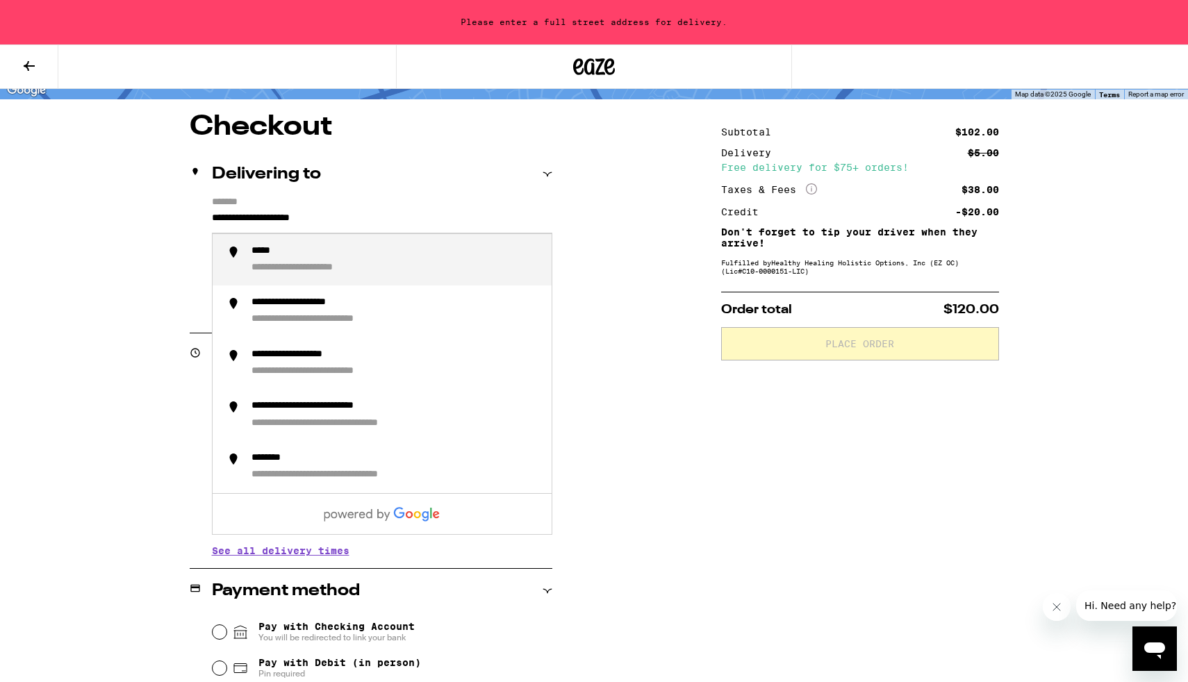
click at [329, 217] on input "**********" at bounding box center [382, 222] width 340 height 24
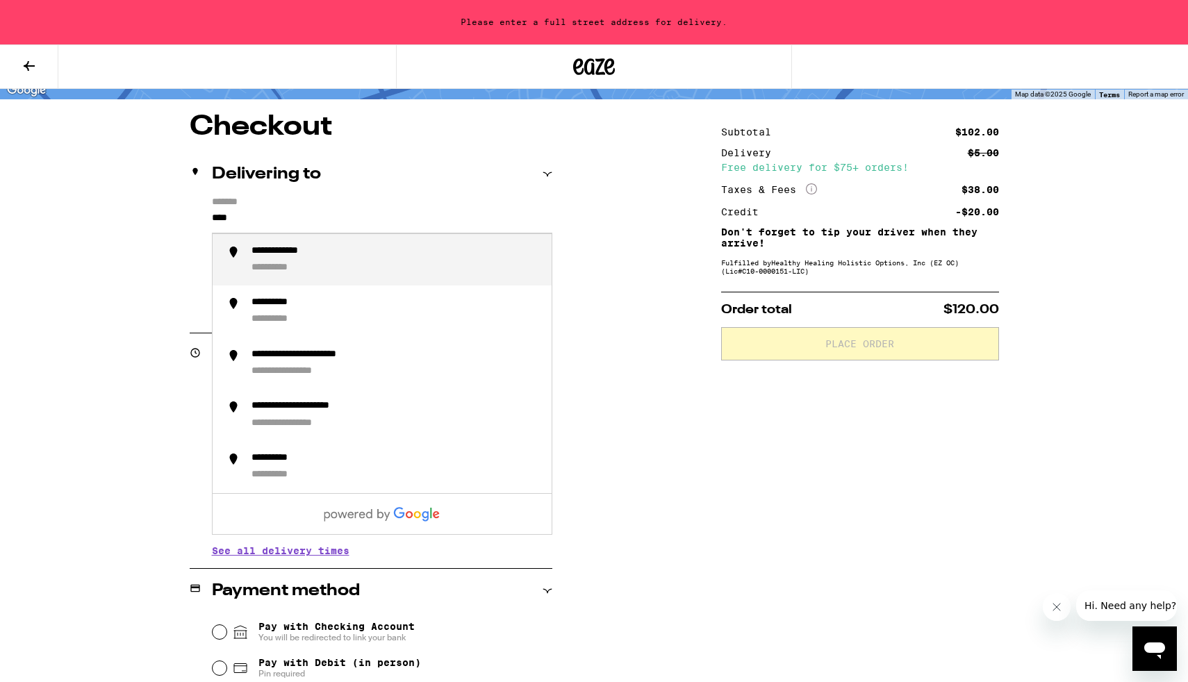
type input "**********"
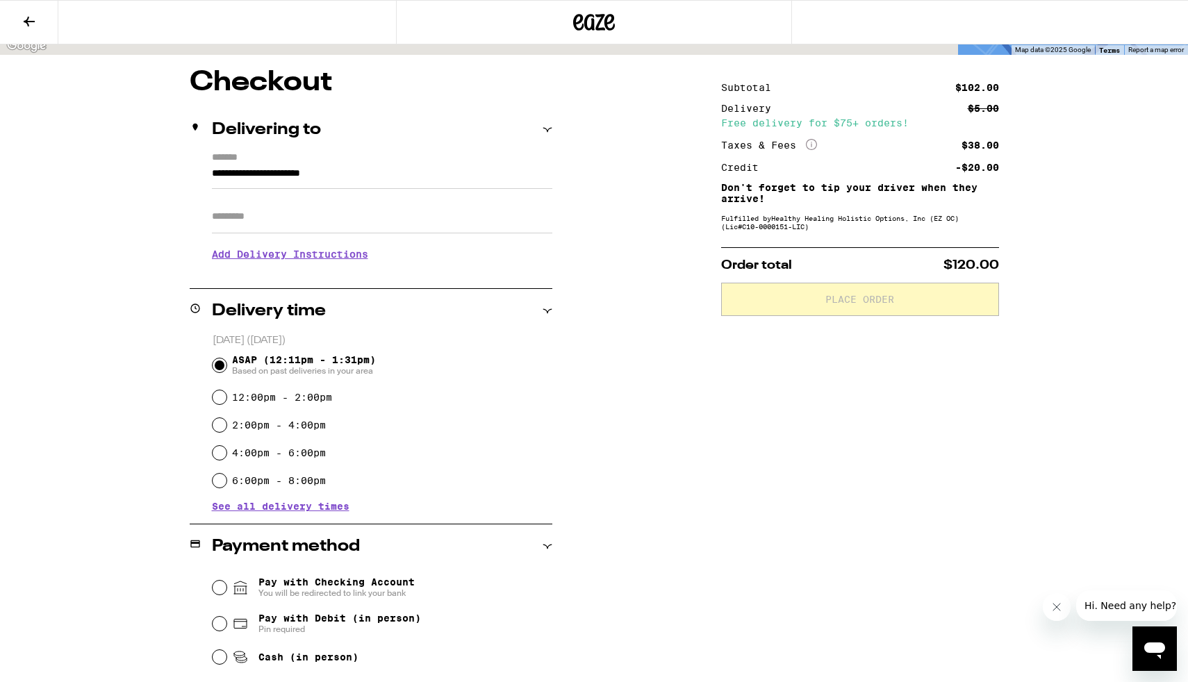
scroll to position [55, 0]
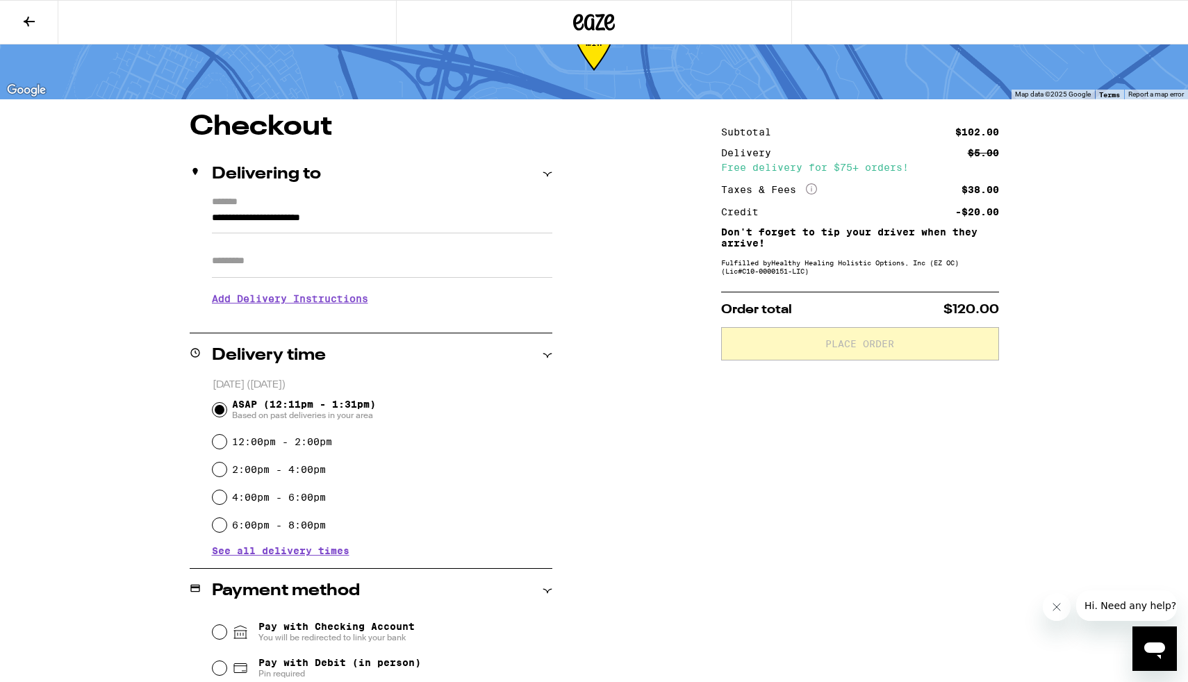
click at [359, 301] on h3 "Add Delivery Instructions" at bounding box center [382, 299] width 340 height 32
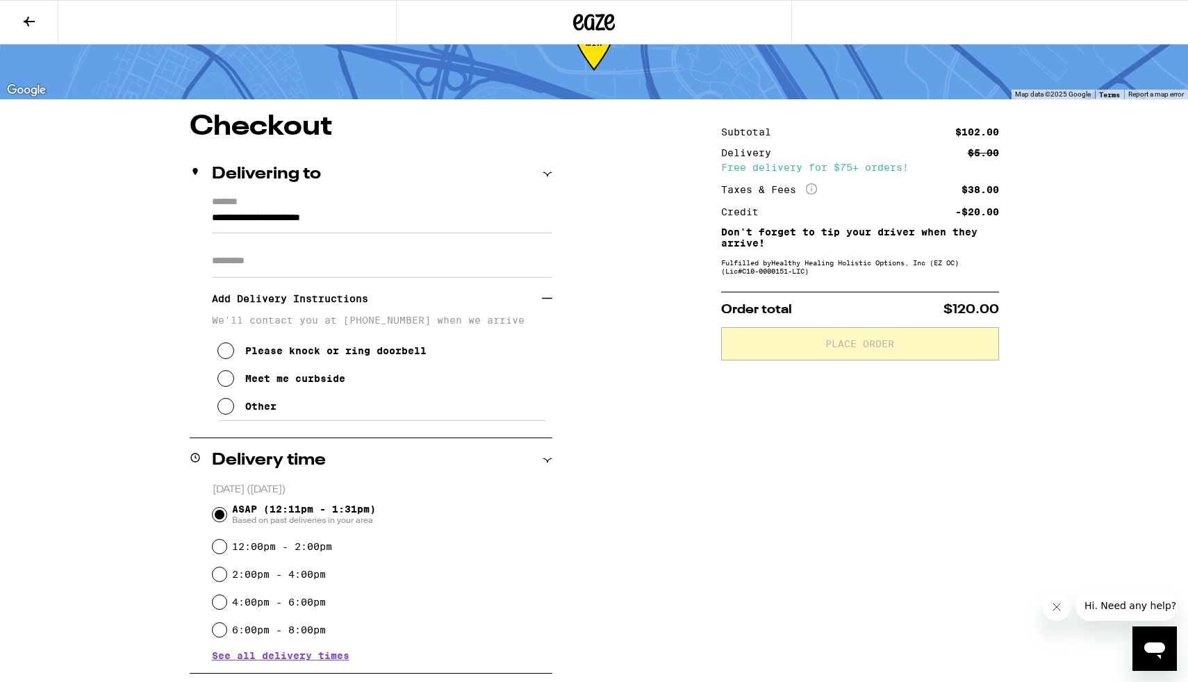
click at [319, 384] on div "Meet me curbside" at bounding box center [295, 378] width 100 height 11
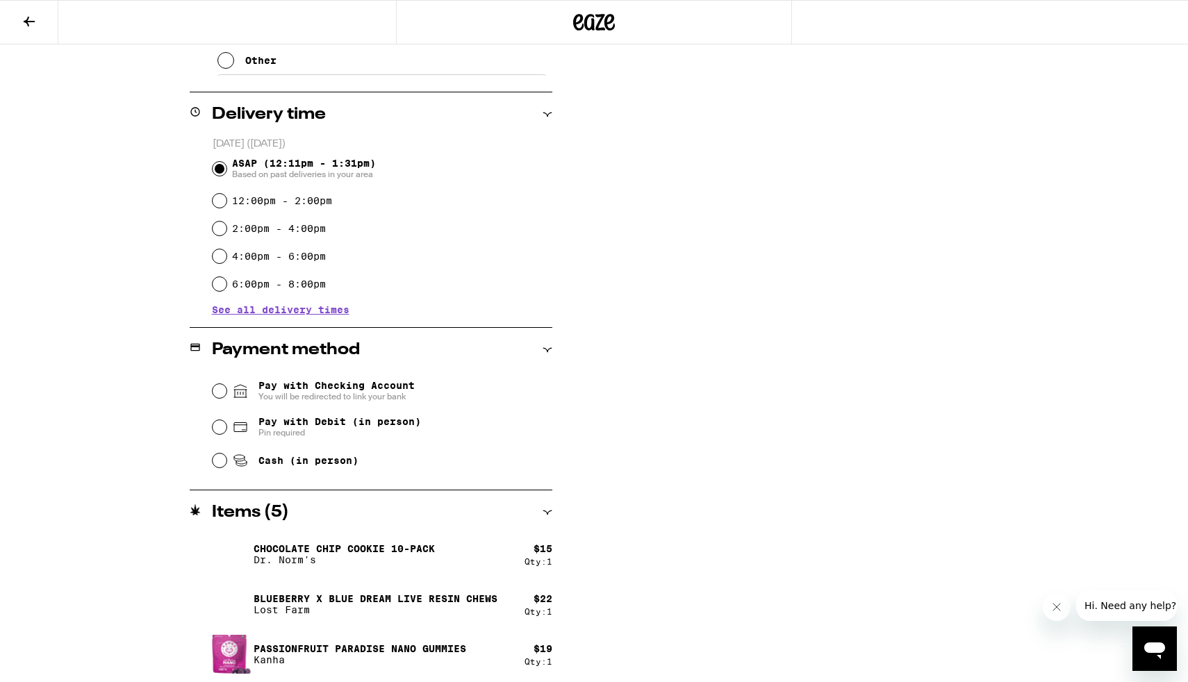
scroll to position [414, 0]
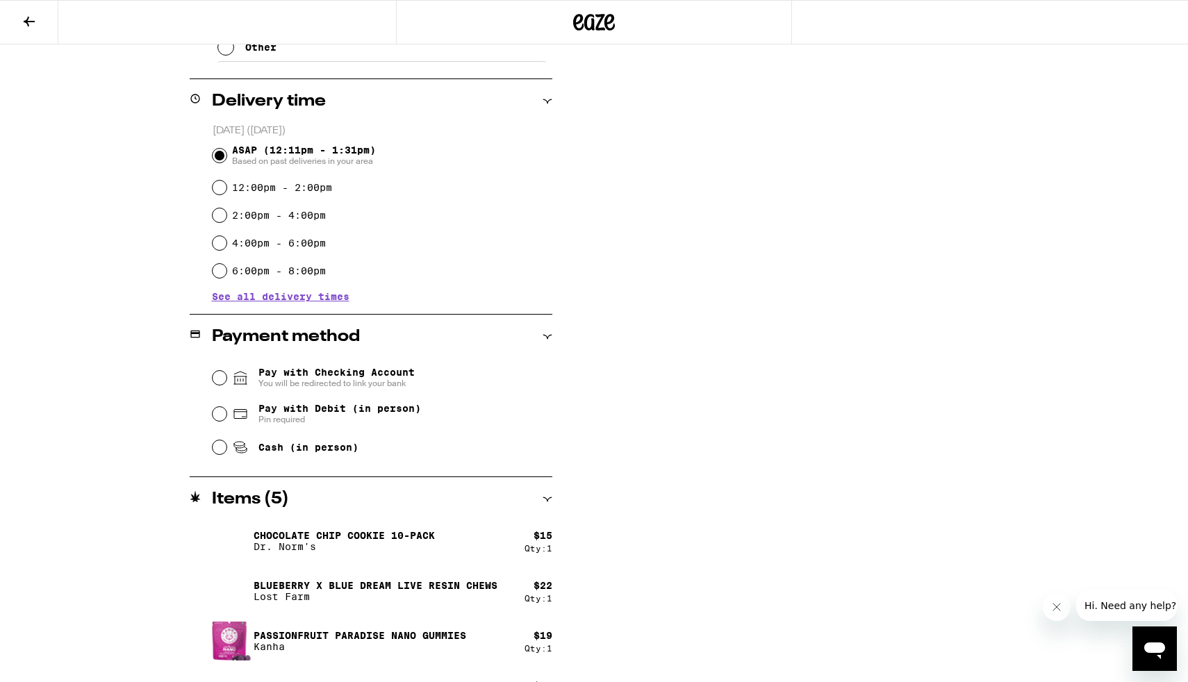
click at [336, 411] on span "Pay with Debit (in person)" at bounding box center [339, 408] width 163 height 11
click at [226, 411] on input "Pay with Debit (in person) Pin required" at bounding box center [220, 414] width 14 height 14
radio input "true"
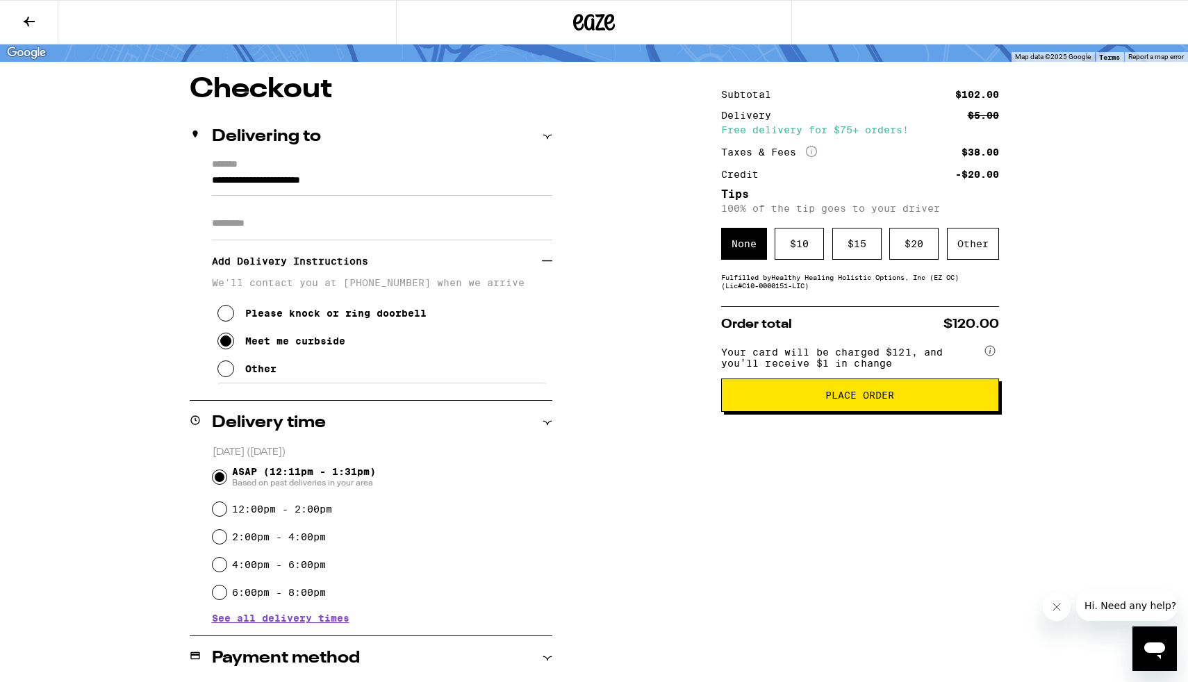
scroll to position [93, 0]
click at [804, 258] on div "$ 10" at bounding box center [799, 243] width 49 height 32
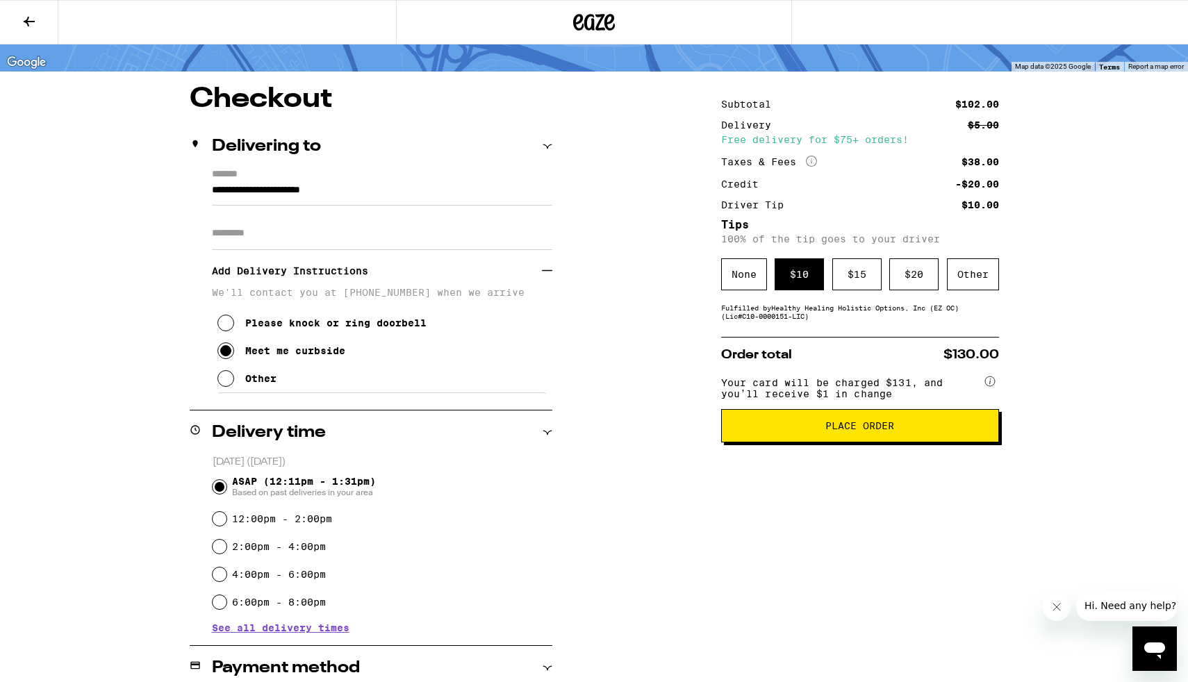
scroll to position [76, 0]
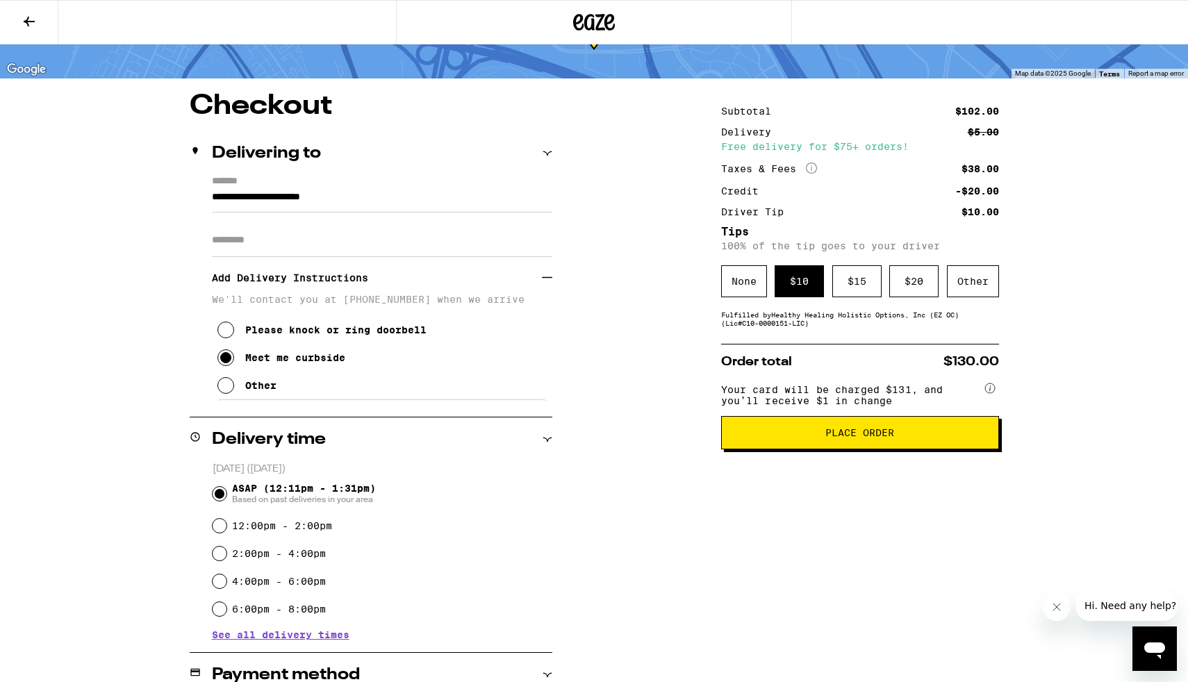
click at [798, 446] on button "Place Order" at bounding box center [860, 432] width 278 height 33
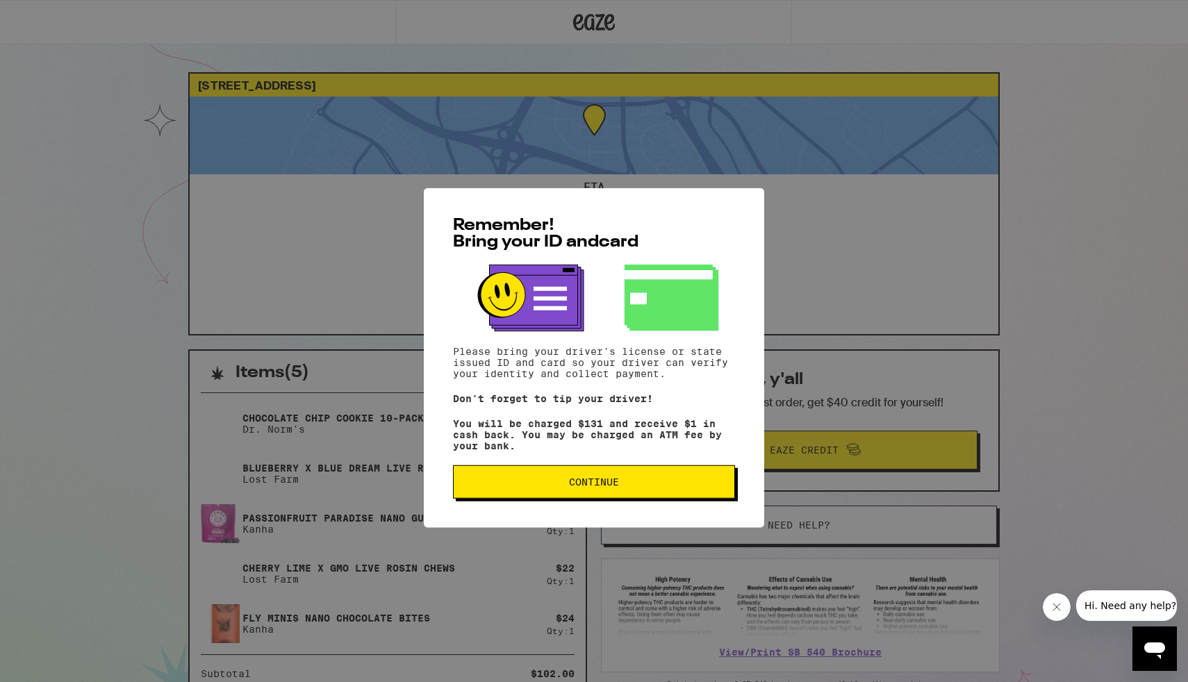
click at [653, 477] on button "Continue" at bounding box center [594, 465] width 282 height 33
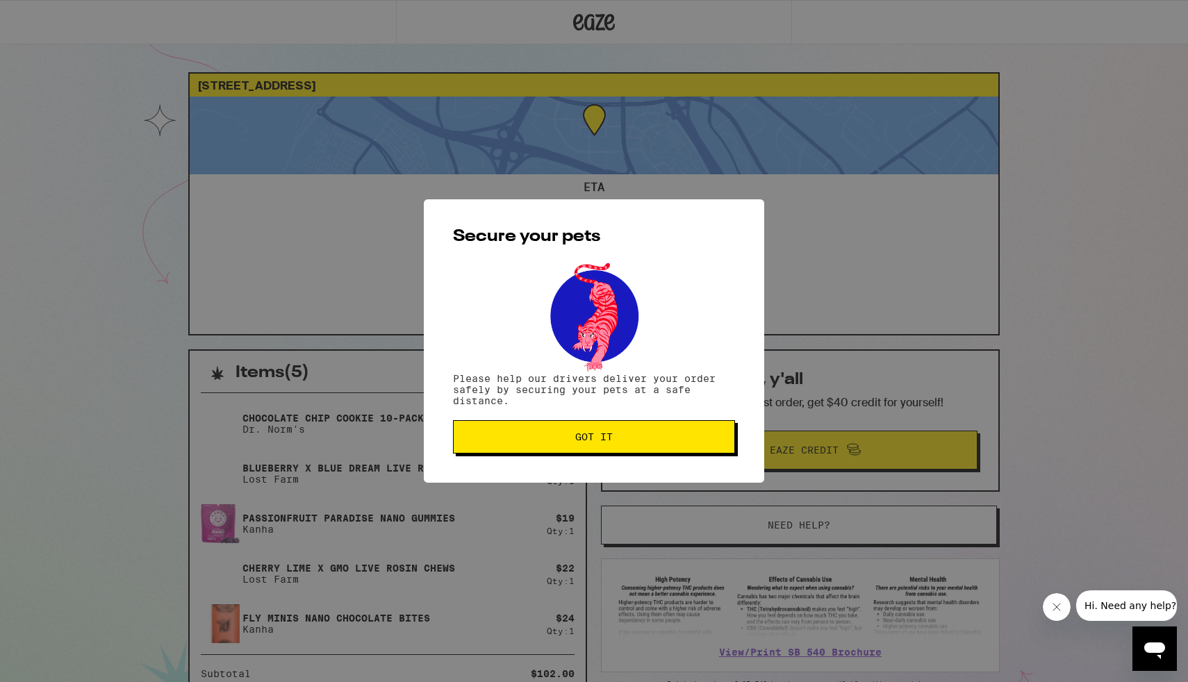
click at [641, 437] on span "Got it" at bounding box center [594, 437] width 258 height 10
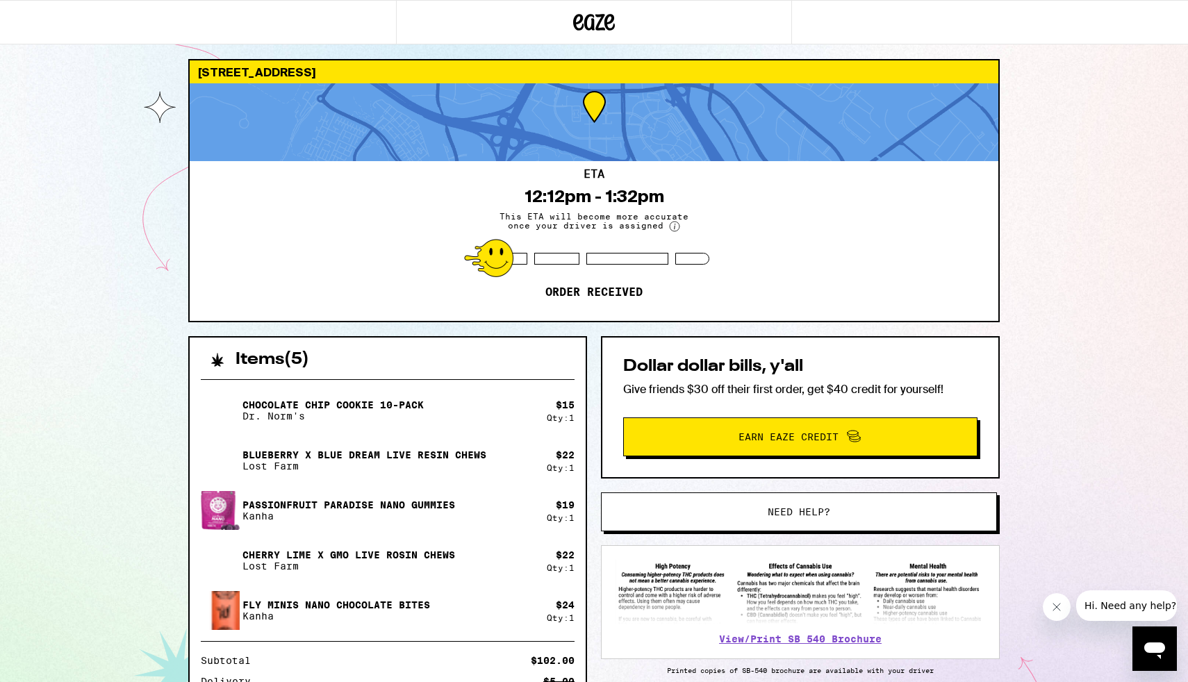
scroll to position [8, 0]
